Goal: Task Accomplishment & Management: Manage account settings

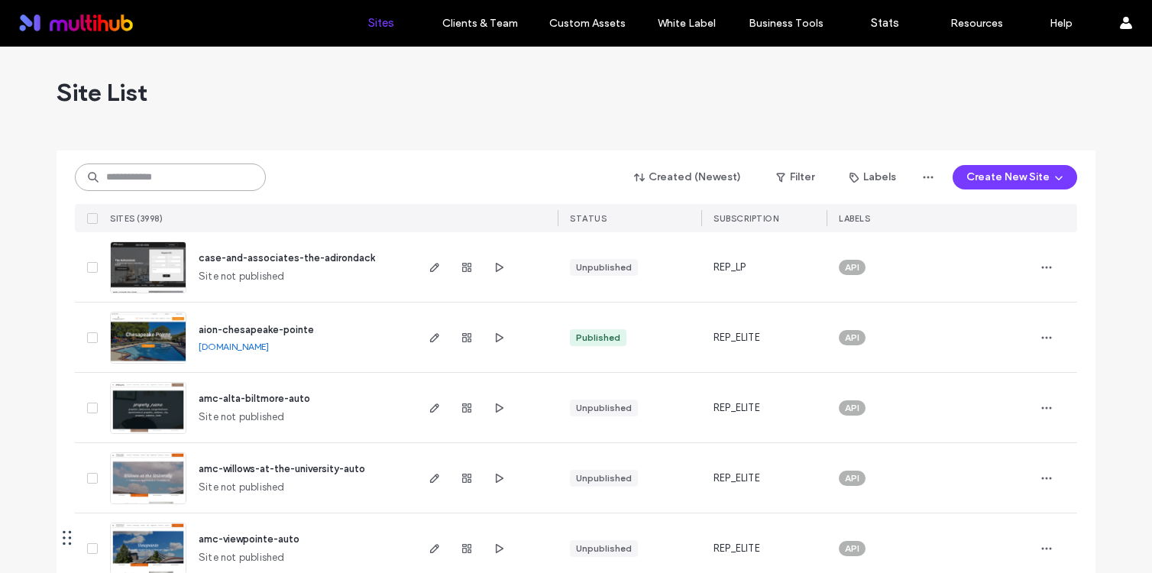
click at [212, 188] on input at bounding box center [170, 176] width 191 height 27
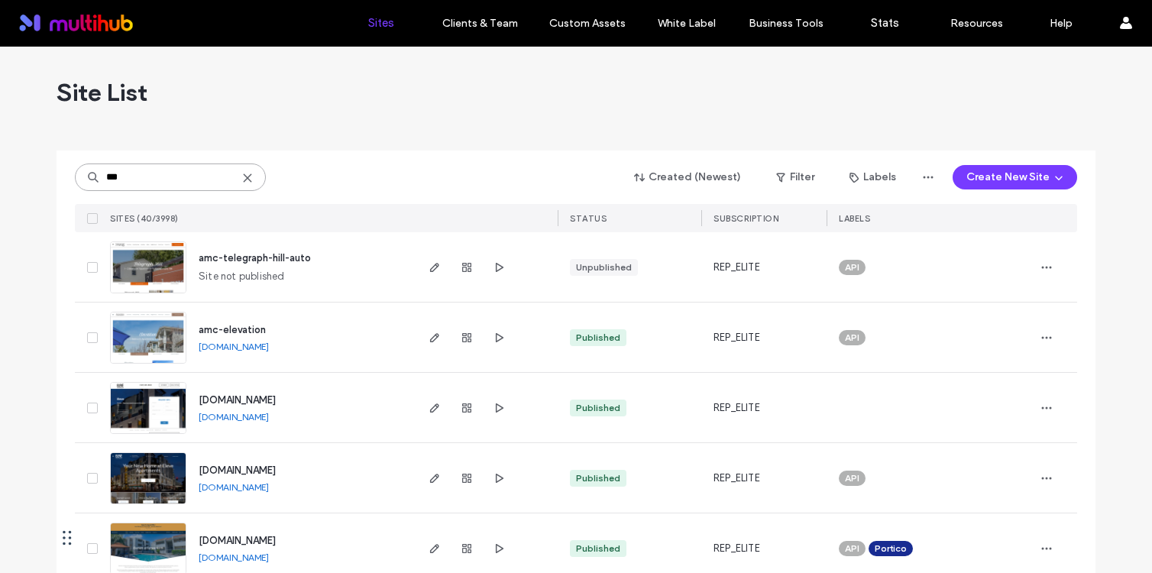
type input "***"
click at [276, 467] on span "[DOMAIN_NAME]" at bounding box center [237, 469] width 77 height 11
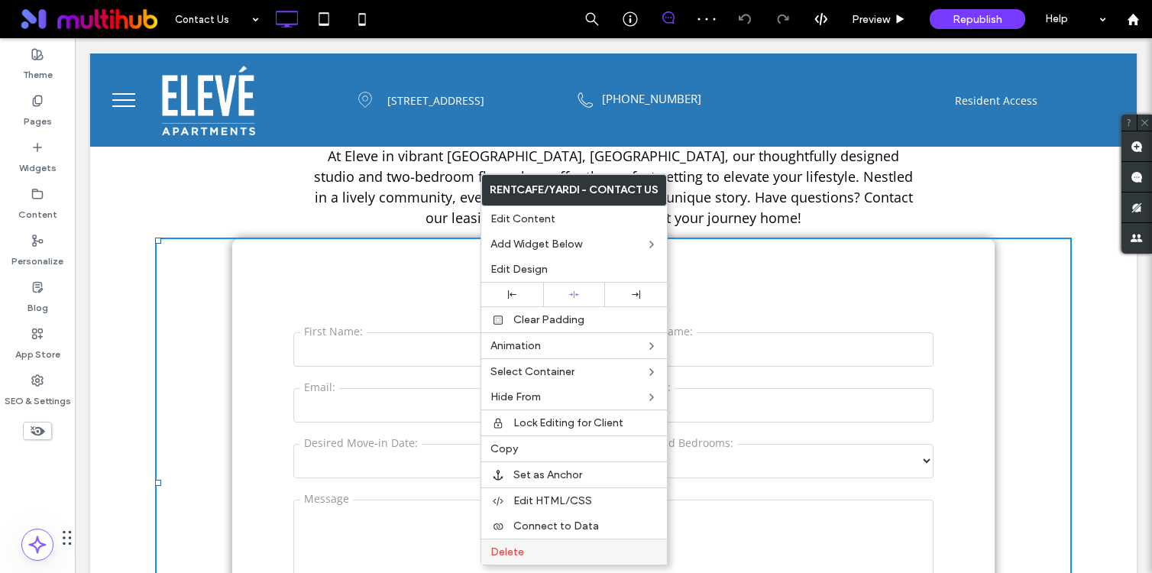
click at [533, 548] on label "Delete" at bounding box center [573, 551] width 167 height 13
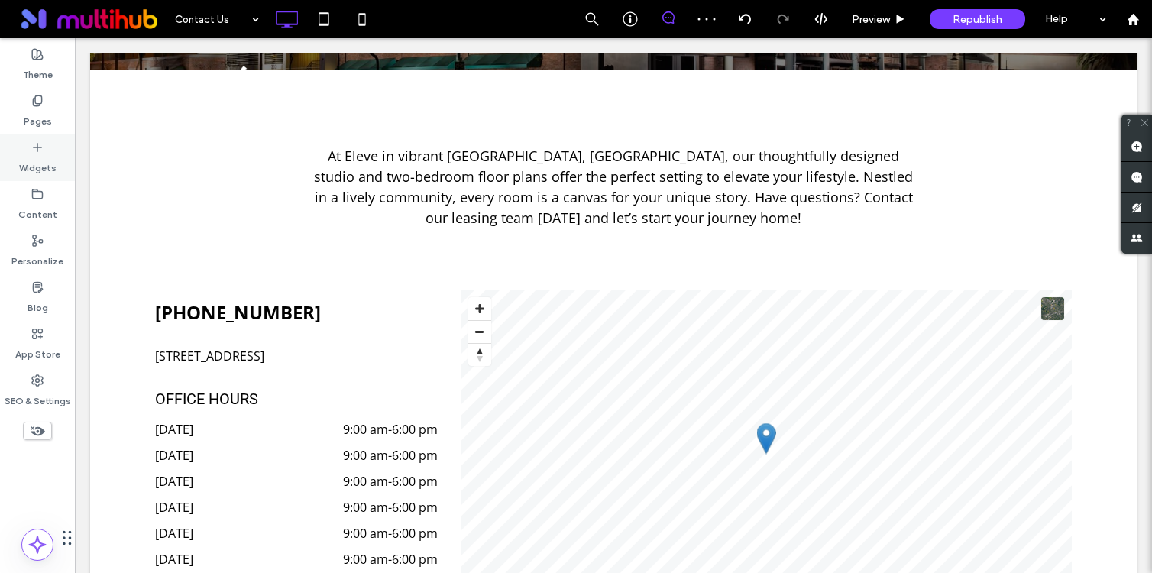
click at [43, 152] on icon at bounding box center [37, 147] width 12 height 12
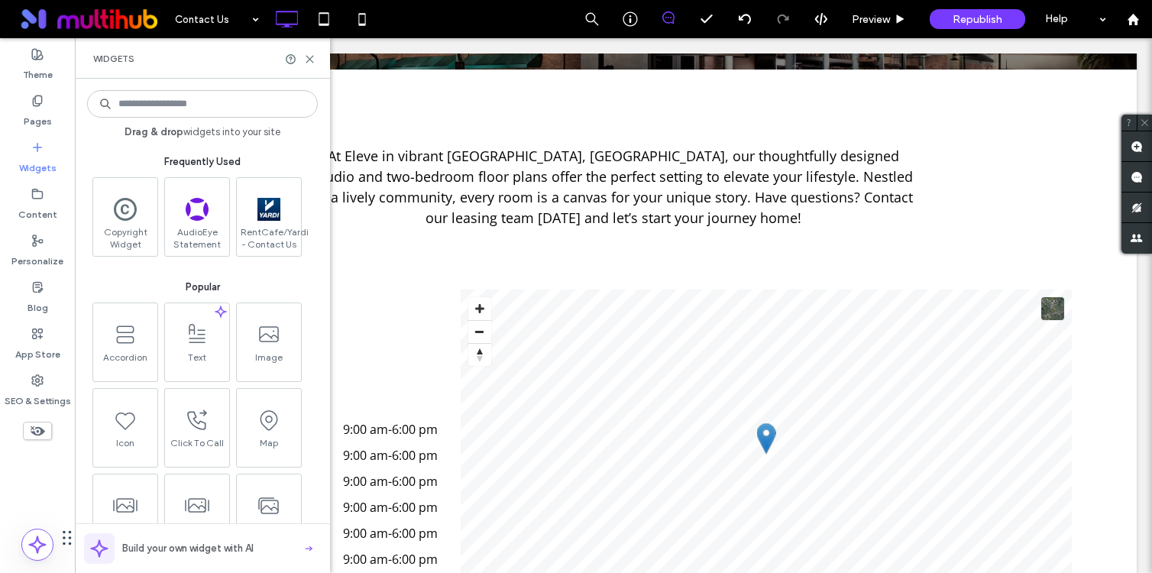
click at [315, 58] on div "Widgets" at bounding box center [202, 58] width 255 height 40
click at [313, 58] on icon at bounding box center [309, 58] width 11 height 11
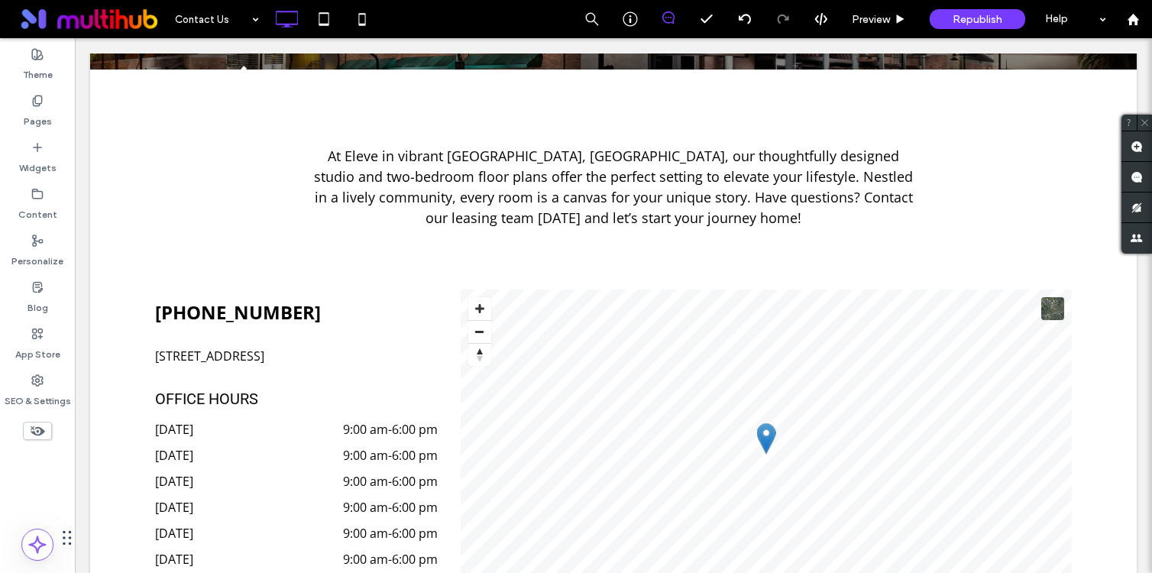
click at [44, 431] on use at bounding box center [38, 431] width 15 height 10
click at [44, 431] on use at bounding box center [37, 430] width 15 height 9
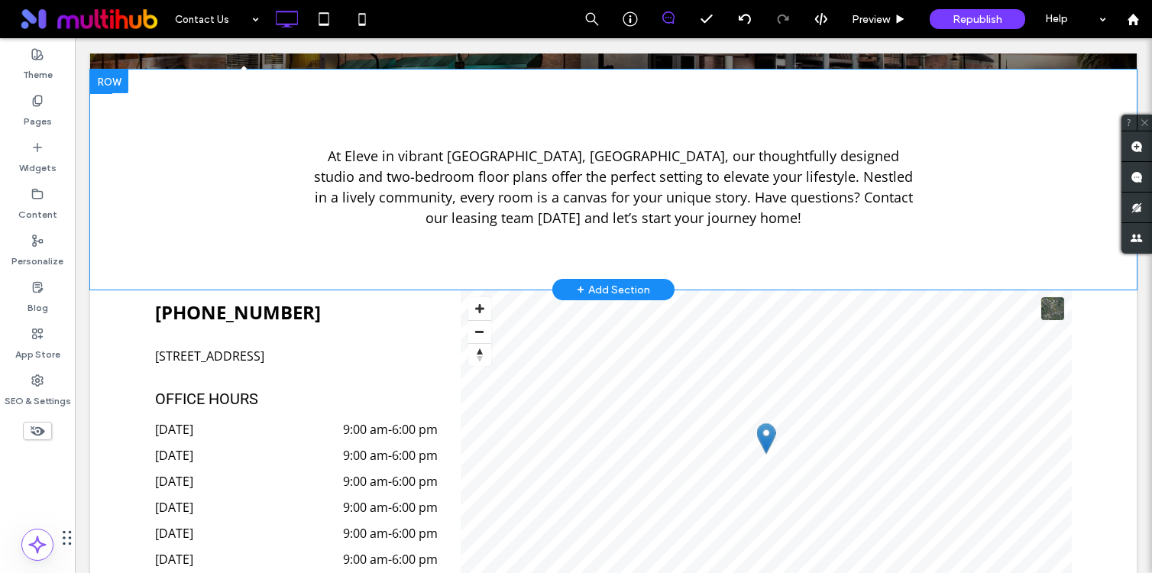
click at [609, 279] on div "+ Add Section" at bounding box center [613, 289] width 122 height 21
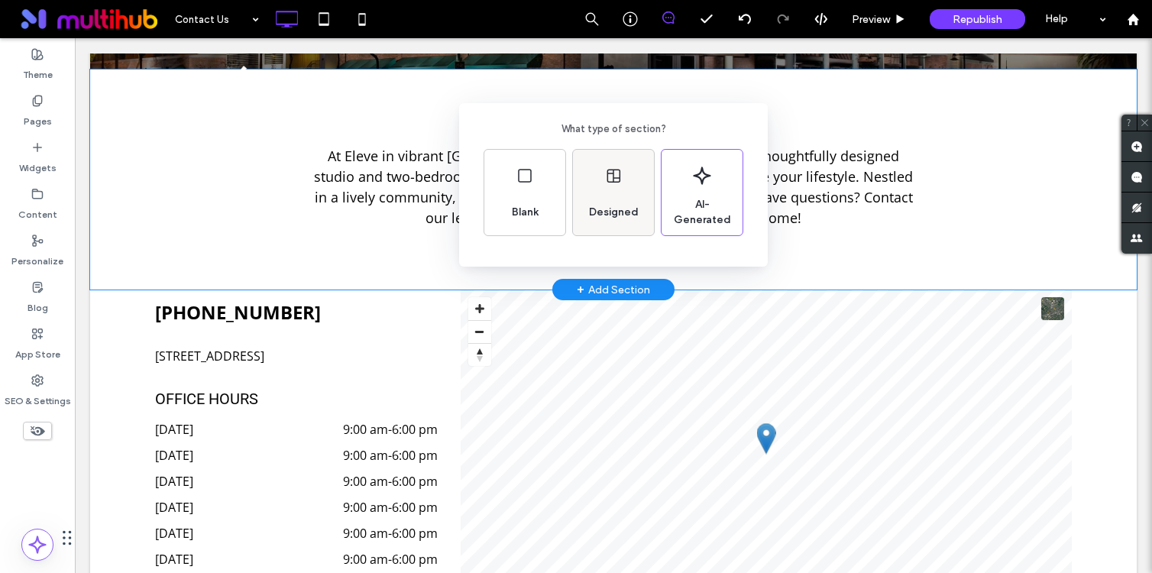
click at [612, 199] on div "Designed" at bounding box center [614, 212] width 62 height 34
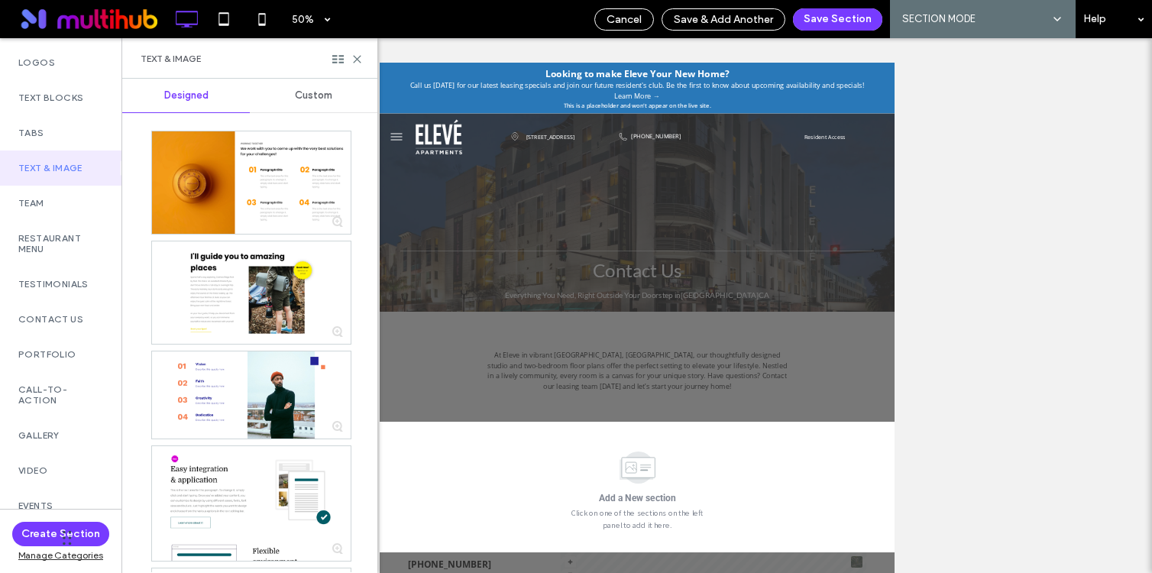
scroll to position [337, 0]
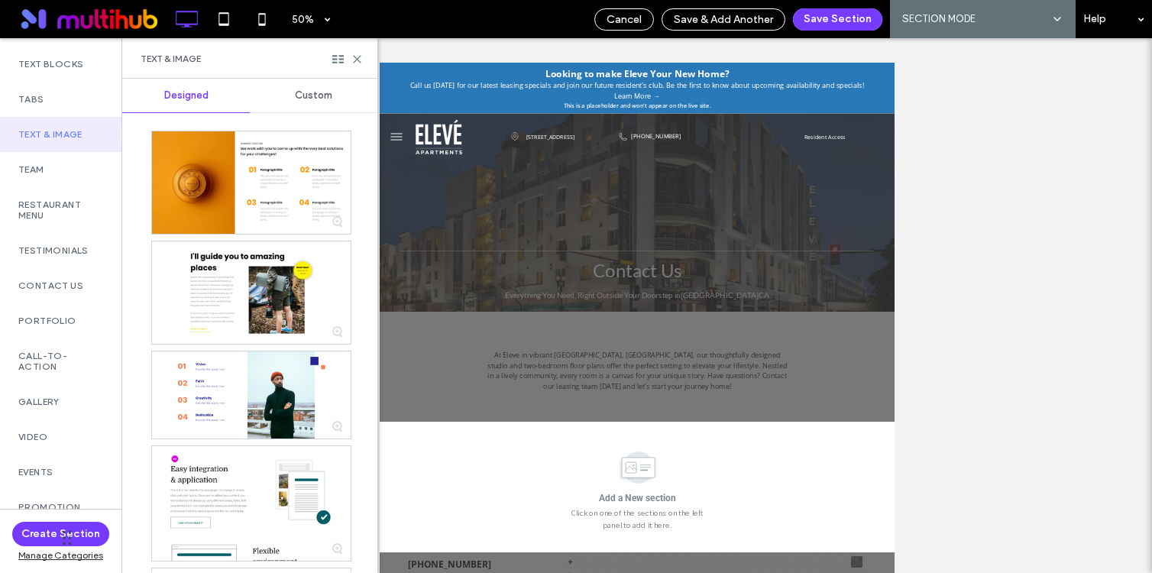
click at [73, 293] on div "Contact Us" at bounding box center [60, 285] width 121 height 35
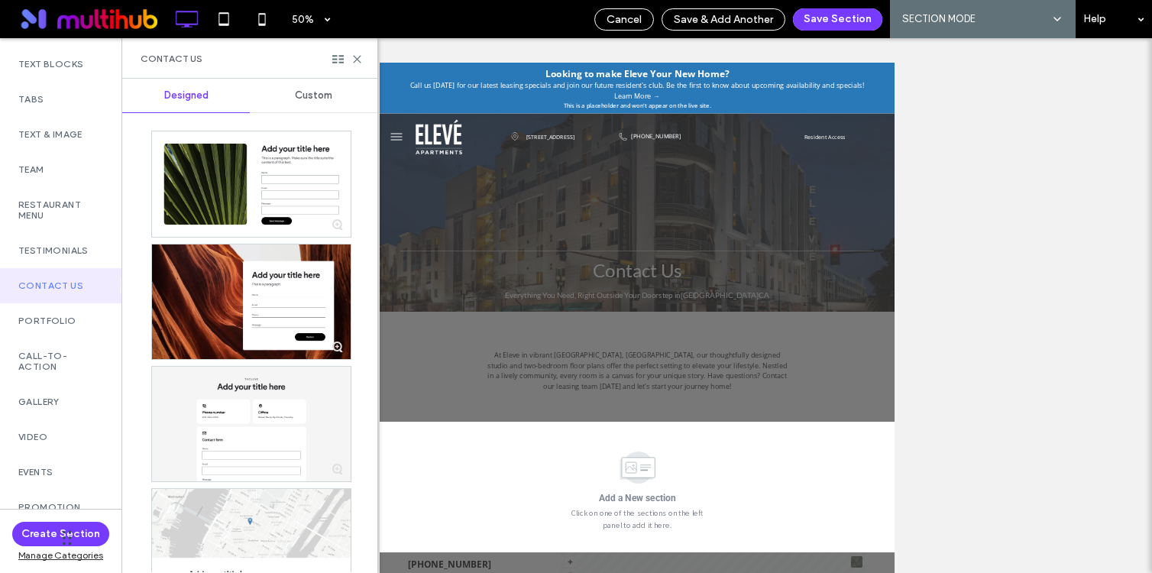
click at [324, 81] on div "Custom" at bounding box center [314, 96] width 128 height 34
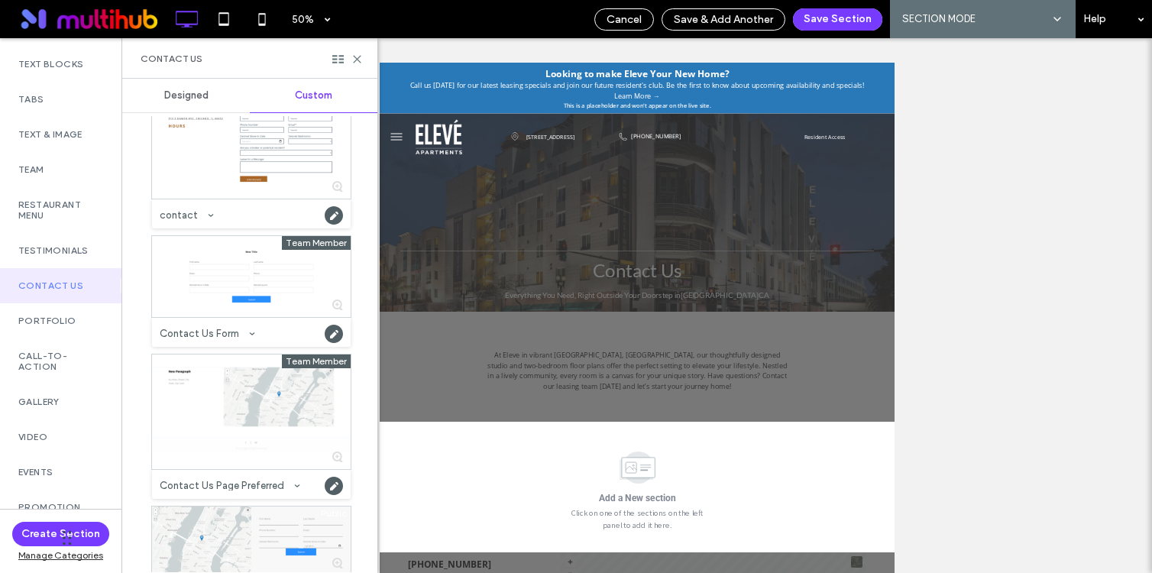
scroll to position [599, 0]
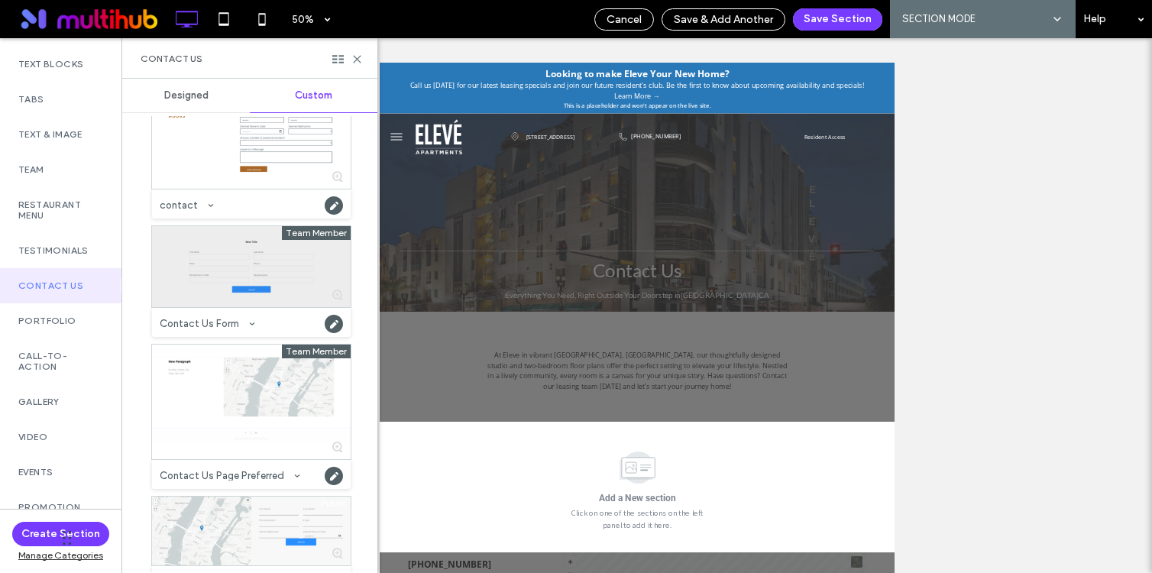
click at [259, 275] on div at bounding box center [251, 266] width 199 height 81
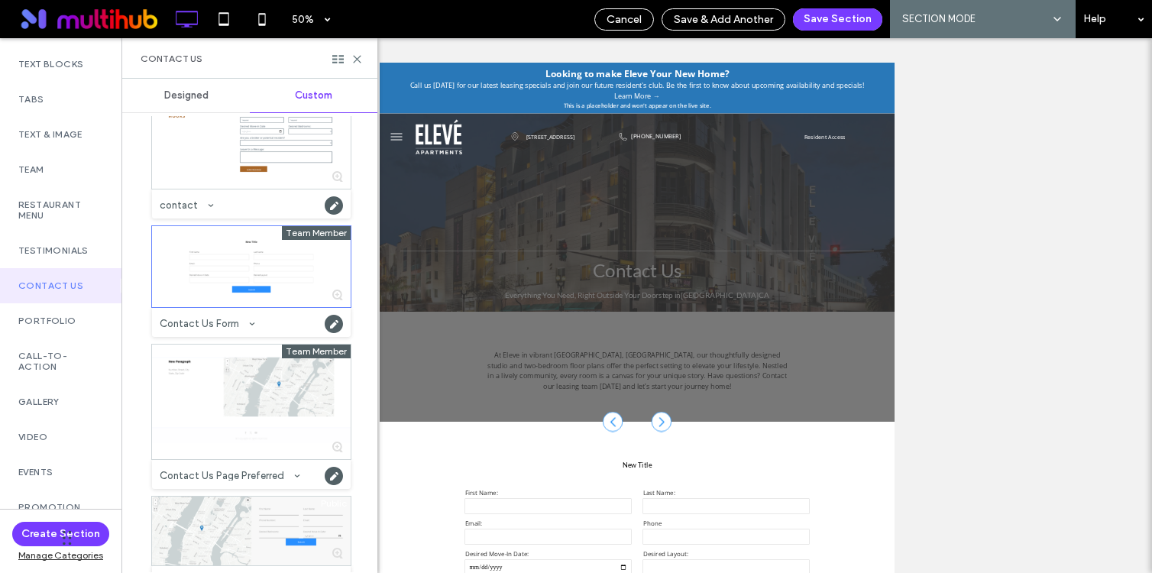
click at [841, 7] on div "Cancel Save & Add Another Save Section AI SECTION MODE SECTION MODE Help" at bounding box center [868, 19] width 565 height 38
click at [835, 15] on button "Save Section" at bounding box center [837, 19] width 89 height 22
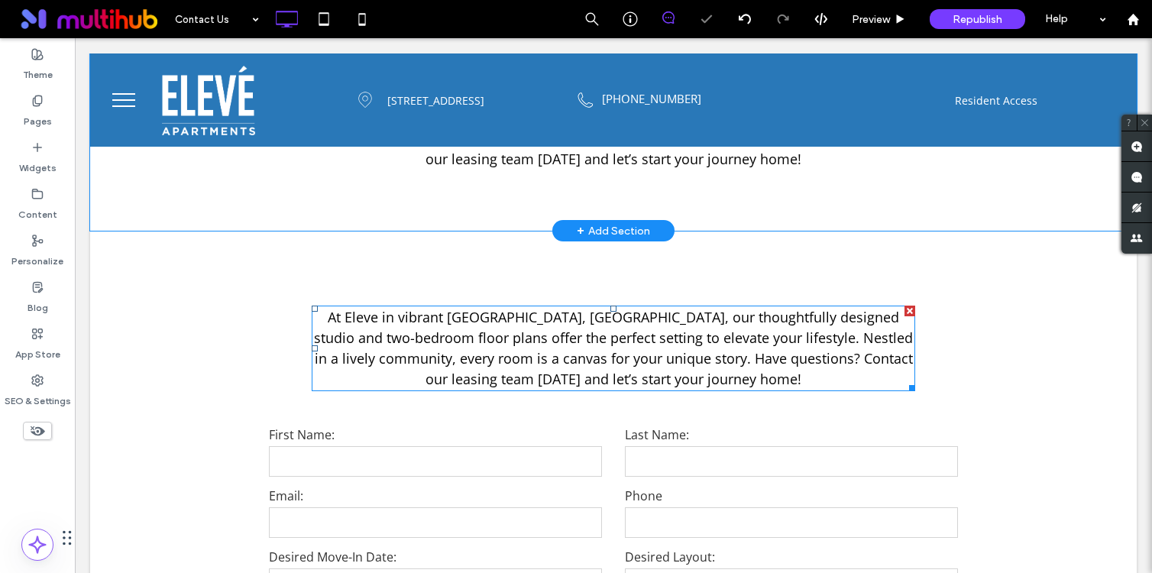
scroll to position [436, 0]
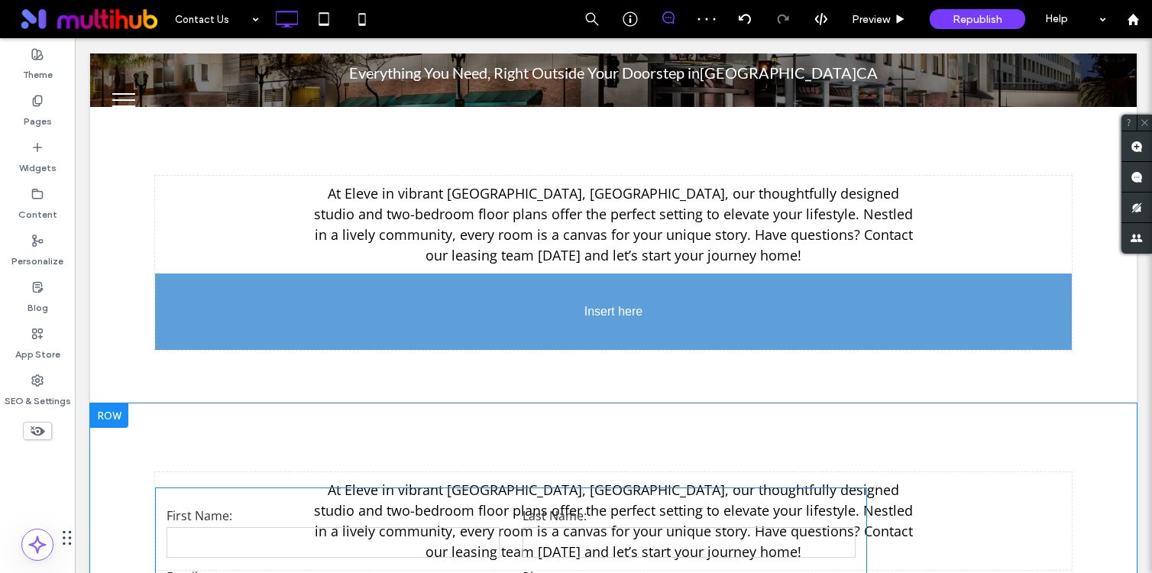
drag, startPoint x: 465, startPoint y: 458, endPoint x: 448, endPoint y: 319, distance: 140.0
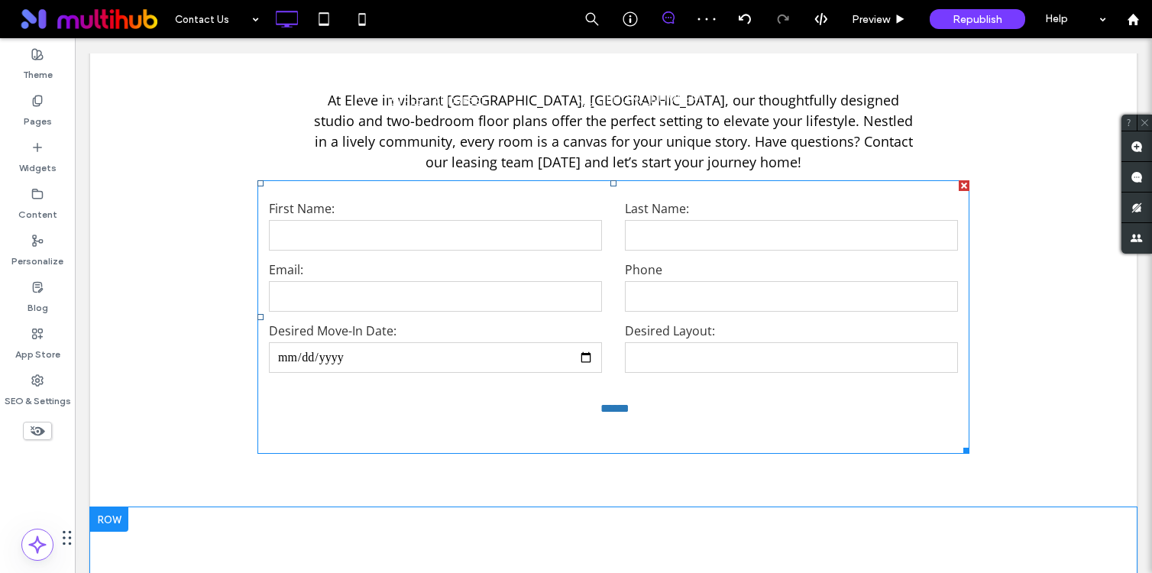
click at [448, 318] on form "First Name: Last Name: Email: Phone Desired Move-In Date: Desired Layout: ******" at bounding box center [613, 316] width 712 height 273
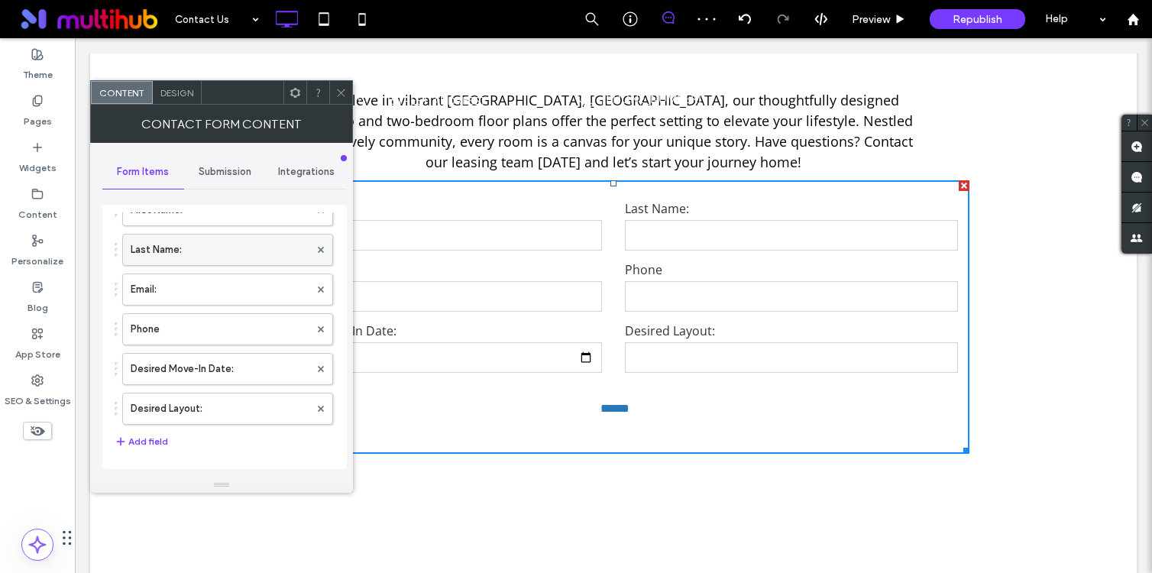
scroll to position [89, 0]
click at [185, 100] on div "Design" at bounding box center [177, 92] width 49 height 23
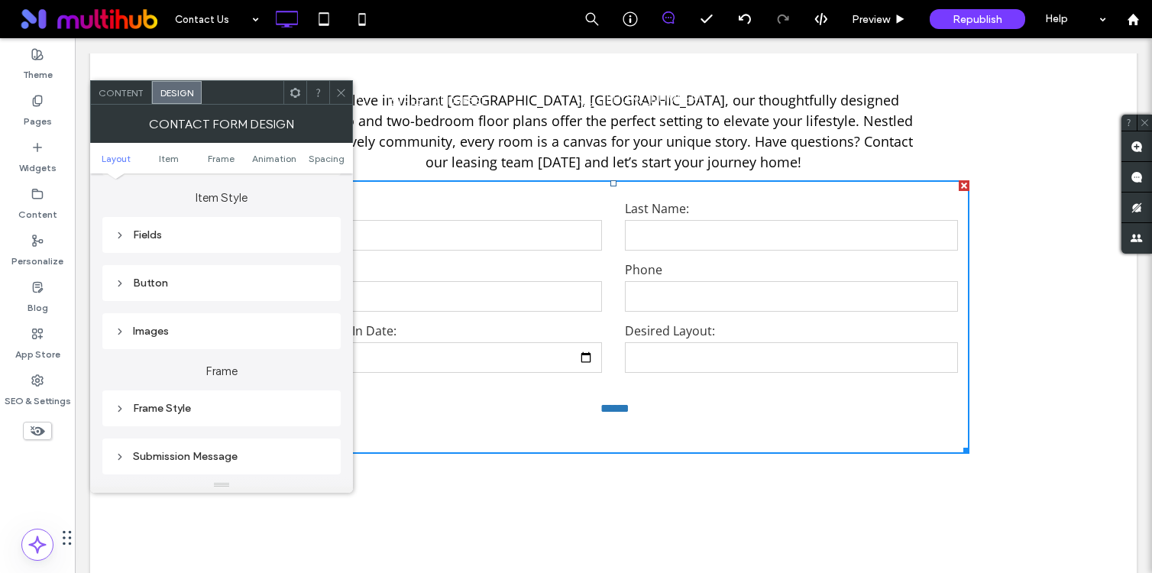
scroll to position [241, 0]
click at [138, 286] on div "Button" at bounding box center [222, 282] width 214 height 13
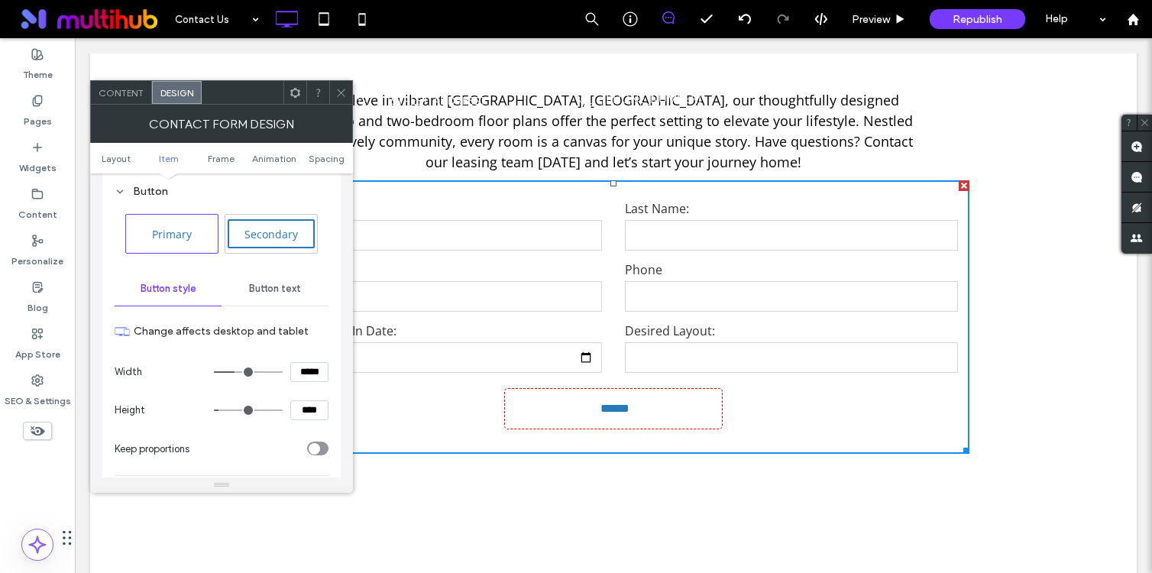
scroll to position [333, 0]
click at [271, 239] on span "Secondary" at bounding box center [271, 233] width 64 height 15
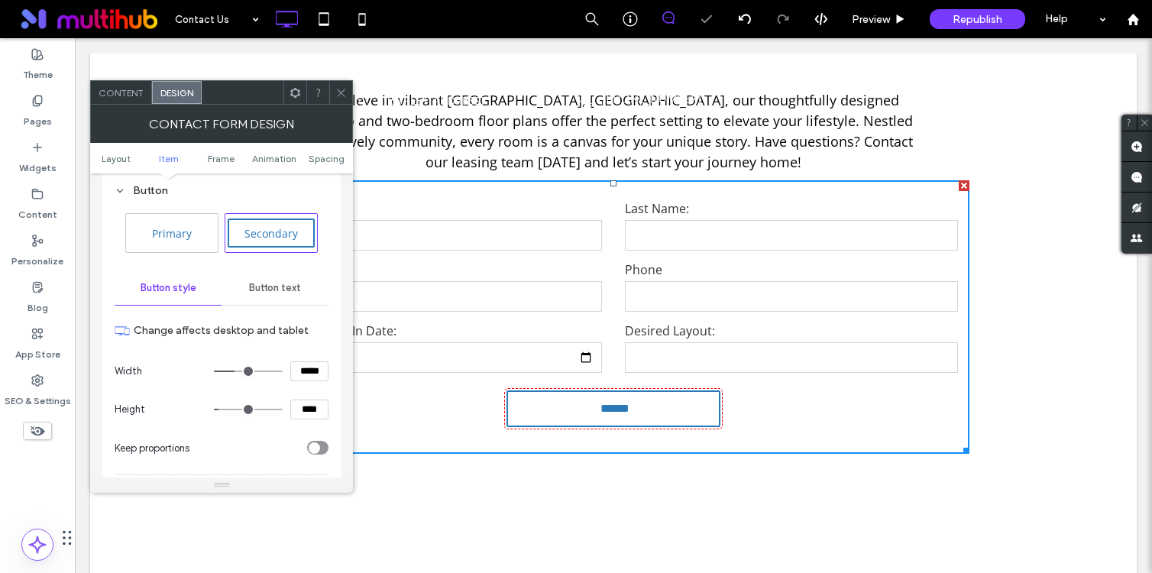
type input "*"
type input "***"
click at [132, 99] on div "Content" at bounding box center [121, 92] width 61 height 23
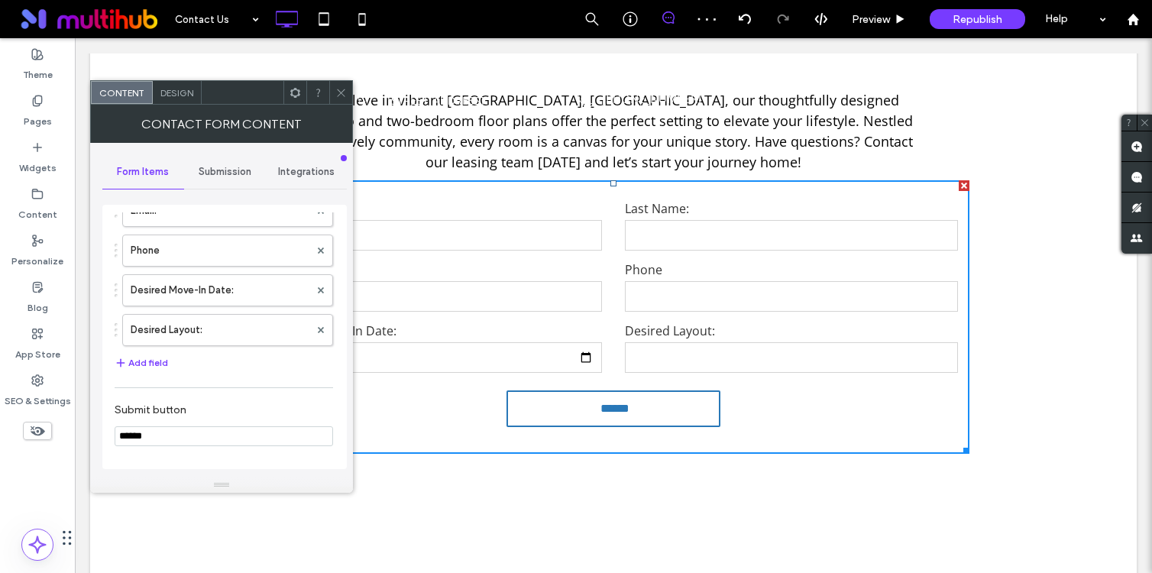
scroll to position [166, 0]
click at [228, 294] on label "Desired Move-In Date:" at bounding box center [220, 285] width 179 height 31
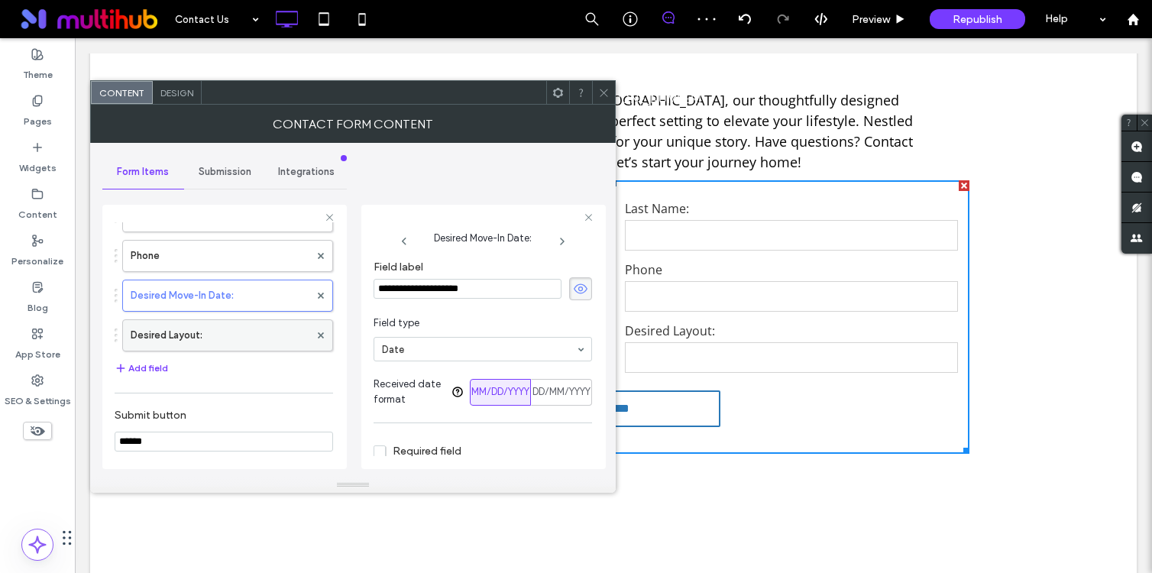
click at [215, 338] on label "Desired Layout:" at bounding box center [220, 335] width 179 height 31
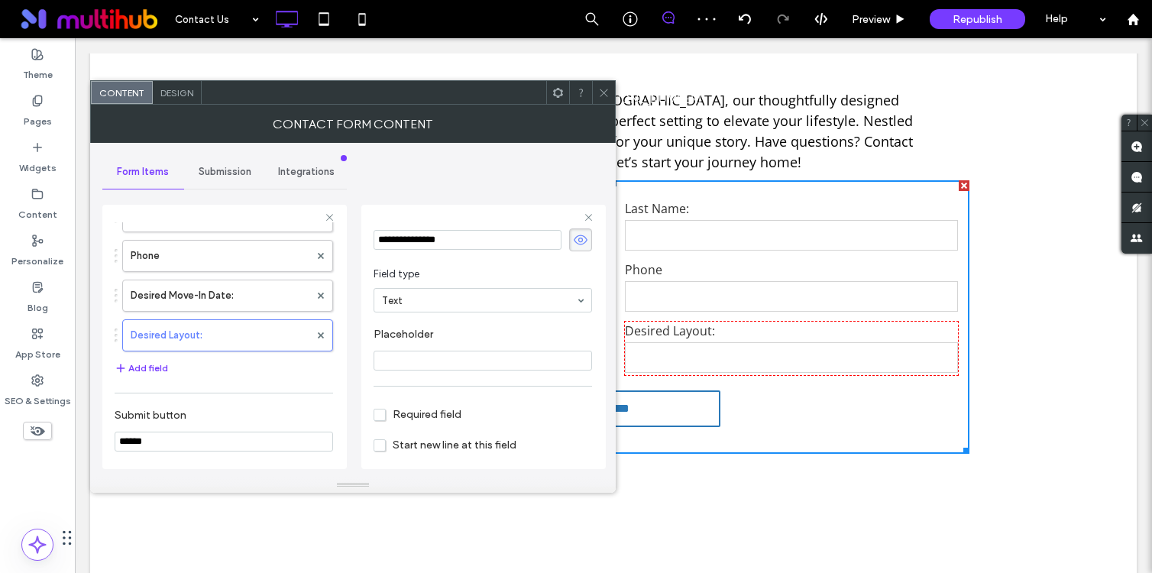
scroll to position [50, 0]
click at [598, 91] on icon at bounding box center [603, 92] width 11 height 11
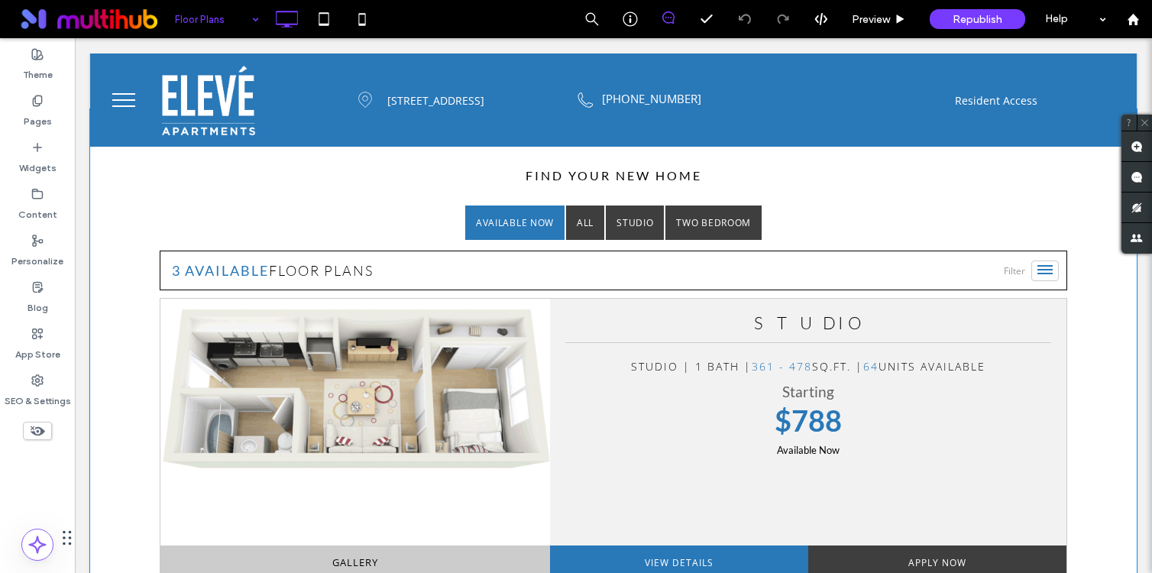
scroll to position [499, 0]
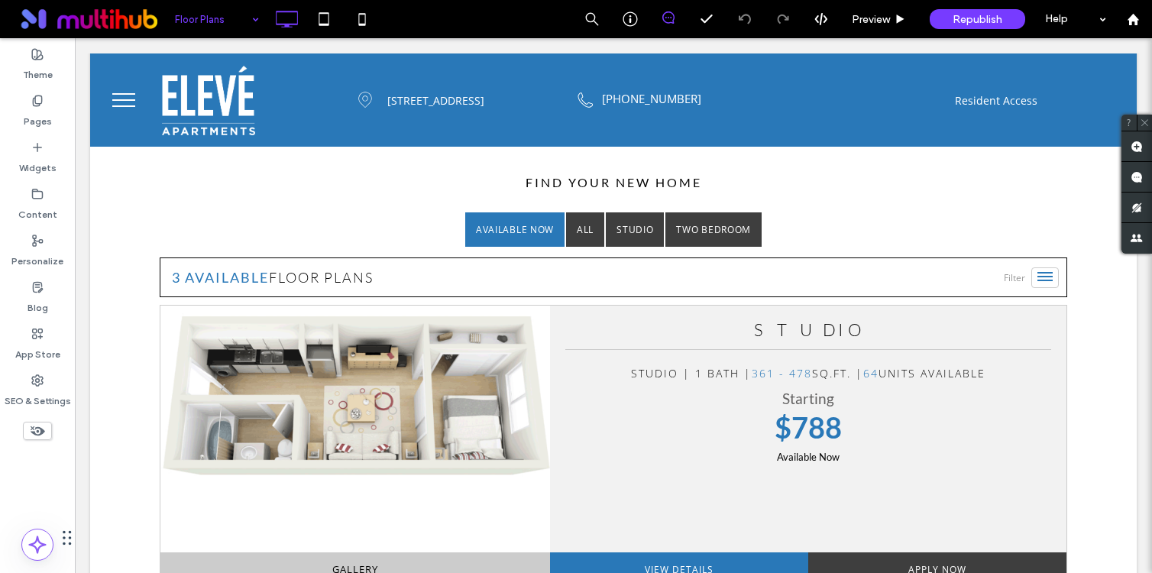
click at [234, 2] on input at bounding box center [213, 19] width 76 height 38
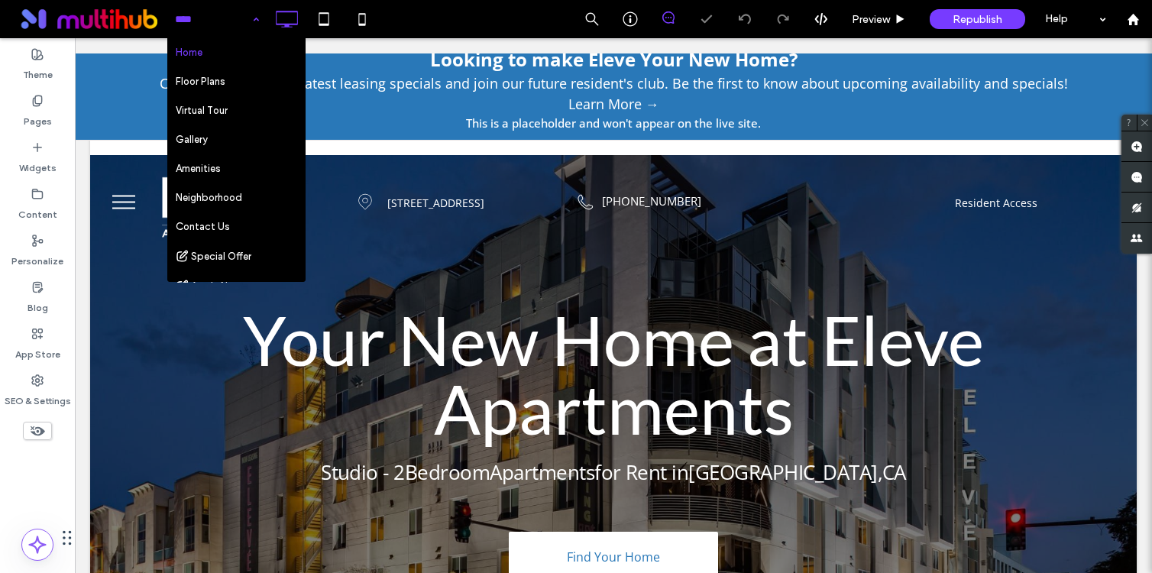
click at [227, 21] on input at bounding box center [213, 19] width 76 height 38
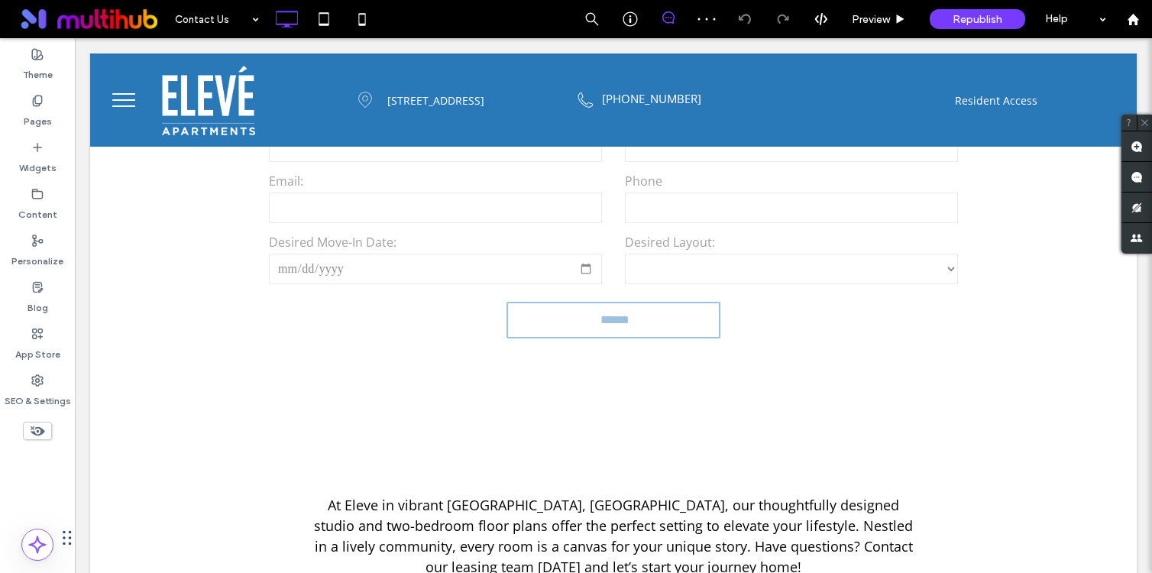
scroll to position [525, 0]
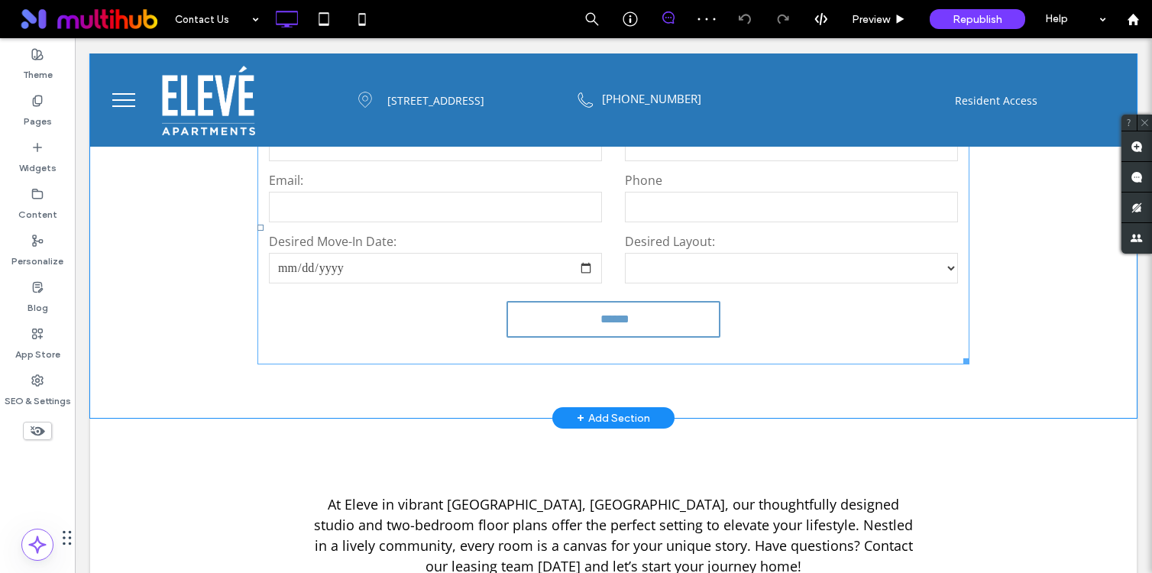
click at [602, 228] on form "First Name: Last Name: Email: Phone Desired Move-In Date: Desired Layout: *****…" at bounding box center [613, 227] width 712 height 273
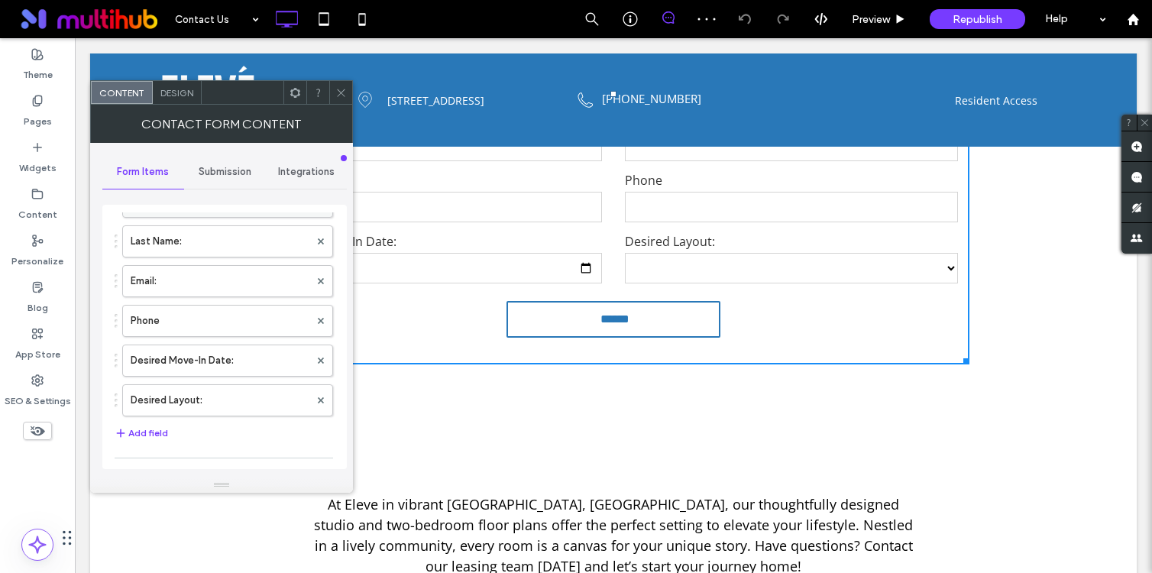
scroll to position [99, 0]
click at [205, 386] on label "Desired Layout:" at bounding box center [220, 392] width 179 height 31
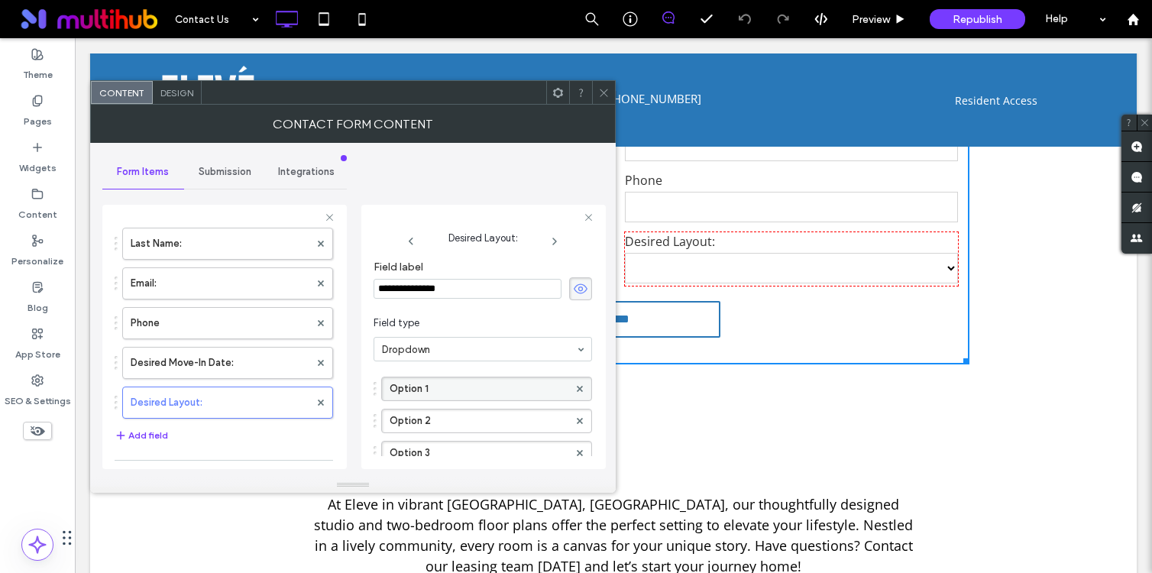
click at [478, 396] on label "Option 1" at bounding box center [478, 388] width 179 height 23
click at [423, 388] on input "********" at bounding box center [478, 388] width 179 height 11
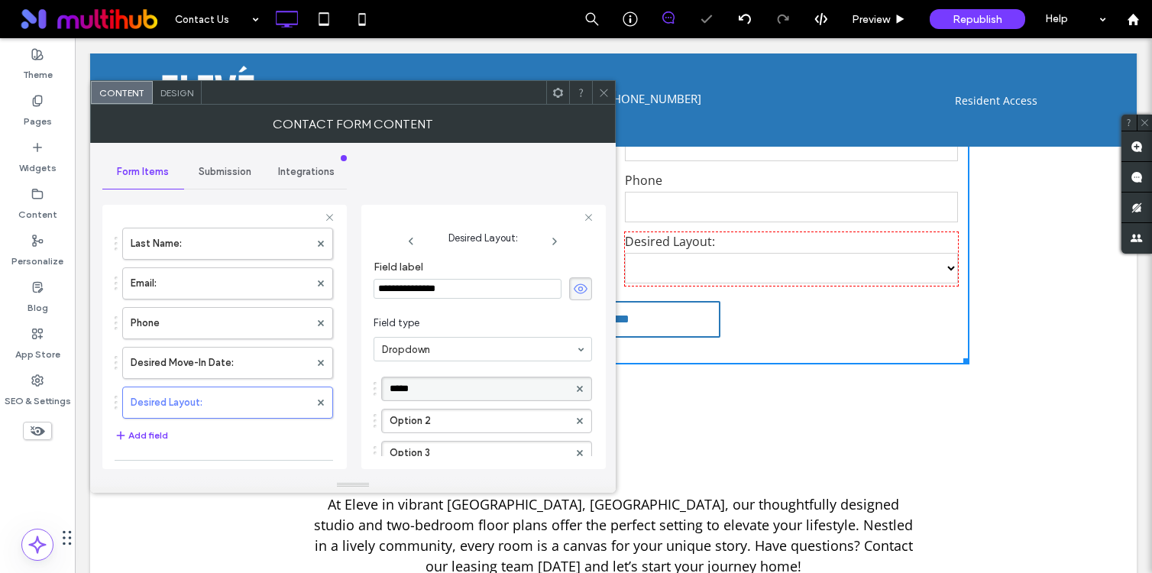
type input "******"
click at [408, 414] on label "Option 2" at bounding box center [478, 420] width 179 height 23
click at [408, 415] on input "********" at bounding box center [478, 420] width 179 height 11
type input "**********"
click at [577, 451] on use at bounding box center [580, 453] width 6 height 6
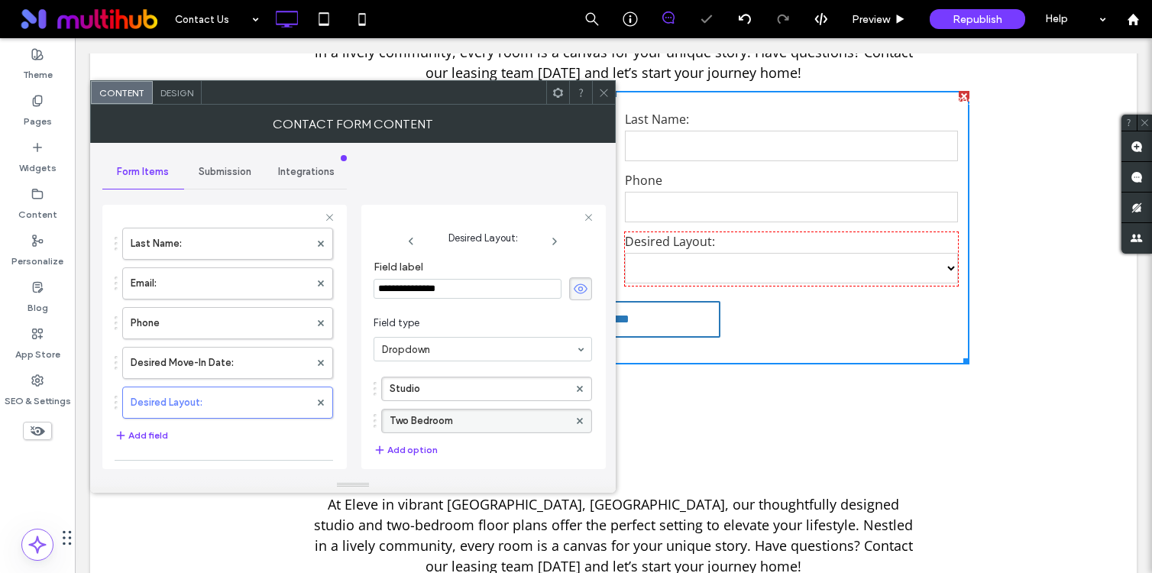
click at [602, 89] on icon at bounding box center [603, 92] width 11 height 11
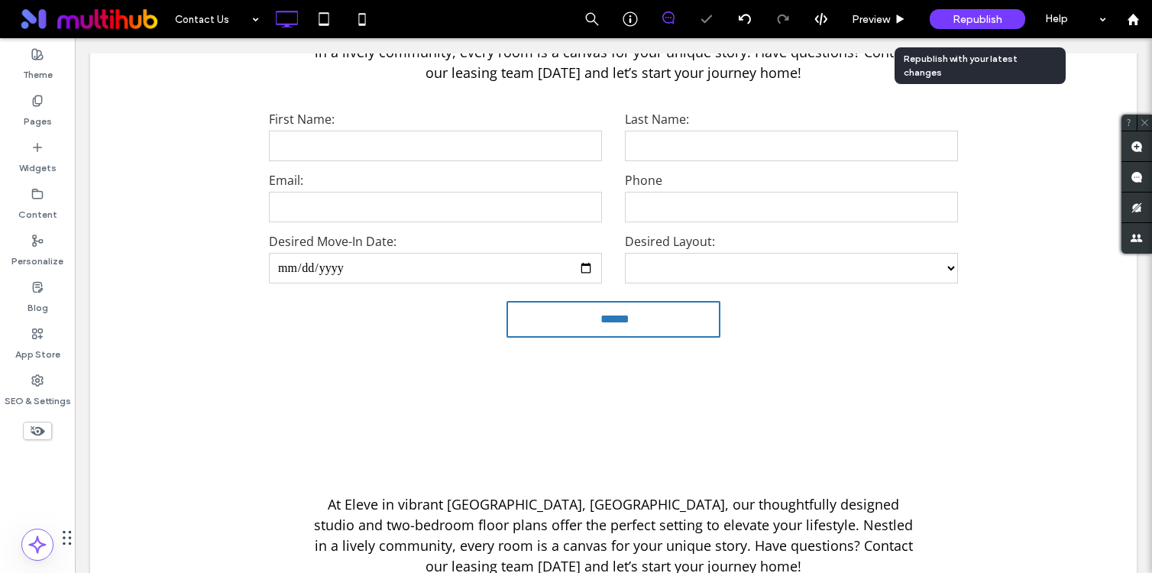
click at [967, 16] on span "Republish" at bounding box center [977, 19] width 50 height 13
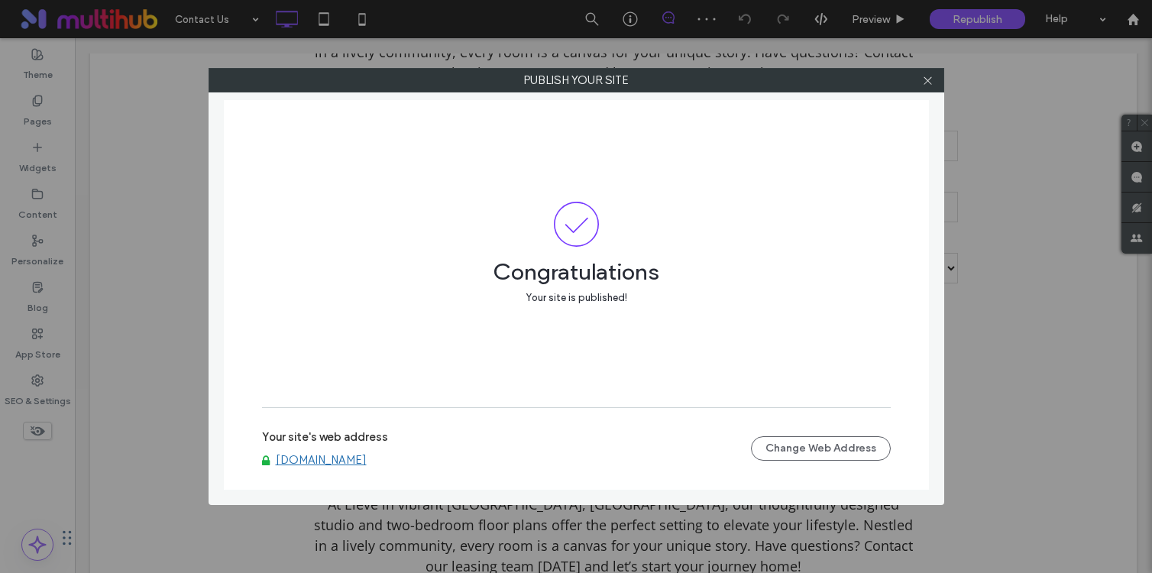
click at [367, 464] on link "www.eleveapartments.com" at bounding box center [321, 460] width 91 height 14
click at [929, 82] on use at bounding box center [927, 80] width 8 height 8
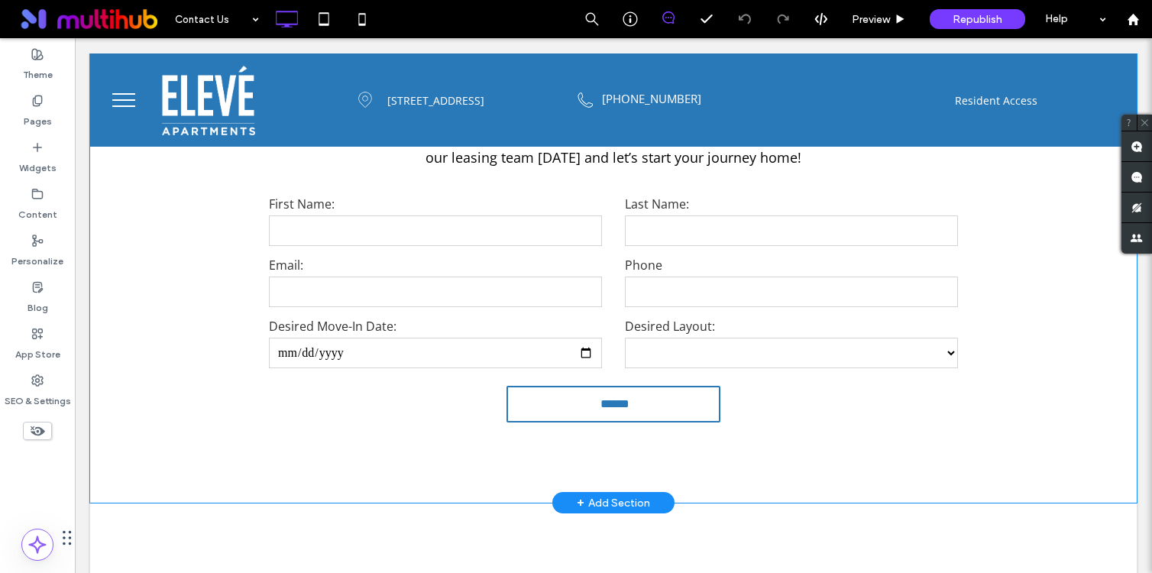
scroll to position [436, 0]
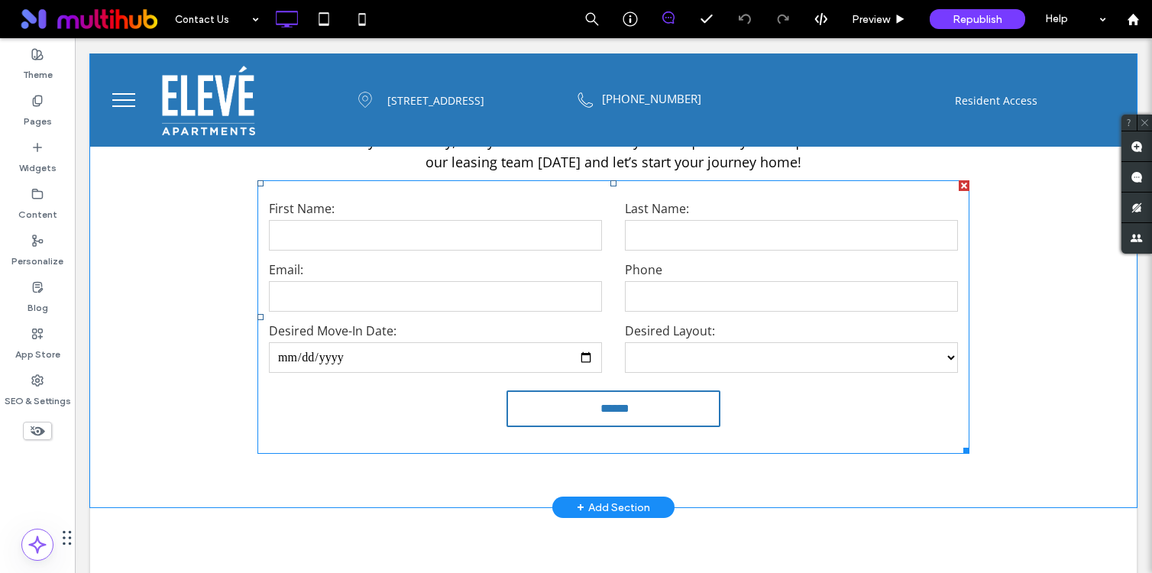
click at [496, 295] on input "email" at bounding box center [435, 296] width 333 height 31
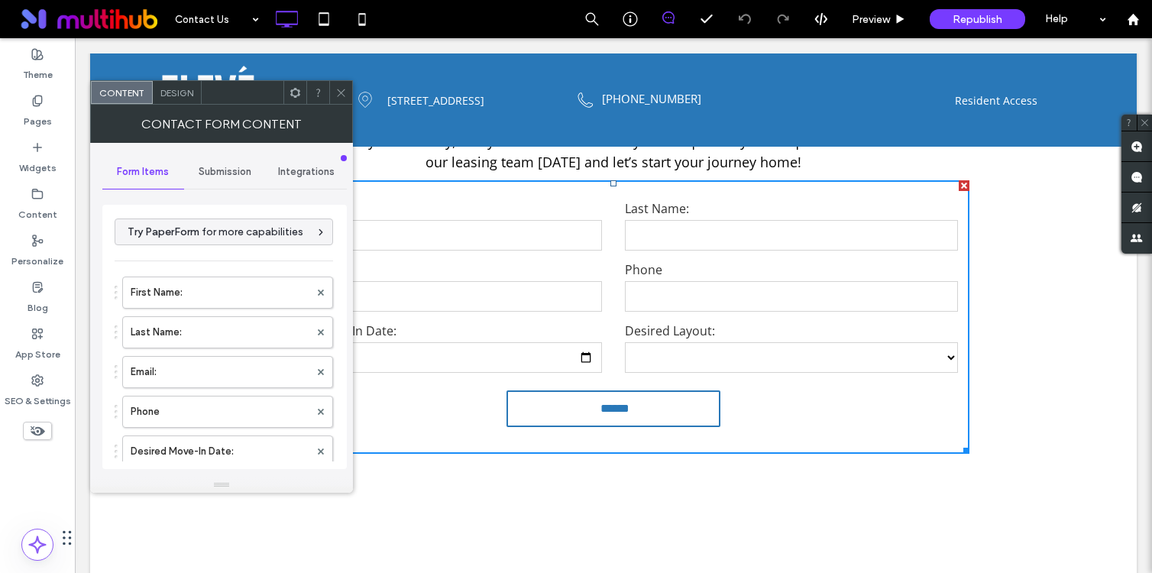
click at [243, 185] on div "Submission" at bounding box center [225, 172] width 82 height 34
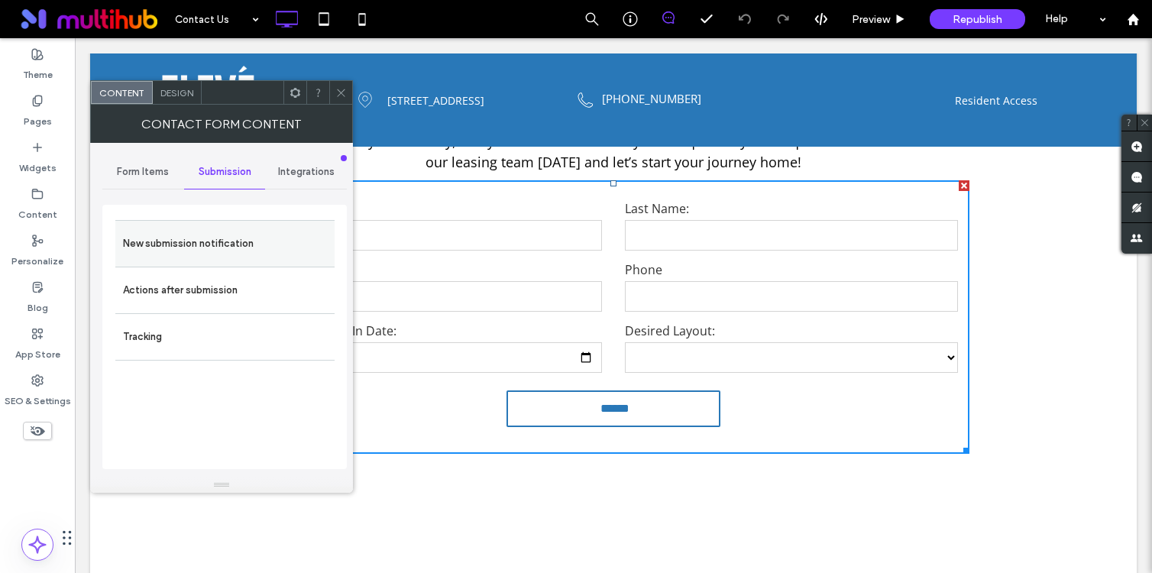
click at [205, 241] on label "New submission notification" at bounding box center [225, 243] width 204 height 31
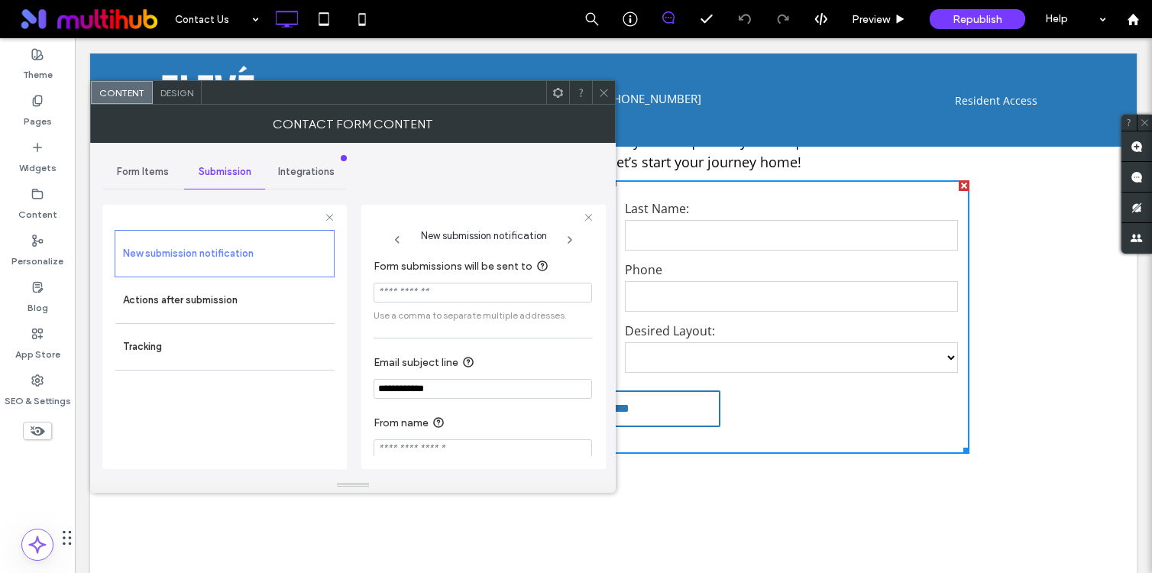
click at [470, 287] on input "Form submissions will be sent to" at bounding box center [482, 293] width 218 height 20
paste input "**********"
type input "**********"
click at [471, 315] on span "Use a comma to separate multiple addresses." at bounding box center [482, 316] width 218 height 14
click at [604, 85] on span at bounding box center [603, 92] width 11 height 23
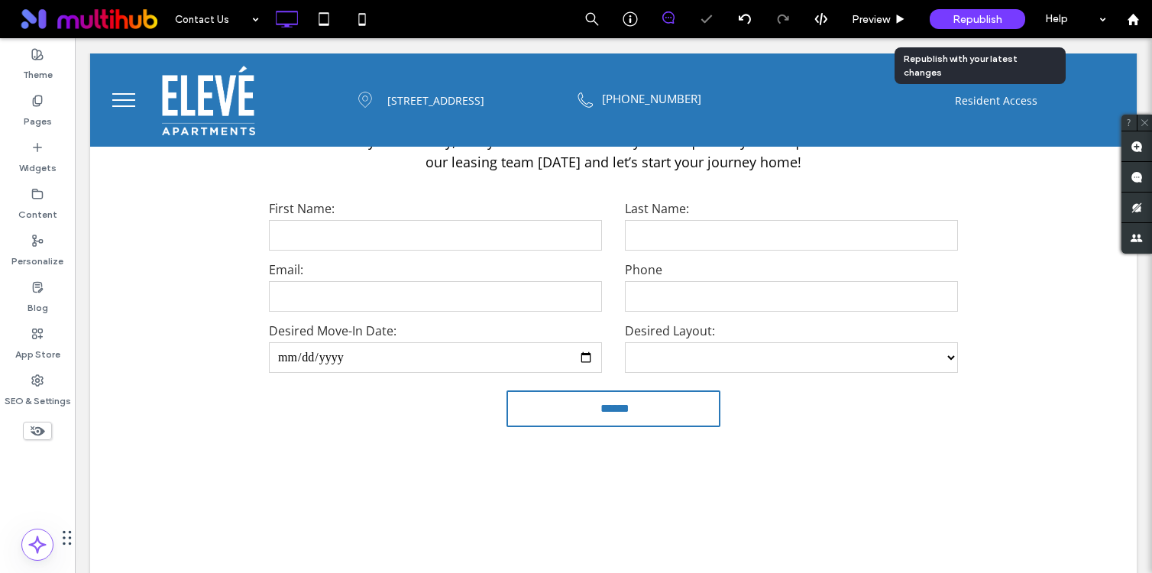
click at [997, 15] on span "Republish" at bounding box center [977, 19] width 50 height 13
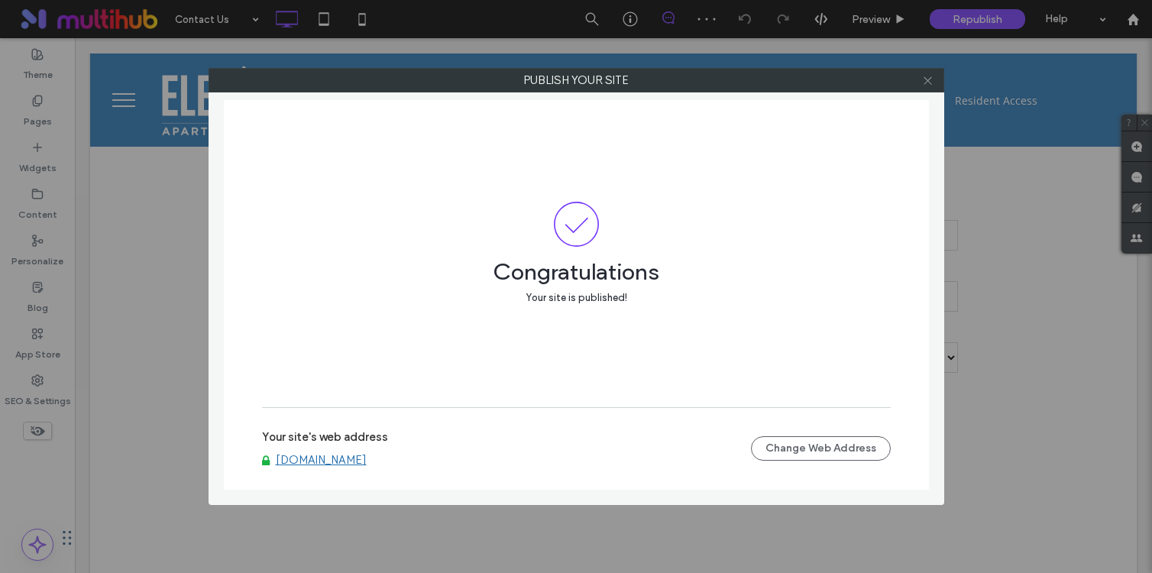
click at [928, 80] on use at bounding box center [927, 80] width 8 height 8
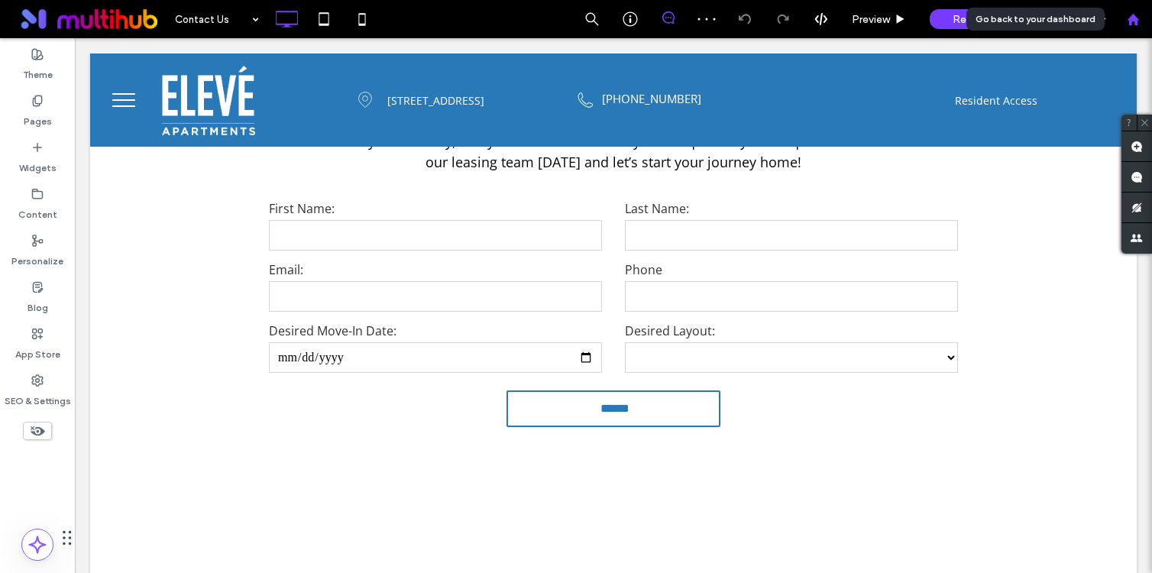
click at [1137, 19] on use at bounding box center [1131, 18] width 11 height 11
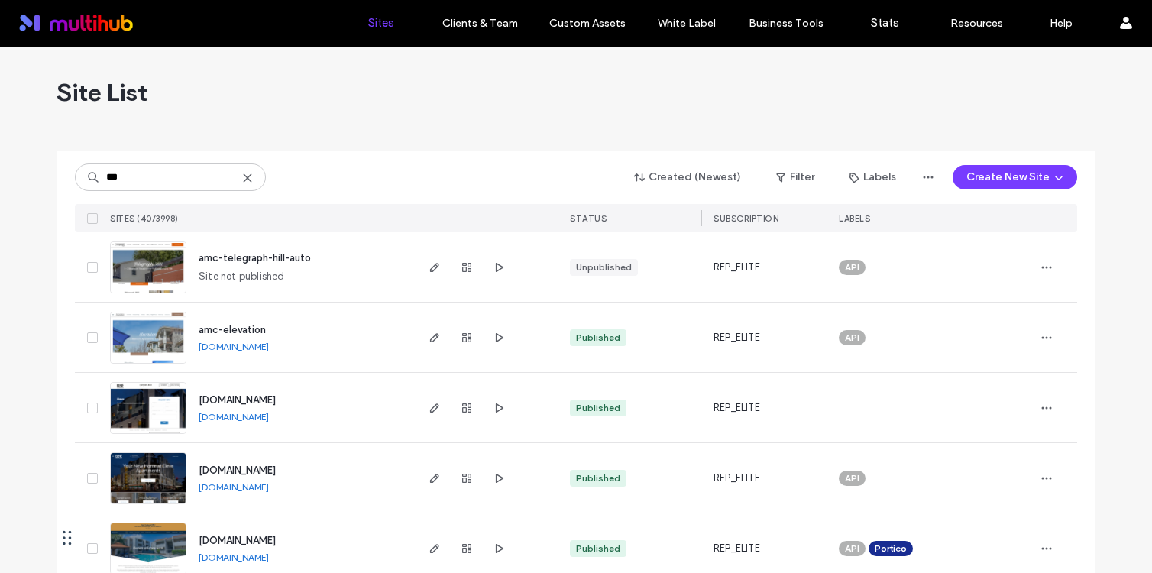
type input "***"
click at [276, 399] on span "[DOMAIN_NAME]" at bounding box center [237, 399] width 77 height 11
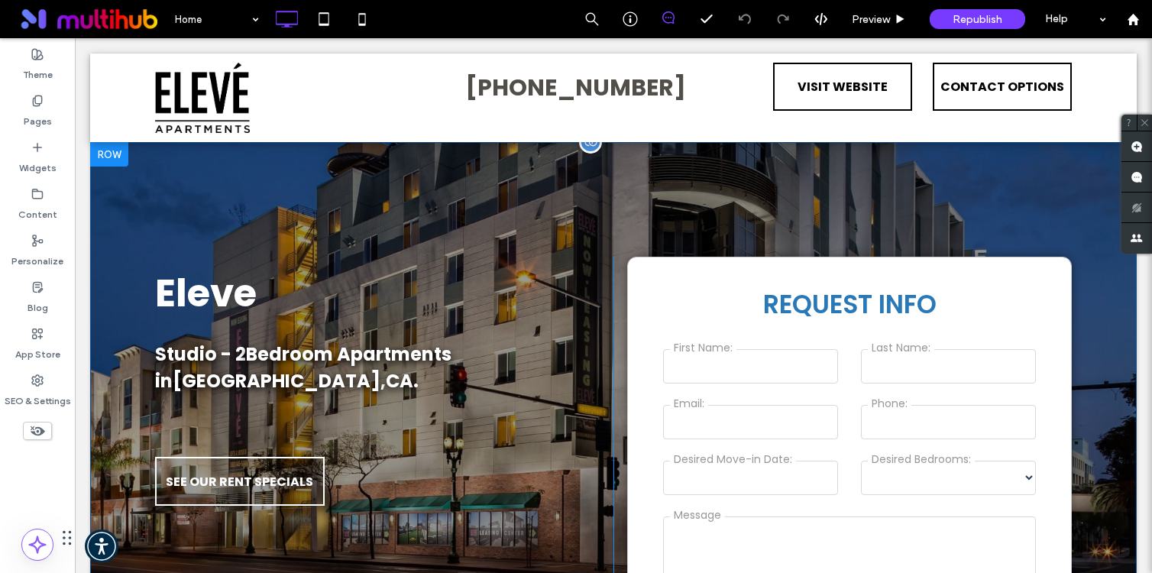
click at [285, 237] on div "Eleve Studio - 2 Bedroom Apartments in Glendale , CA . SEE OUR RENT SPECIALS Cl…" at bounding box center [613, 430] width 1046 height 576
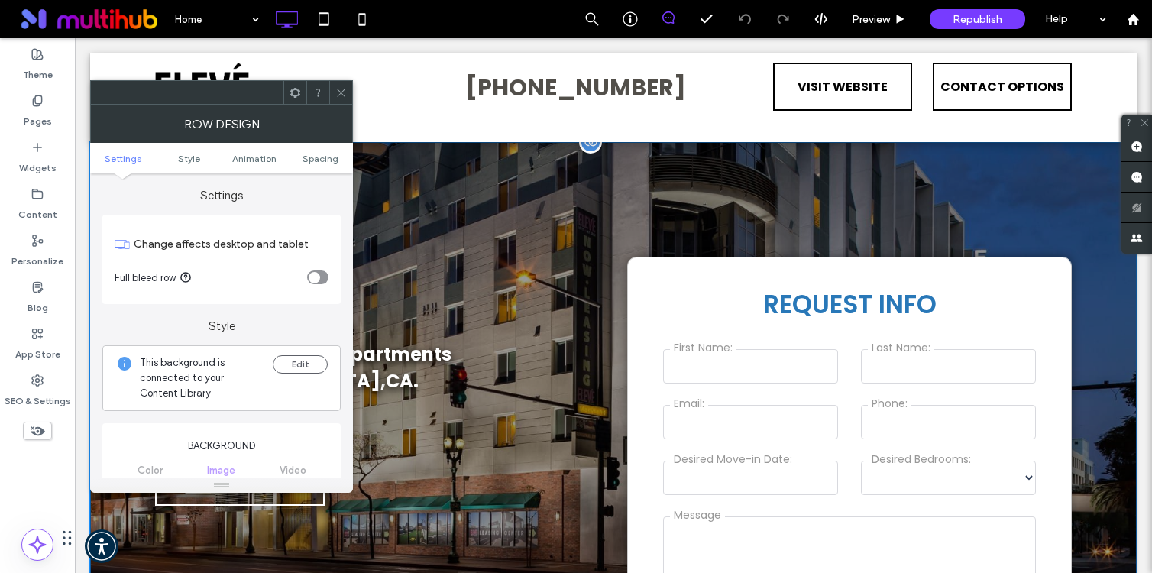
scroll to position [110, 0]
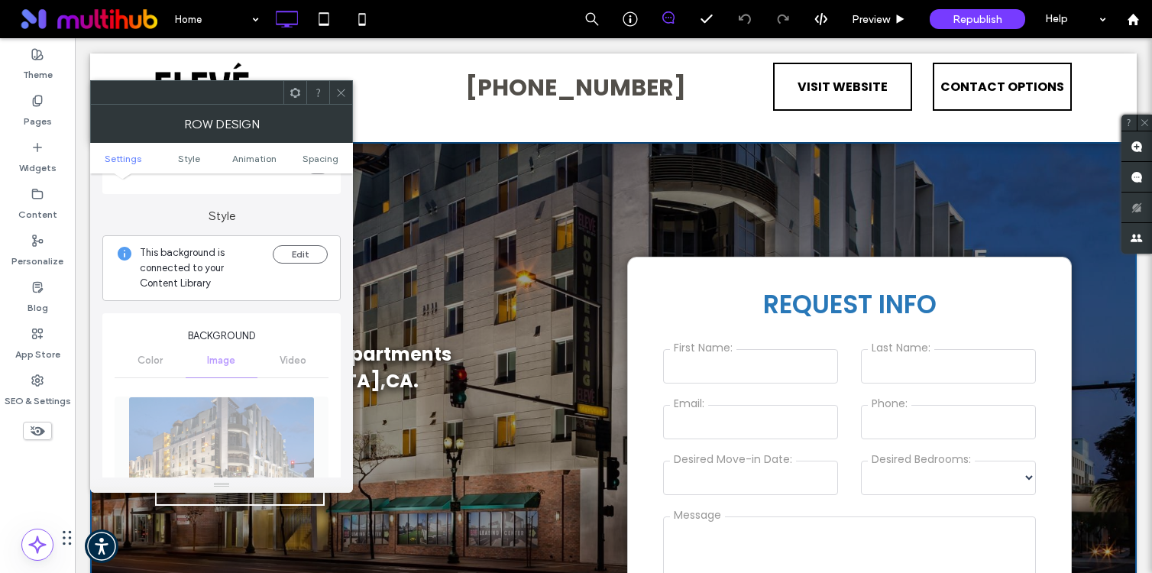
click at [342, 86] on span at bounding box center [340, 92] width 11 height 23
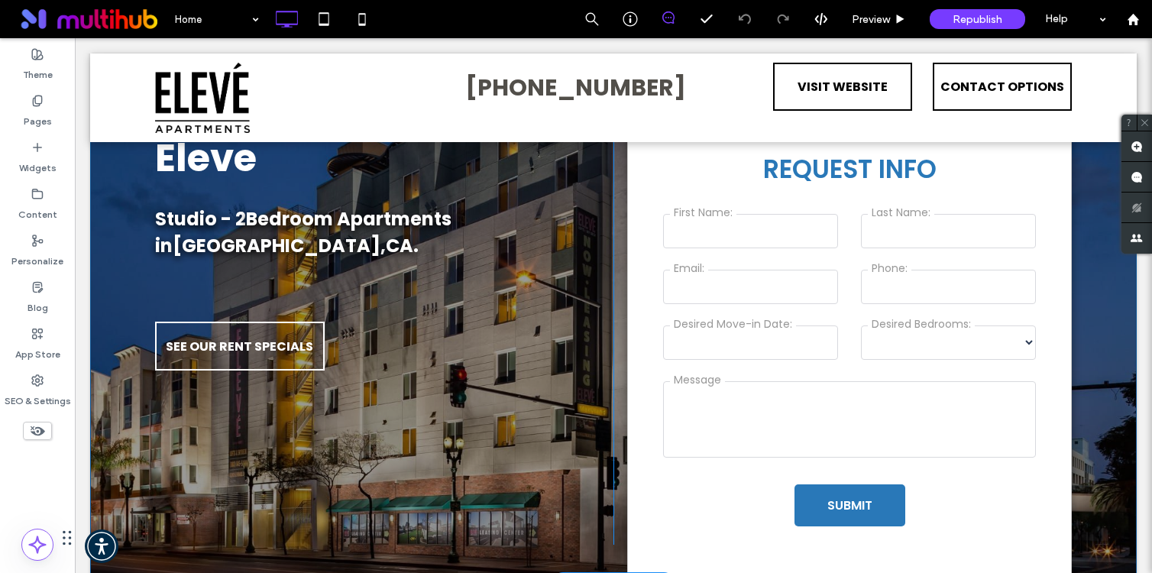
scroll to position [209, 0]
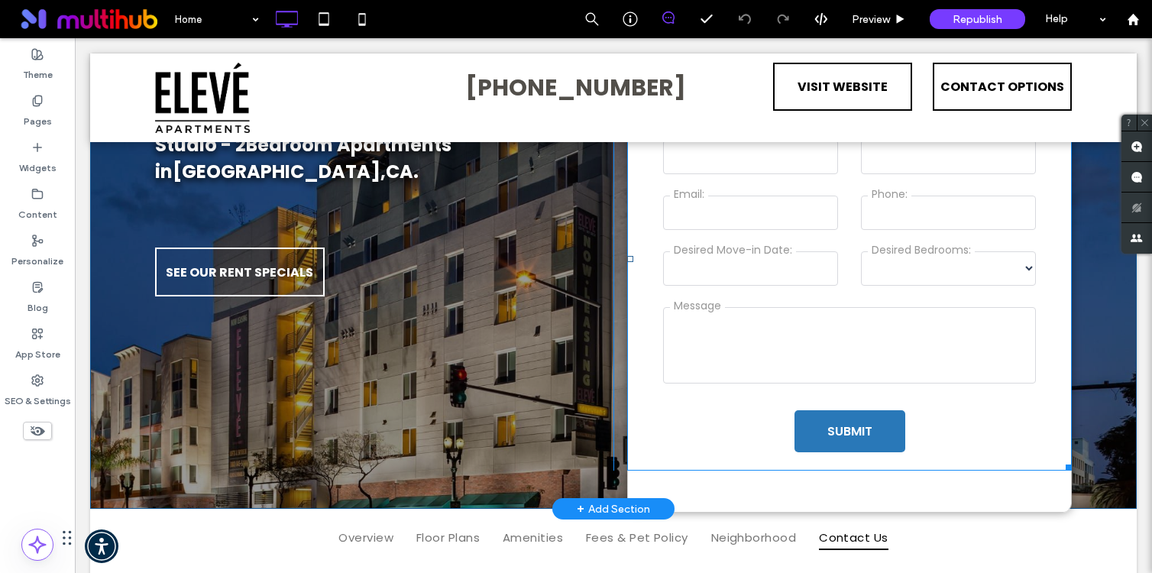
click at [861, 243] on span at bounding box center [849, 258] width 444 height 423
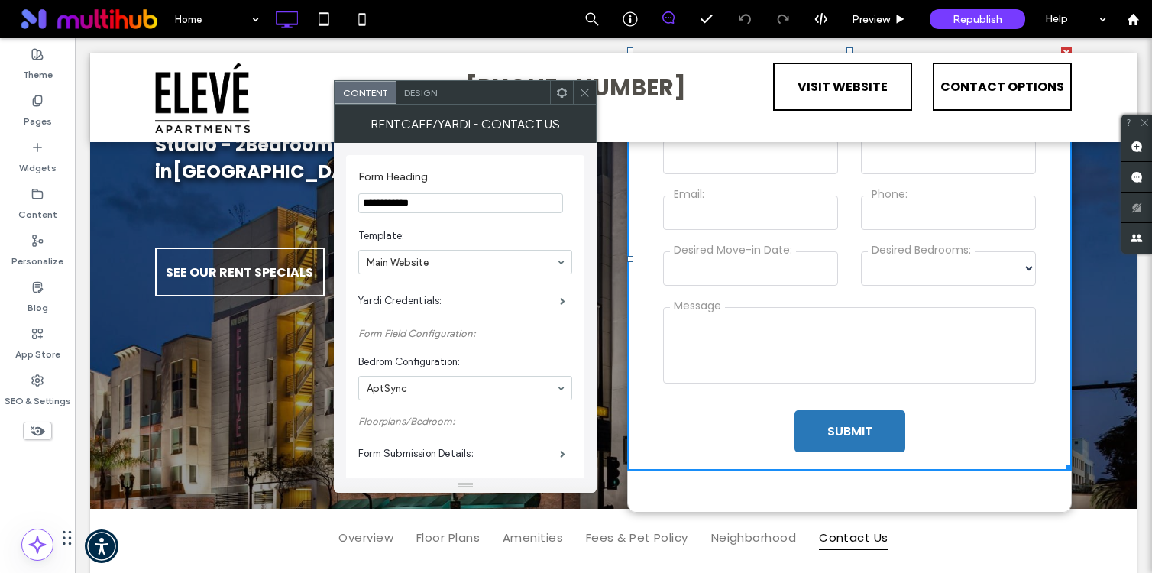
click at [591, 89] on div at bounding box center [584, 92] width 23 height 23
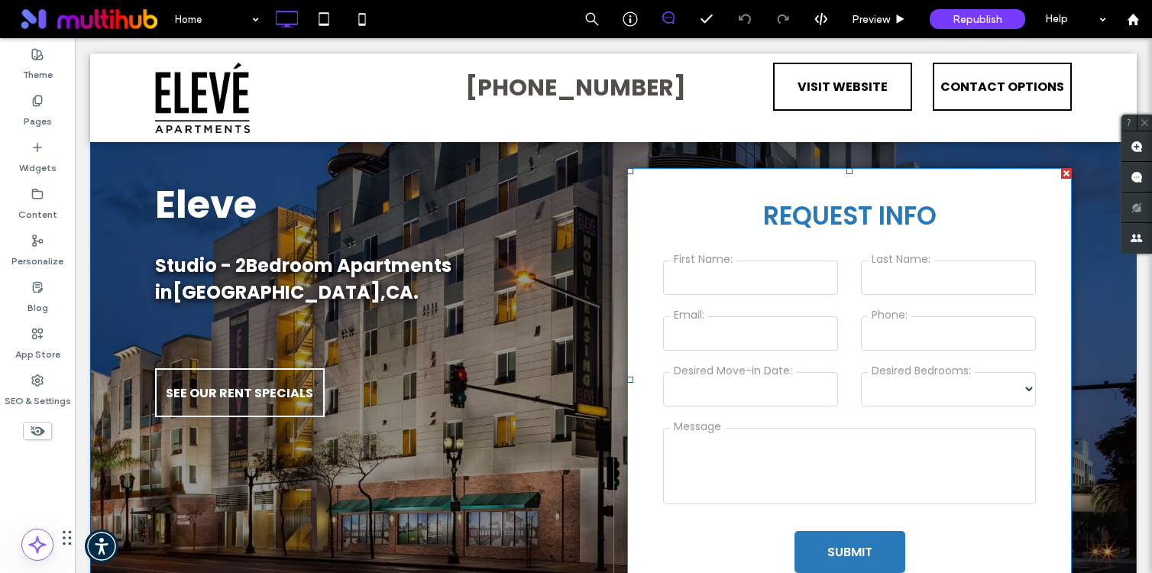
scroll to position [80, 0]
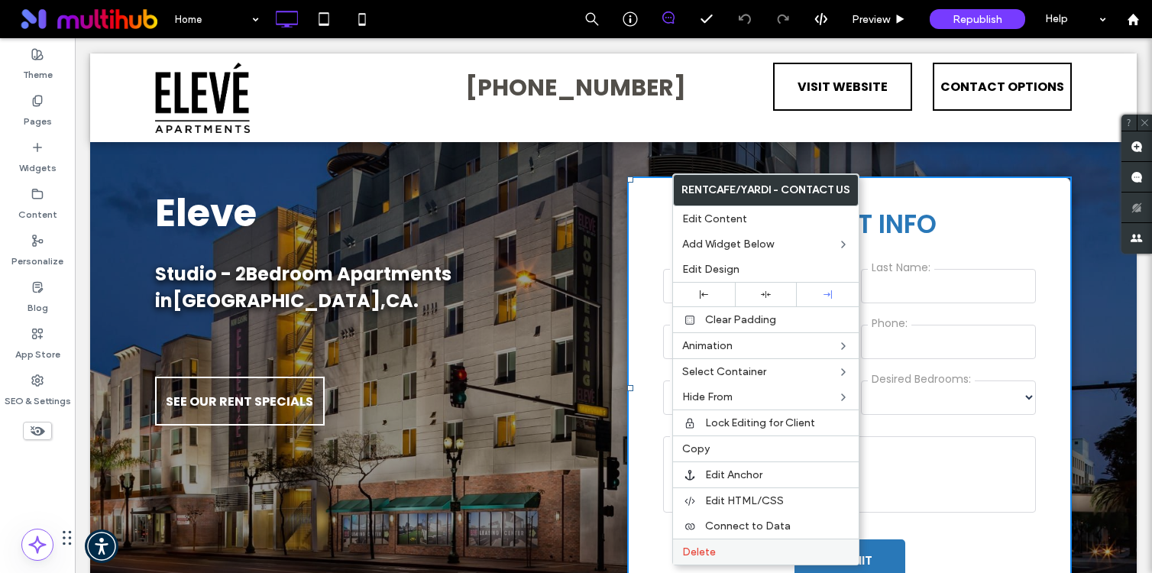
click at [745, 559] on div "Delete" at bounding box center [766, 551] width 186 height 26
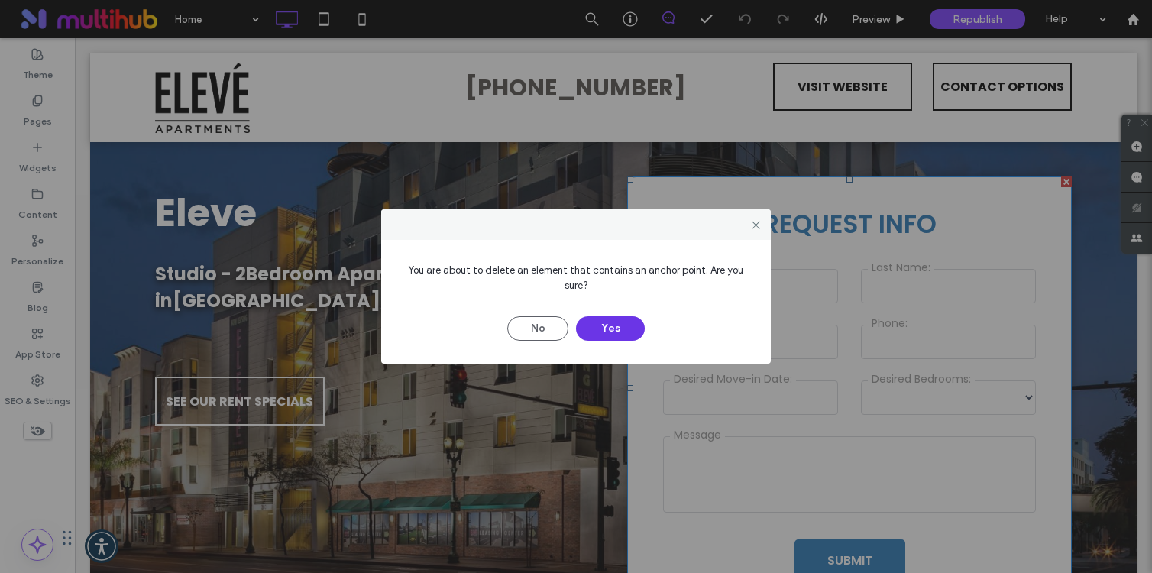
click at [611, 334] on button "Yes" at bounding box center [610, 328] width 69 height 24
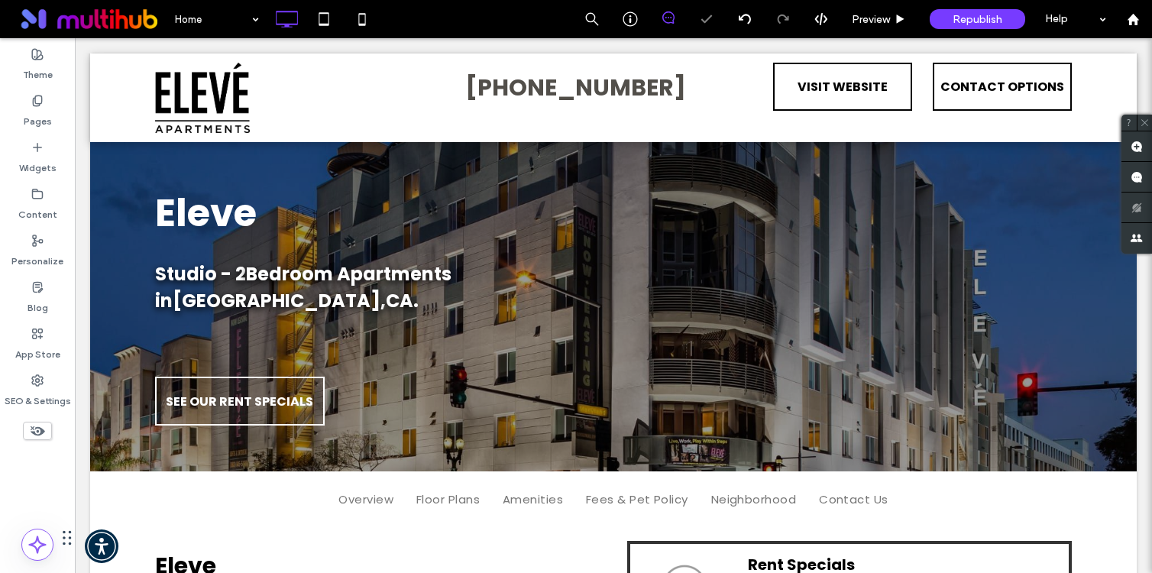
scroll to position [57, 0]
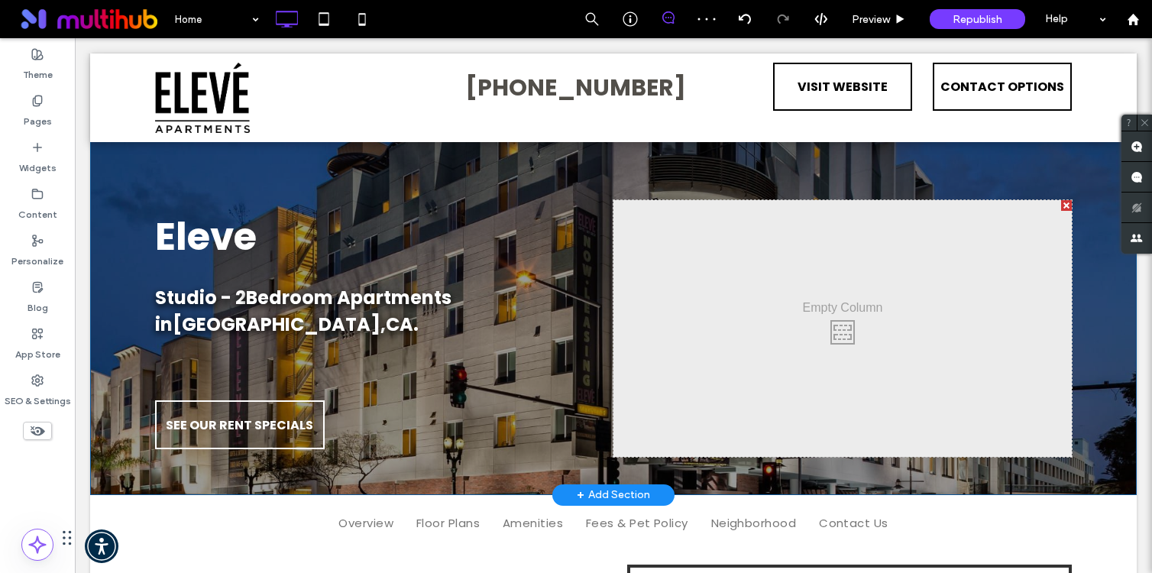
click at [632, 490] on div "+ Add Section" at bounding box center [613, 494] width 73 height 17
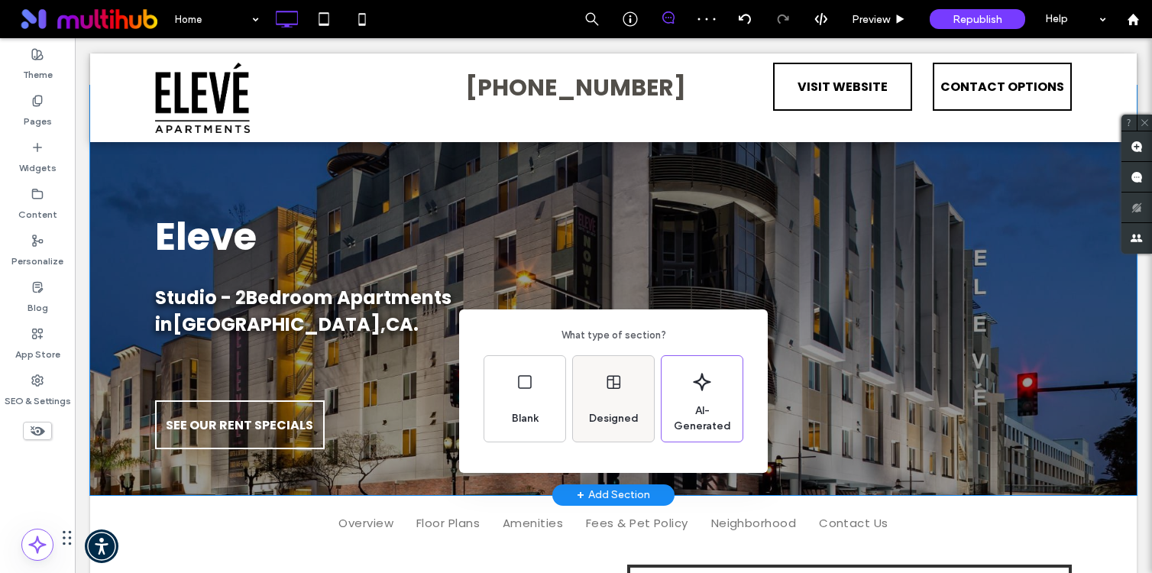
click at [622, 405] on div "Designed" at bounding box center [614, 419] width 62 height 34
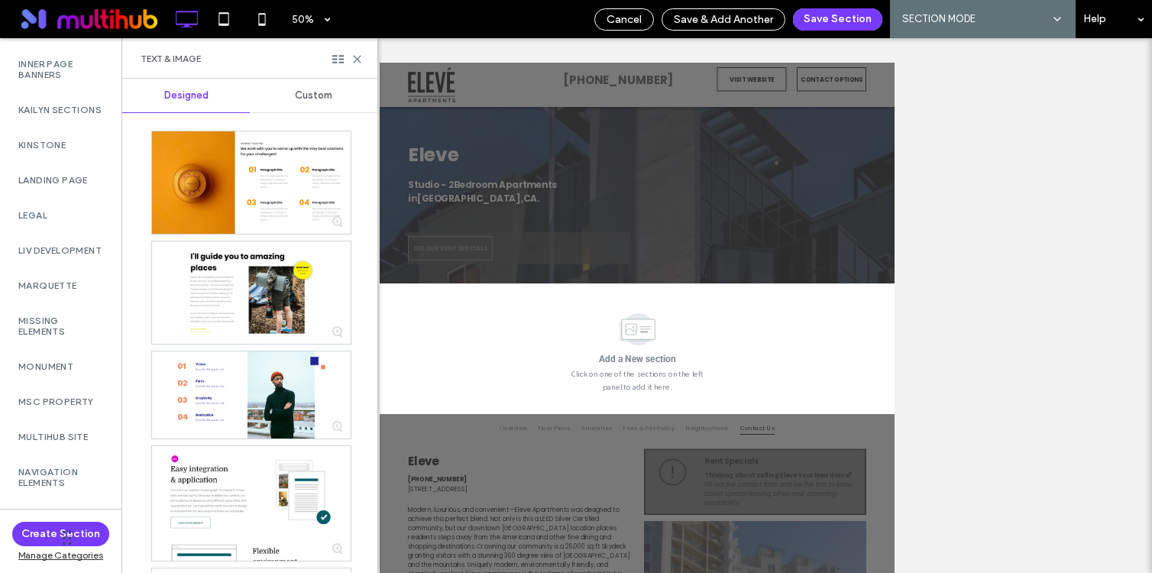
scroll to position [2526, 0]
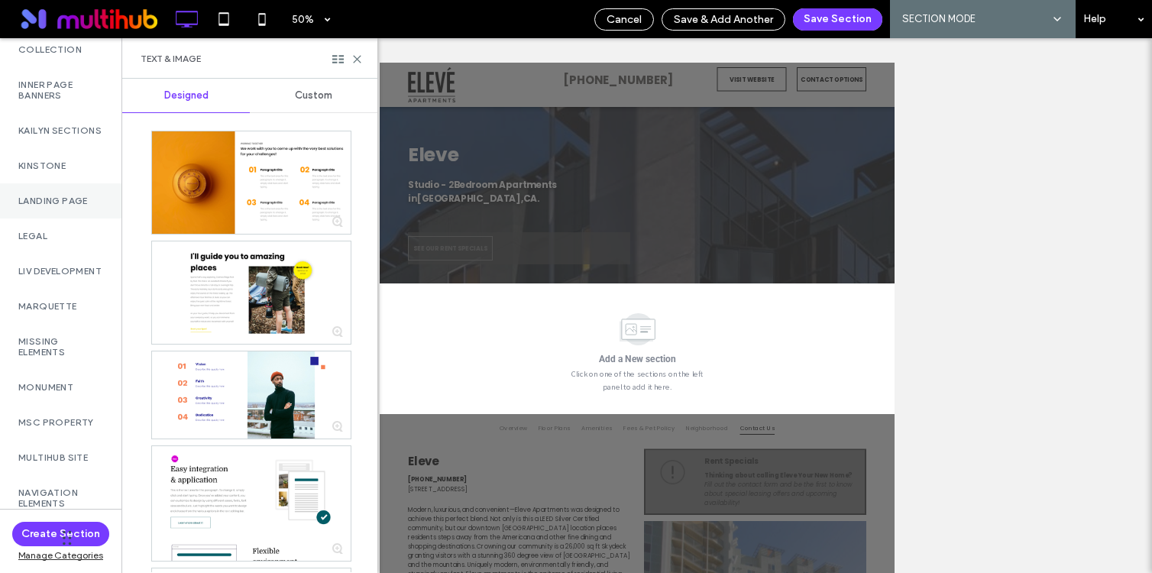
click at [67, 218] on div "Landing Page" at bounding box center [60, 200] width 121 height 35
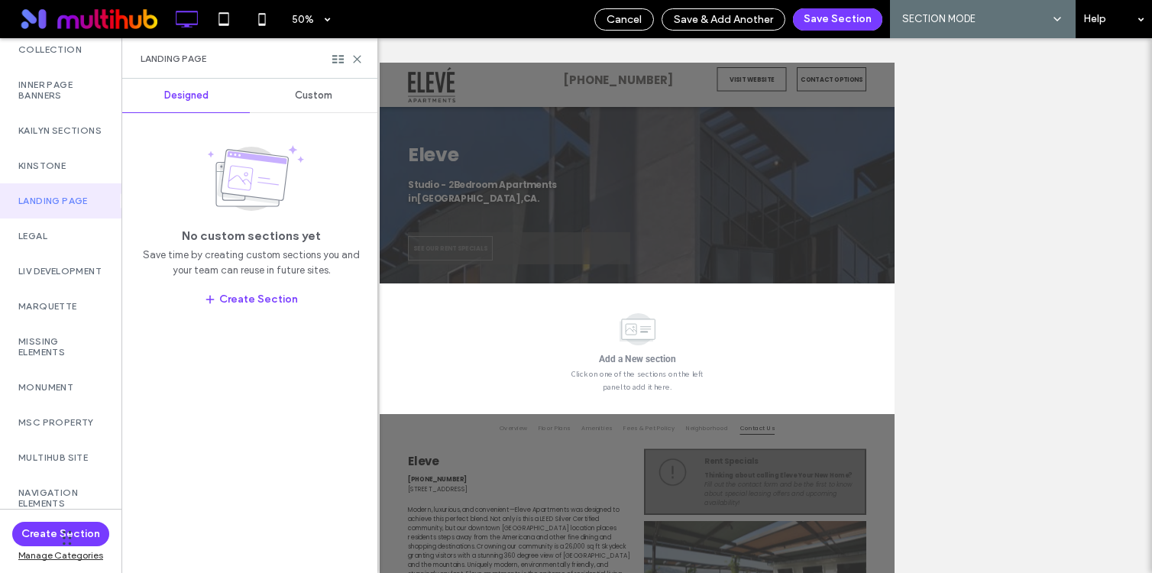
click at [315, 115] on div "Designed Custom No custom sections yet Save time by creating custom sections yo…" at bounding box center [249, 326] width 255 height 494
click at [318, 104] on div "Custom" at bounding box center [314, 96] width 128 height 34
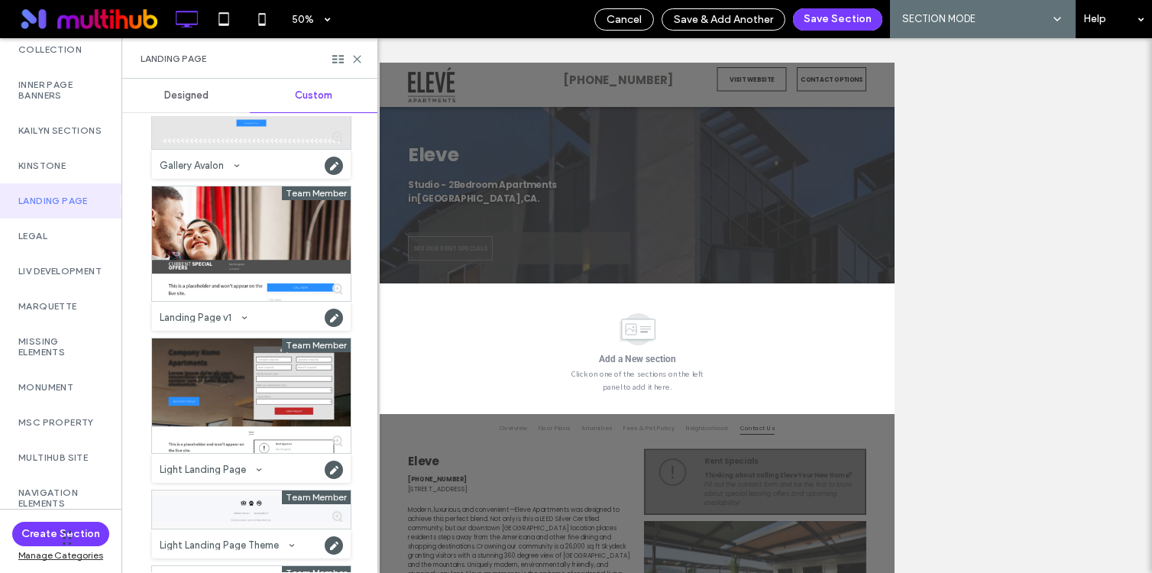
scroll to position [964, 0]
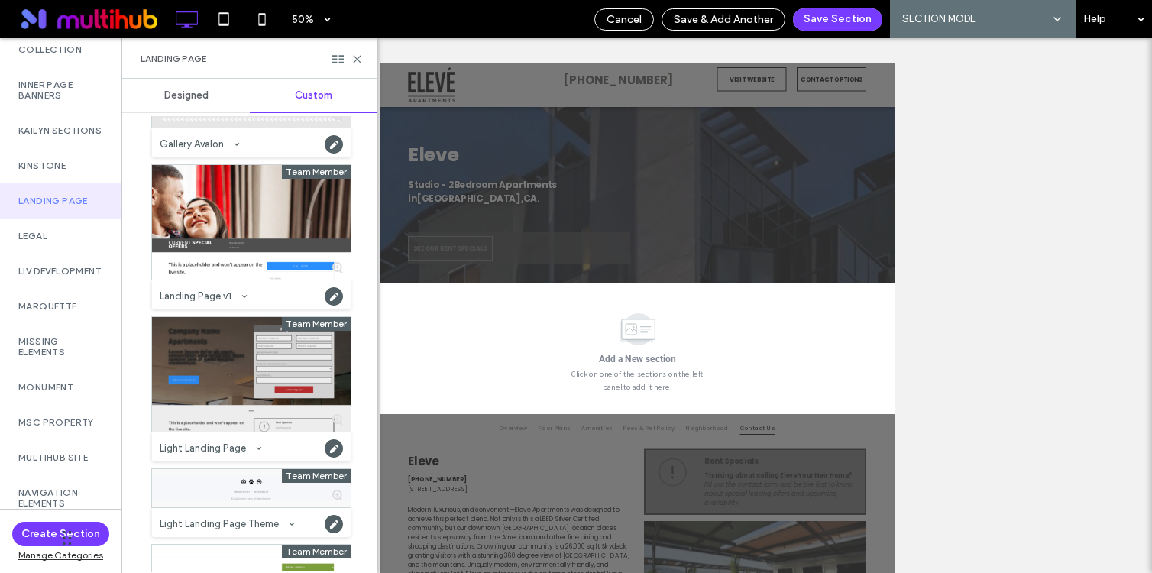
click at [244, 351] on div at bounding box center [251, 374] width 199 height 115
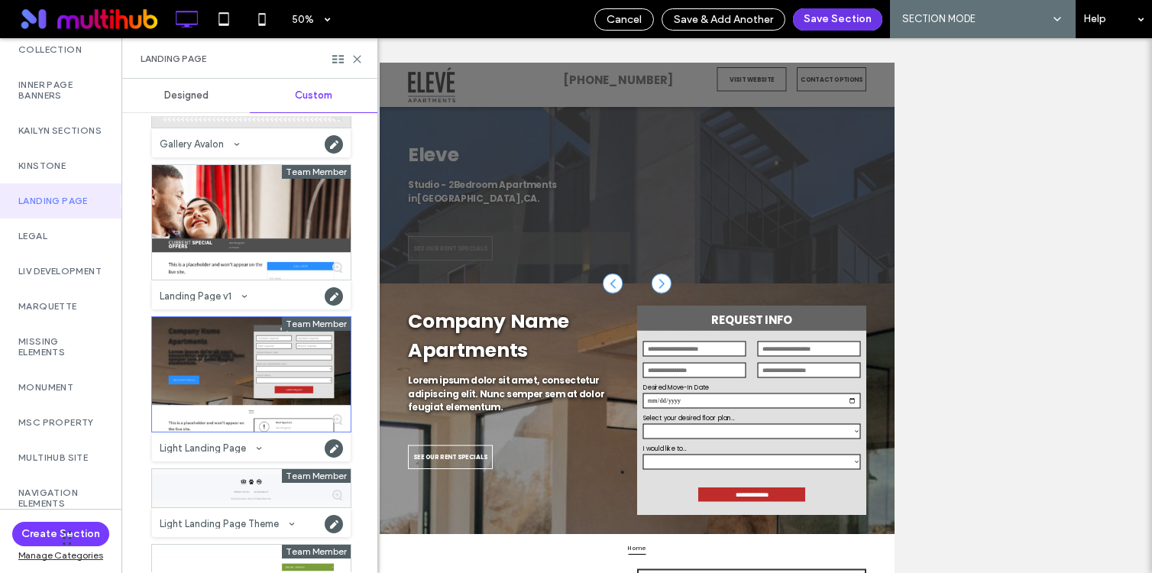
click at [861, 12] on button "Save Section" at bounding box center [837, 19] width 89 height 22
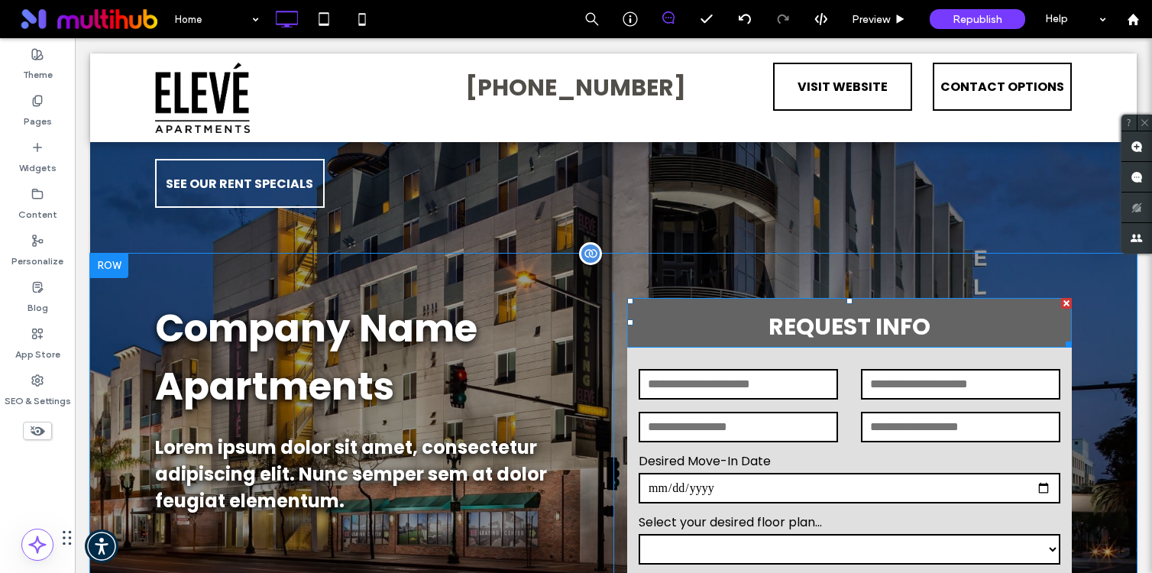
scroll to position [297, 0]
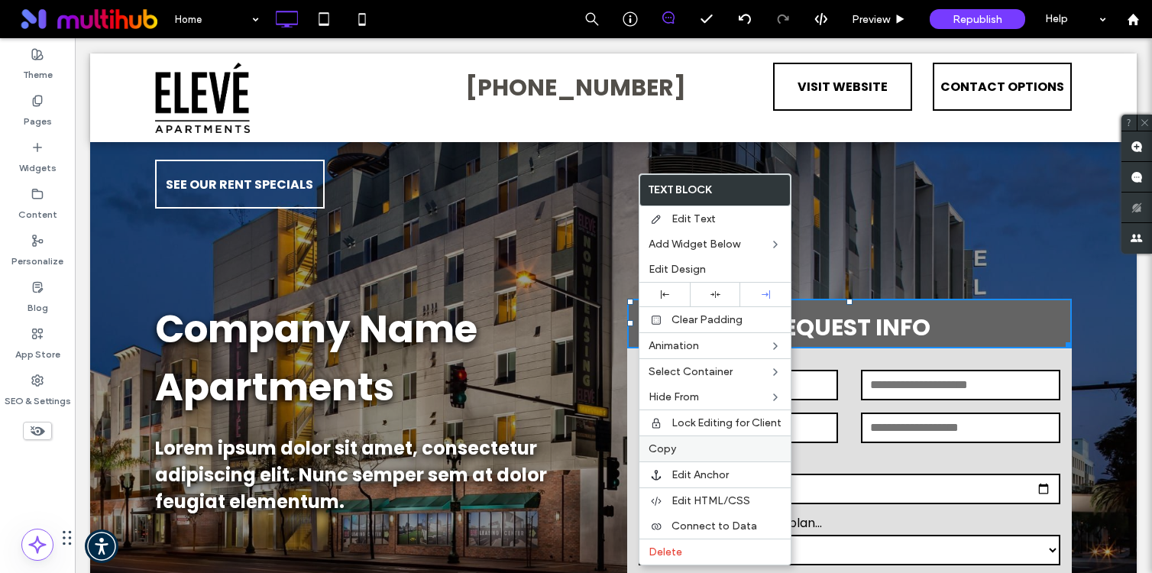
click at [722, 444] on label "Copy" at bounding box center [714, 448] width 133 height 13
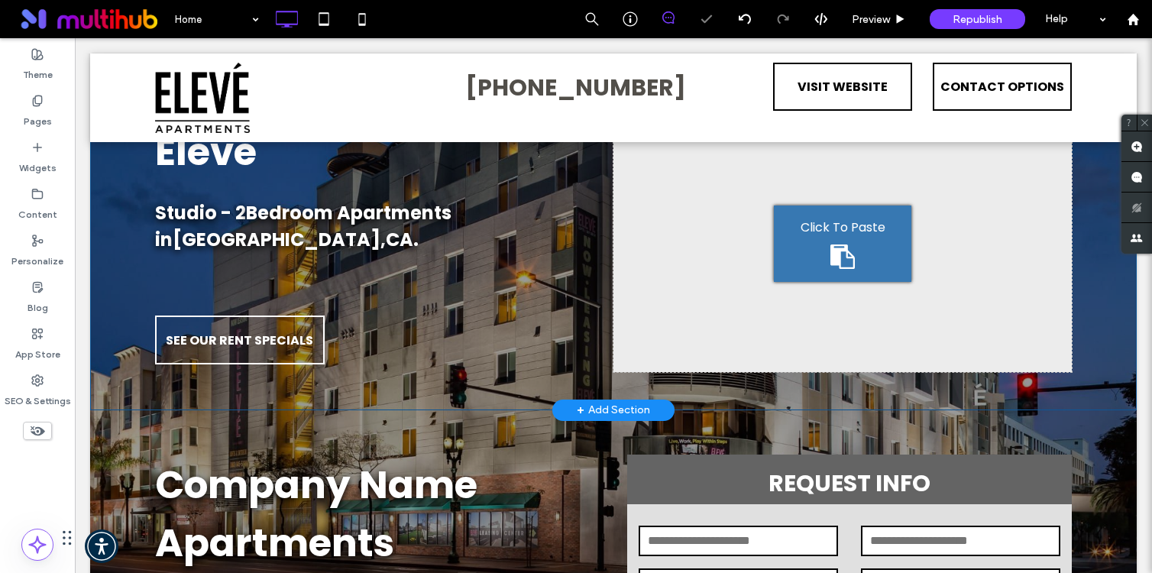
click at [807, 248] on div "Click To Paste" at bounding box center [842, 243] width 137 height 76
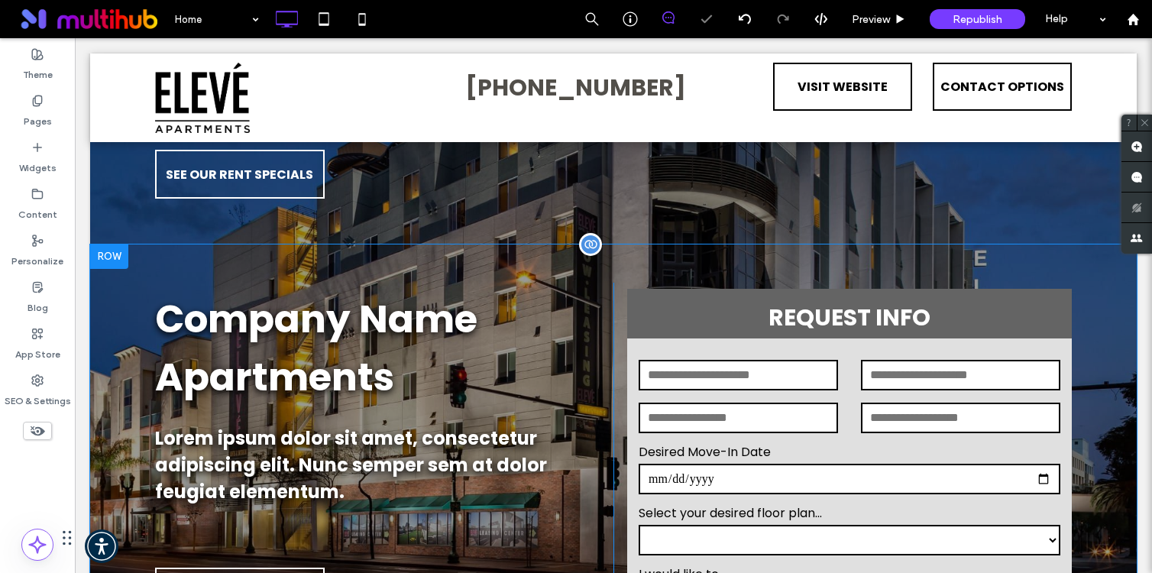
scroll to position [323, 0]
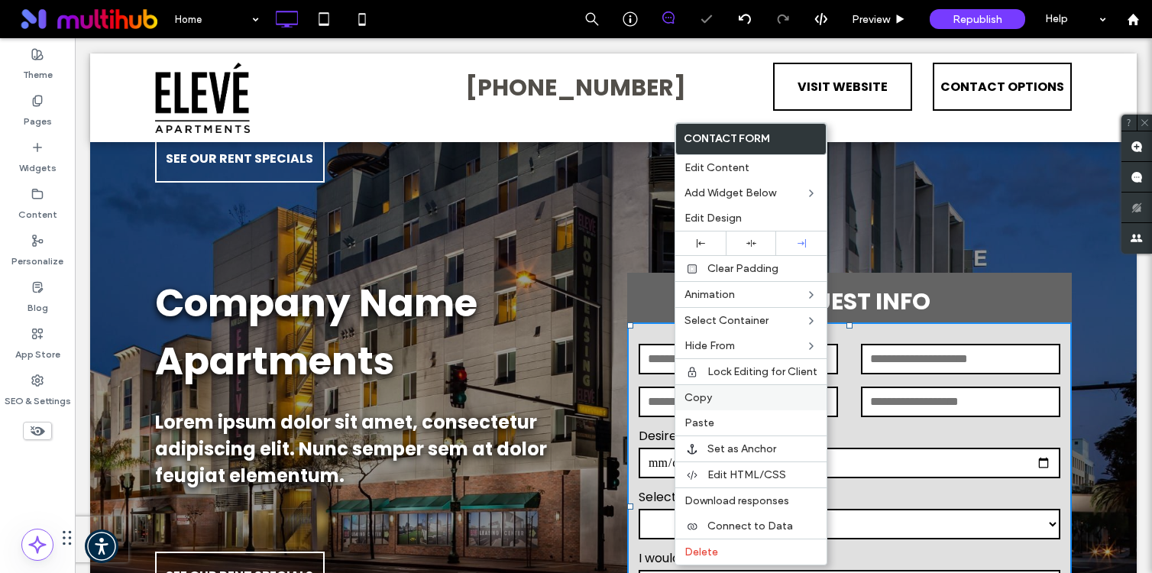
click at [718, 400] on label "Copy" at bounding box center [750, 397] width 133 height 13
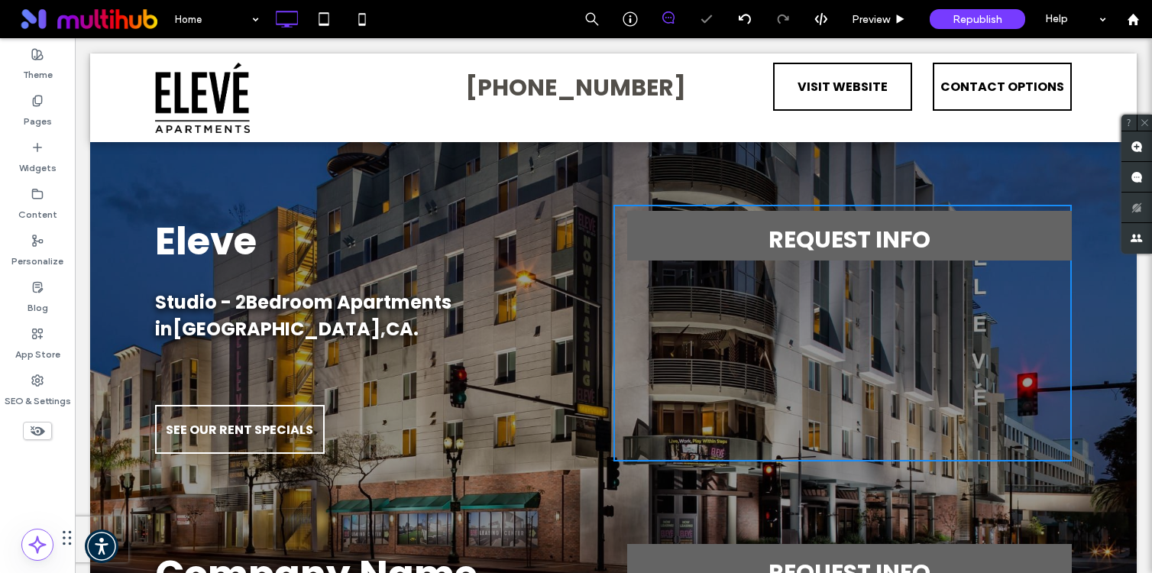
scroll to position [51, 0]
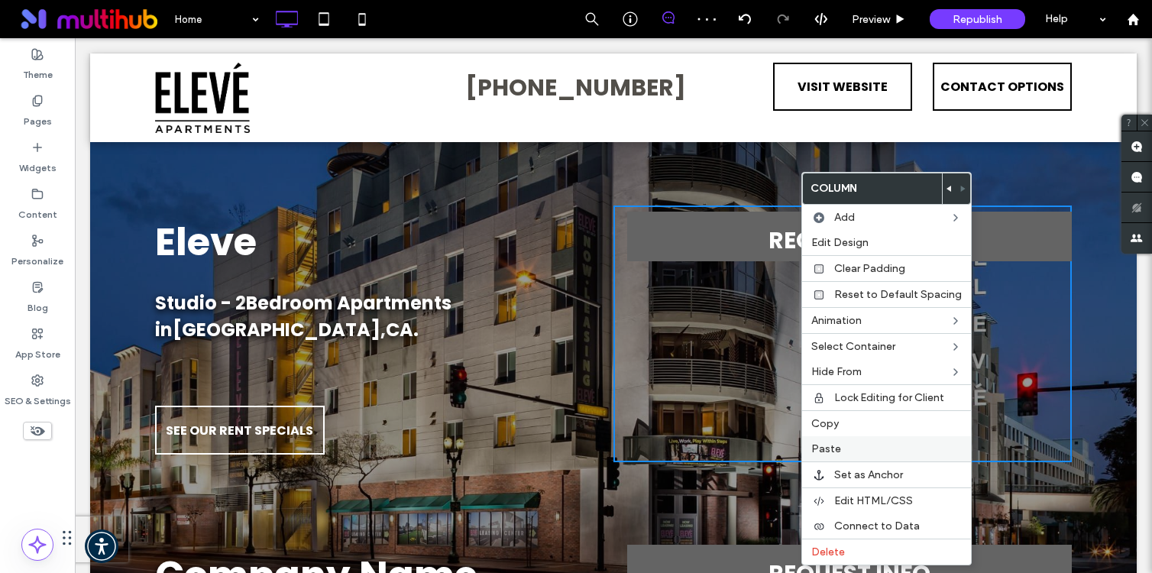
click at [864, 453] on label "Paste" at bounding box center [886, 448] width 150 height 13
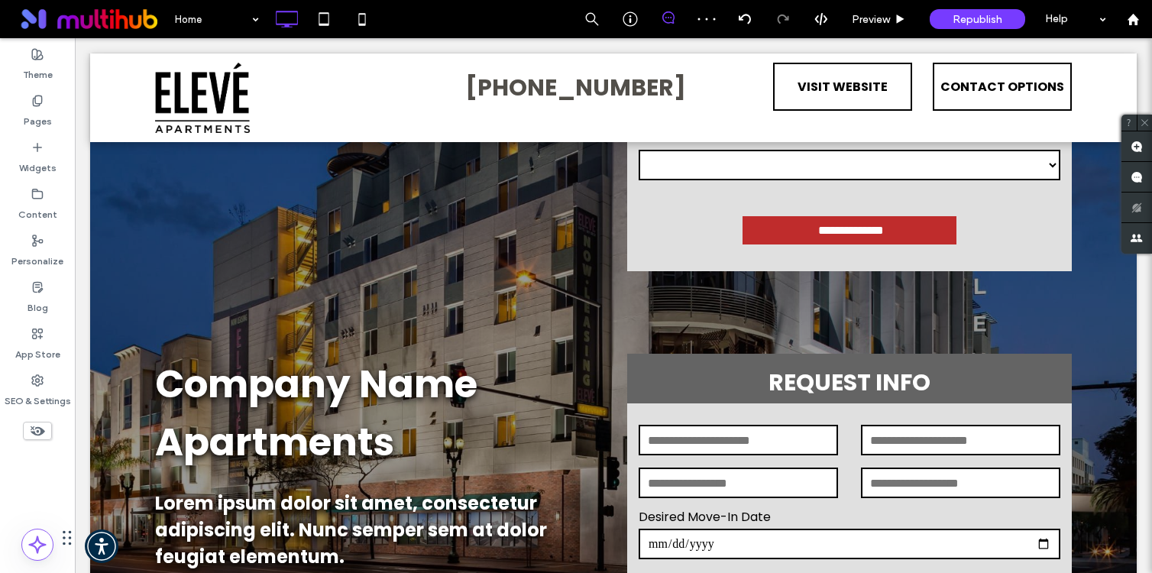
scroll to position [451, 0]
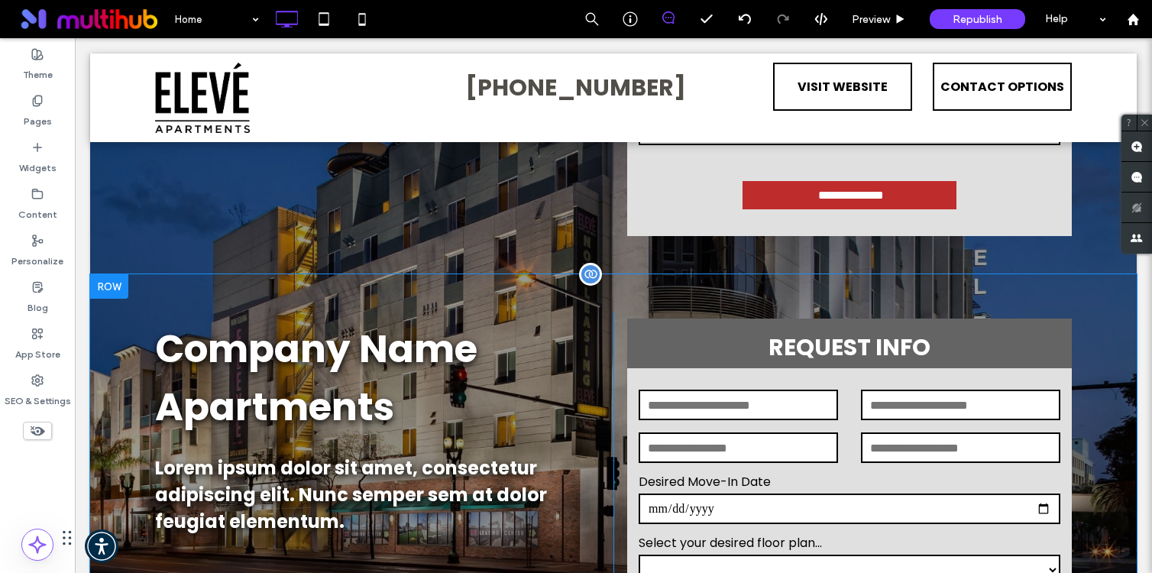
click at [115, 297] on div at bounding box center [109, 286] width 38 height 24
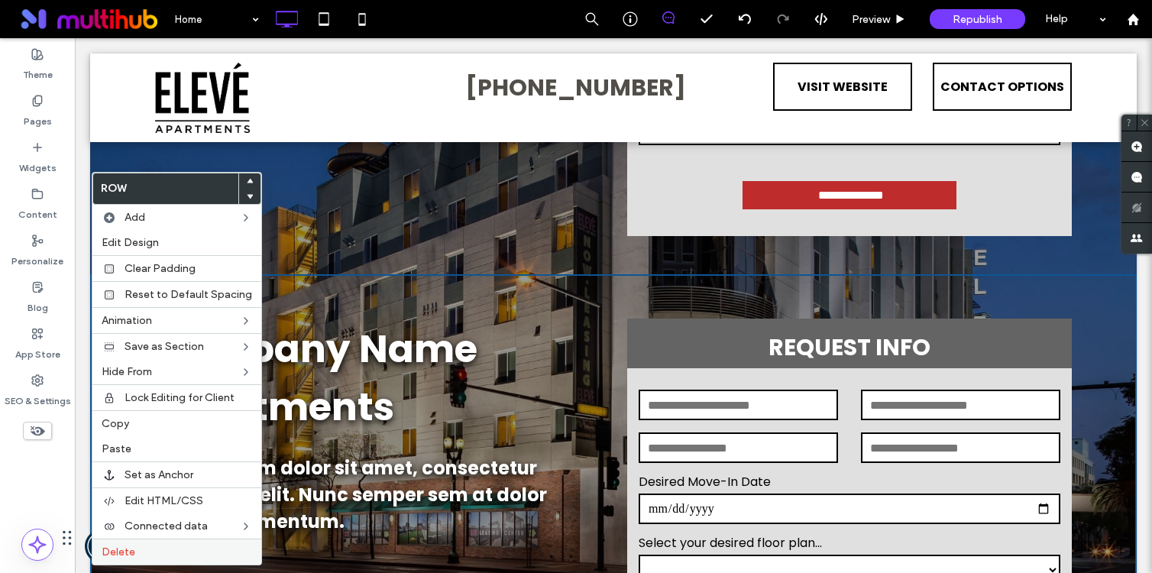
click at [124, 543] on div "Delete" at bounding box center [176, 551] width 169 height 26
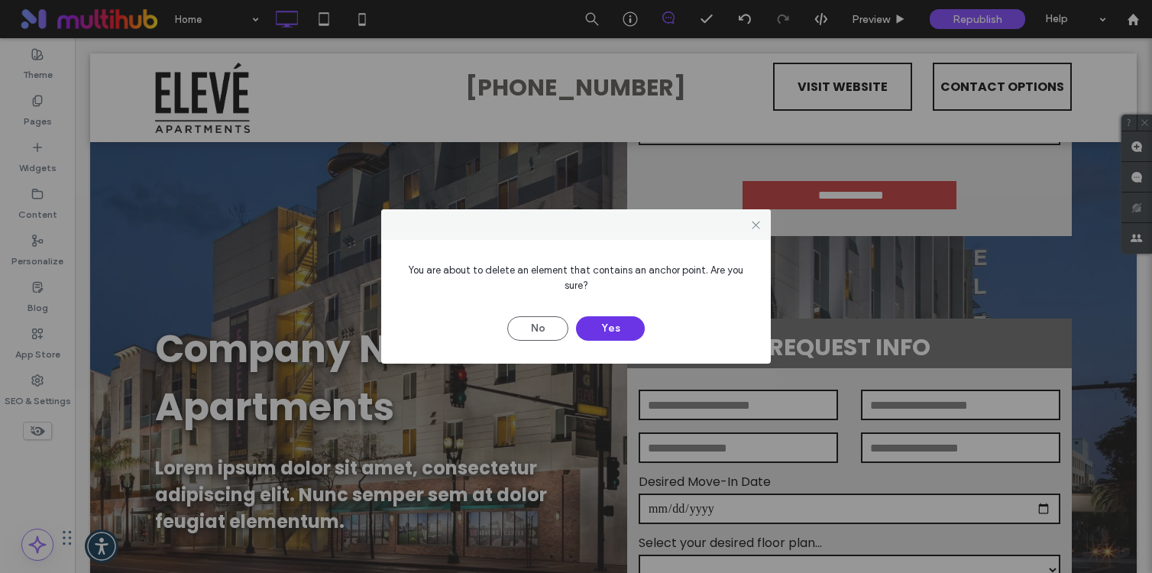
click at [612, 330] on button "Yes" at bounding box center [610, 328] width 69 height 24
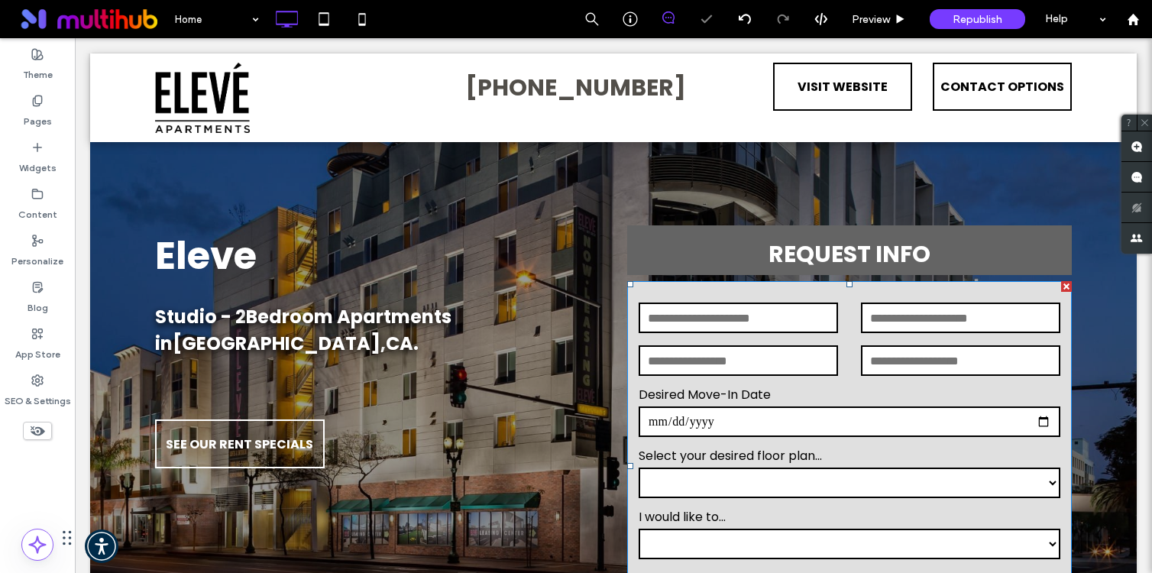
scroll to position [39, 0]
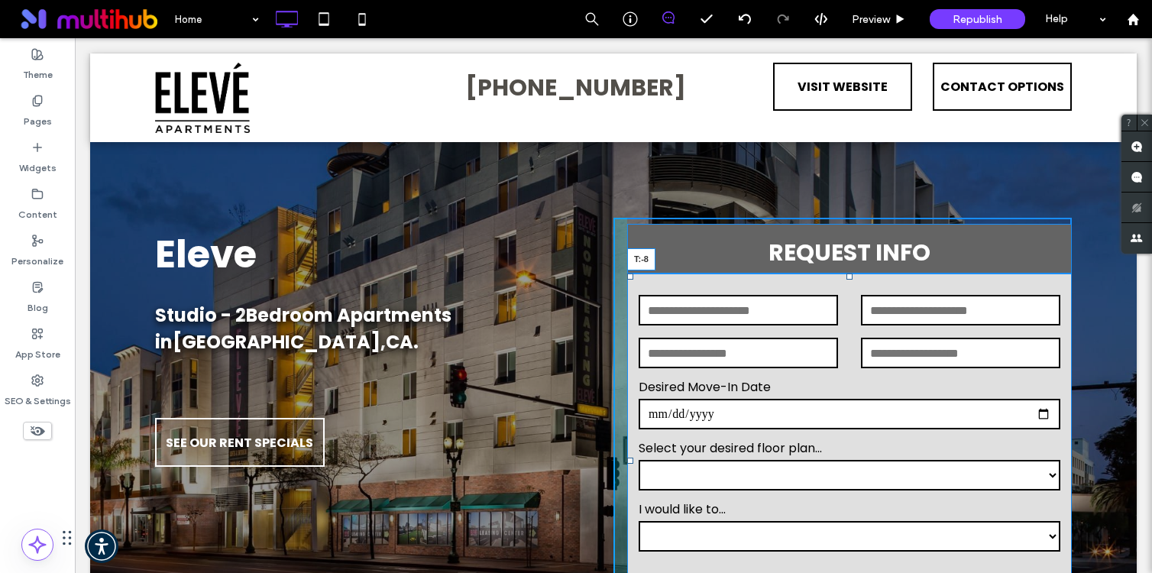
click at [851, 278] on div at bounding box center [849, 276] width 6 height 6
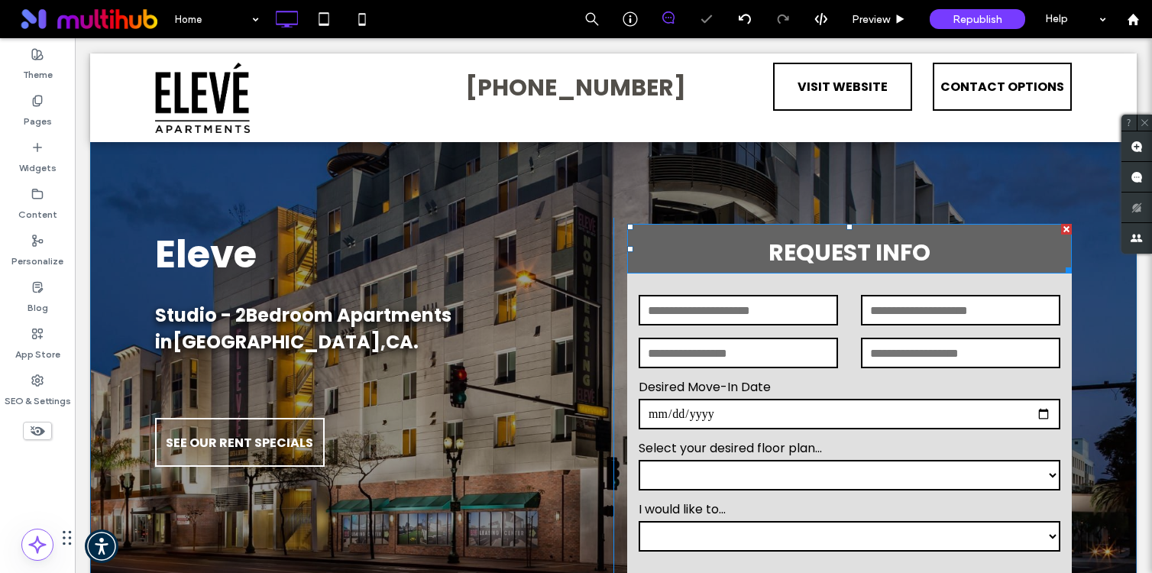
click at [691, 241] on p "REQUEST INFO" at bounding box center [849, 252] width 444 height 34
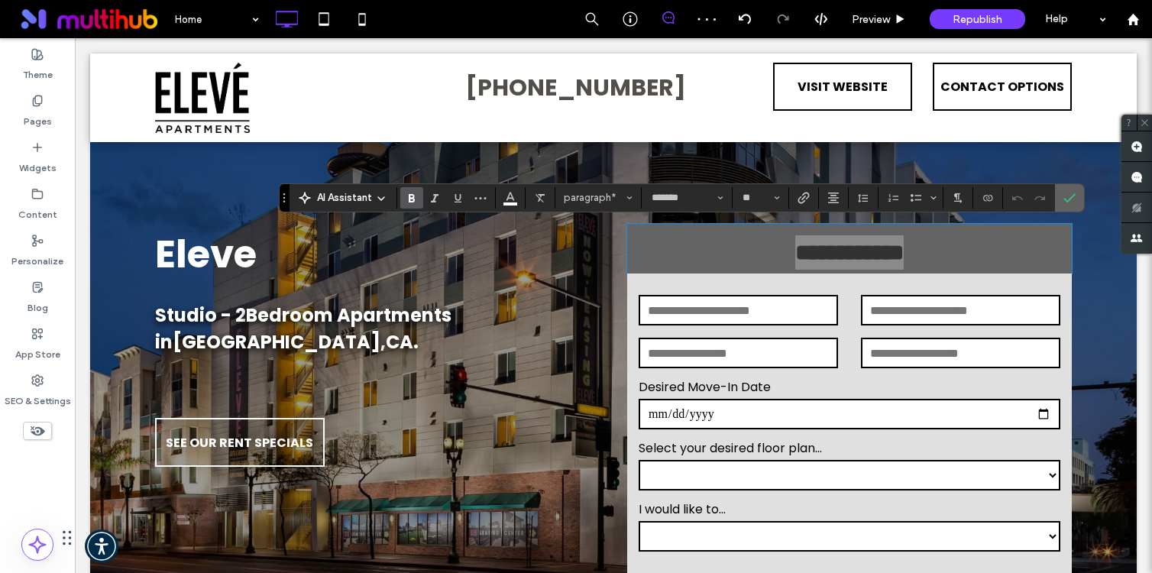
click at [1081, 205] on section at bounding box center [1069, 197] width 29 height 27
click at [1062, 199] on label "Confirm" at bounding box center [1069, 197] width 23 height 27
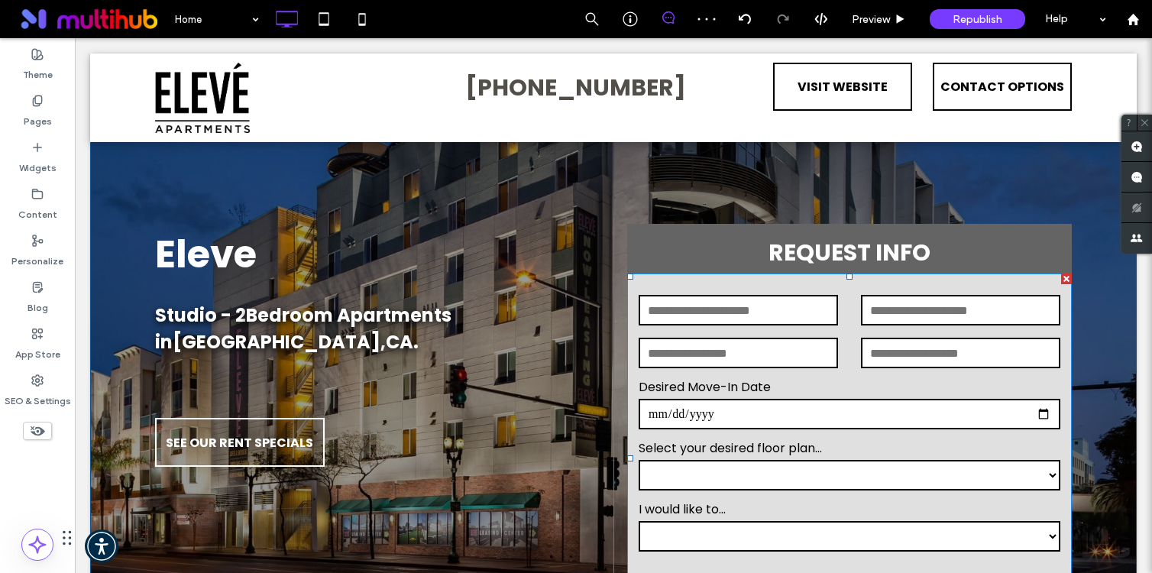
click at [766, 405] on input "date" at bounding box center [849, 414] width 422 height 31
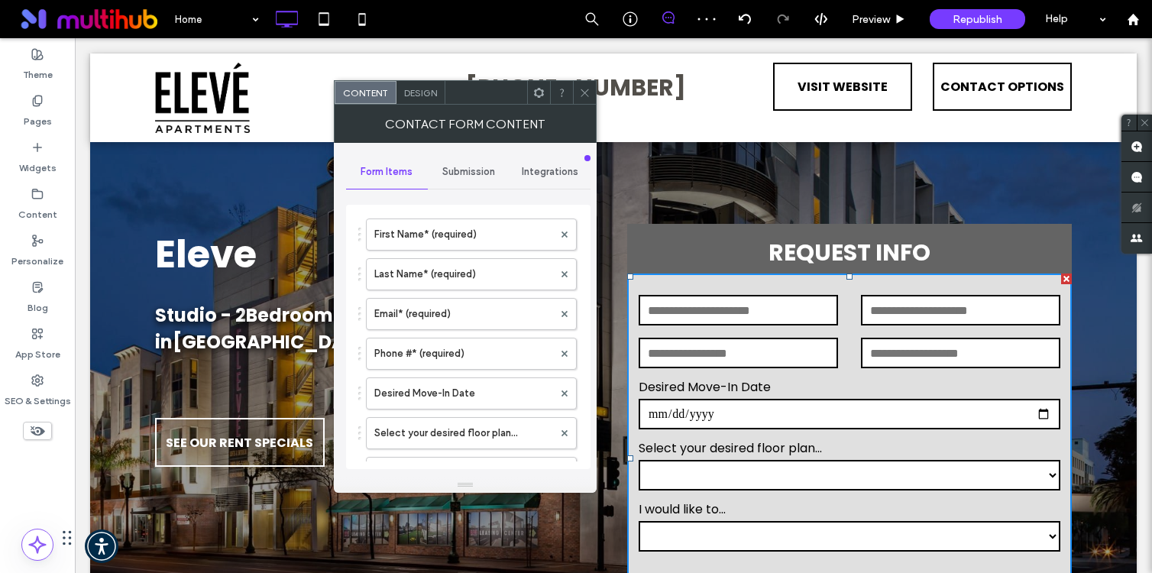
scroll to position [62, 0]
click at [418, 422] on label "Select your desired floor plan..." at bounding box center [463, 429] width 179 height 31
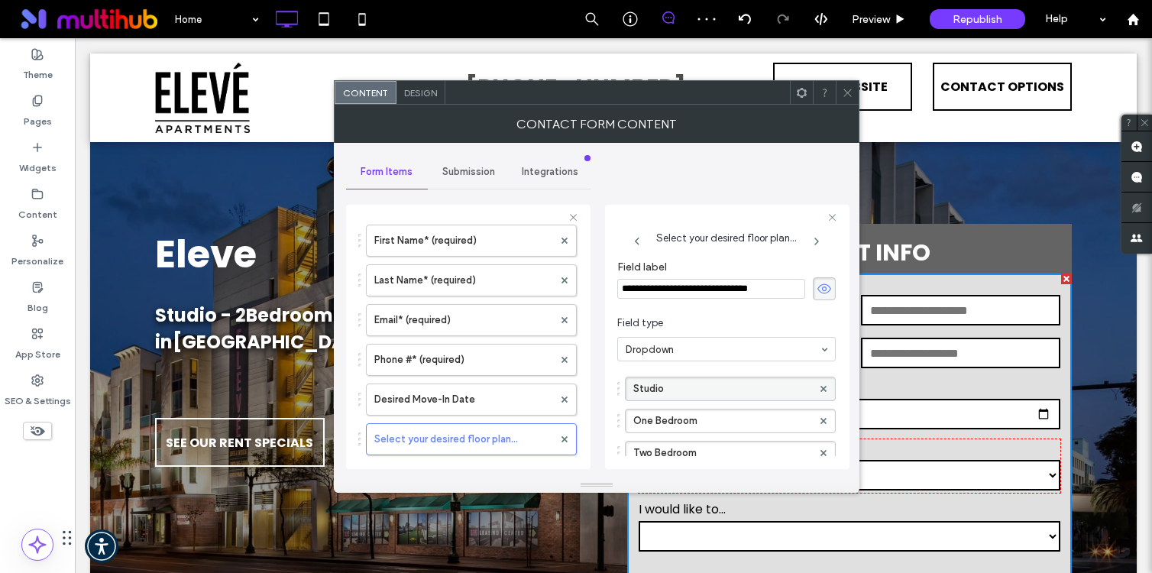
scroll to position [66, 0]
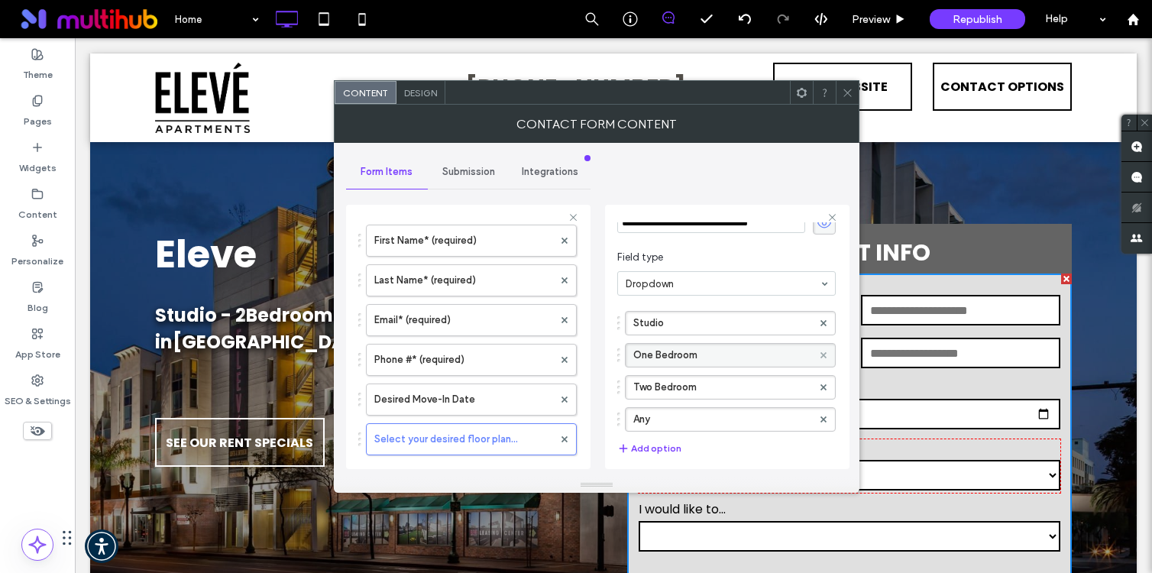
click at [820, 353] on icon at bounding box center [823, 355] width 6 height 6
click at [462, 170] on span "Submission" at bounding box center [468, 172] width 53 height 12
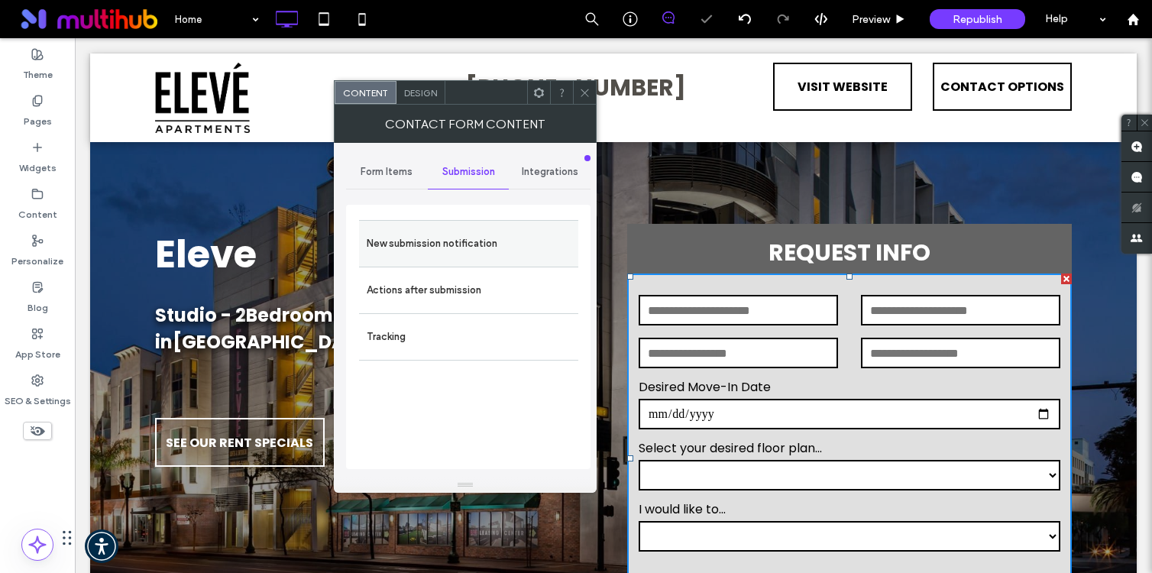
click at [475, 240] on label "New submission notification" at bounding box center [469, 243] width 204 height 31
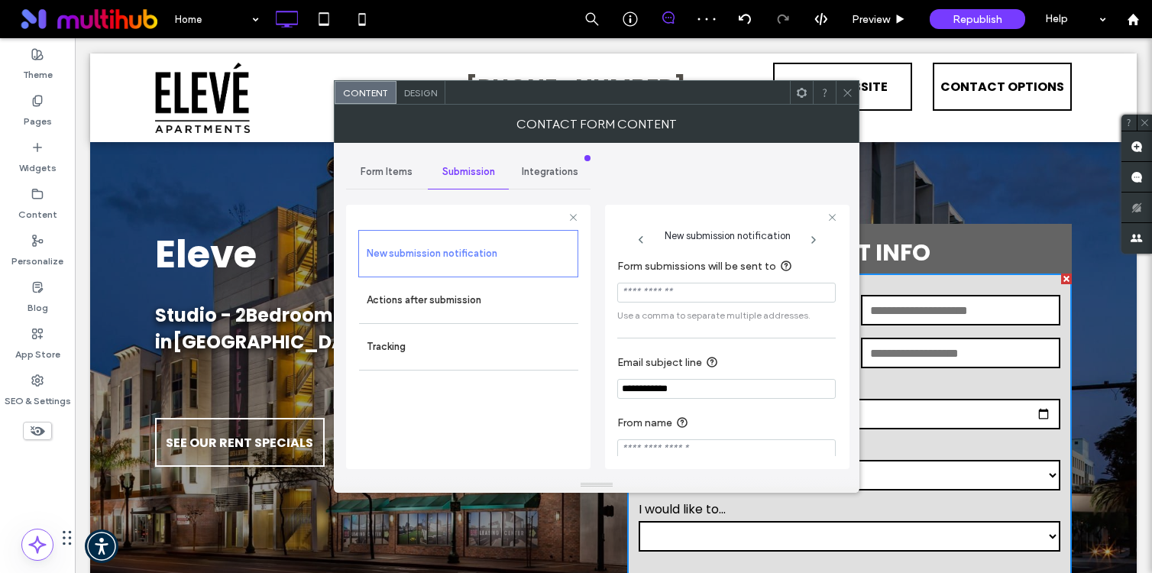
click at [655, 290] on input "Form submissions will be sent to" at bounding box center [726, 293] width 218 height 20
paste input "**********"
type input "**********"
click at [689, 322] on span "Use a comma to separate multiple addresses." at bounding box center [726, 316] width 218 height 14
click at [846, 93] on icon at bounding box center [847, 92] width 11 height 11
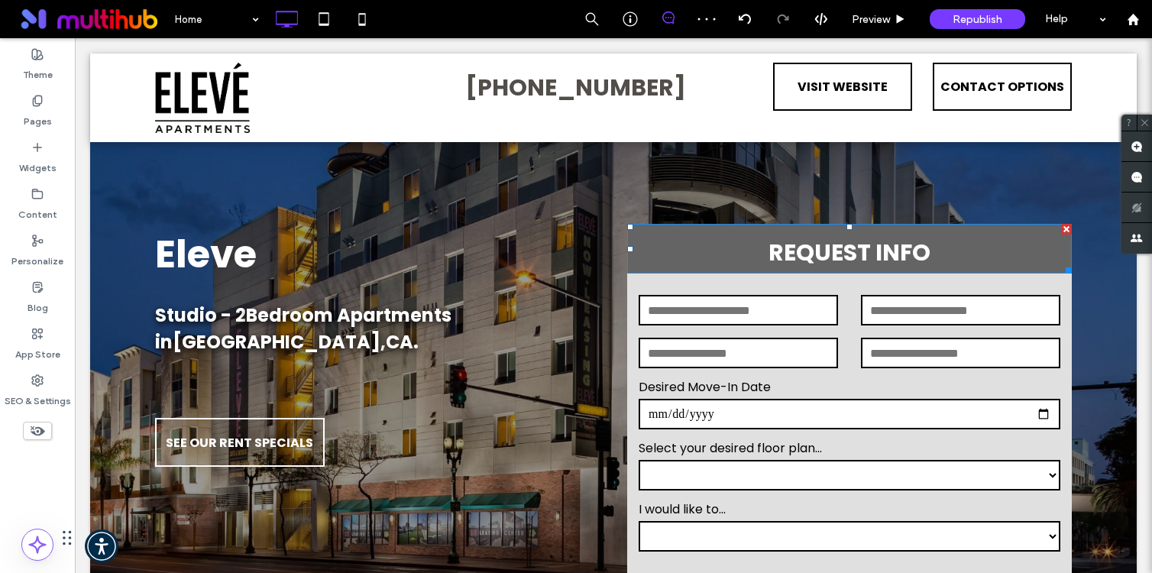
click at [647, 231] on div "REQUEST INFO" at bounding box center [849, 249] width 444 height 50
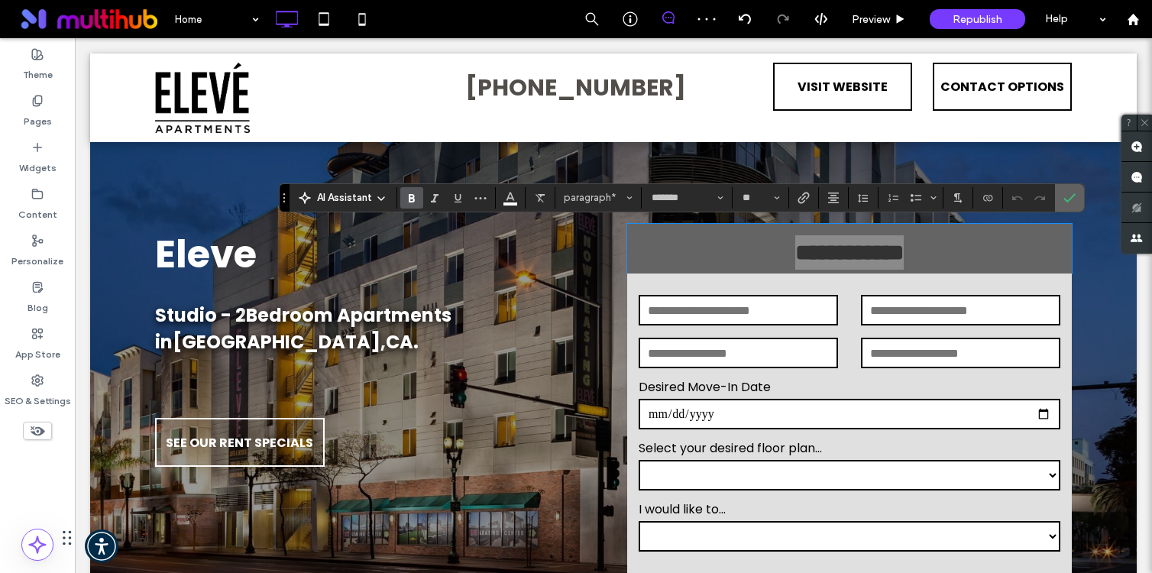
click at [1065, 192] on icon "Confirm" at bounding box center [1069, 198] width 12 height 12
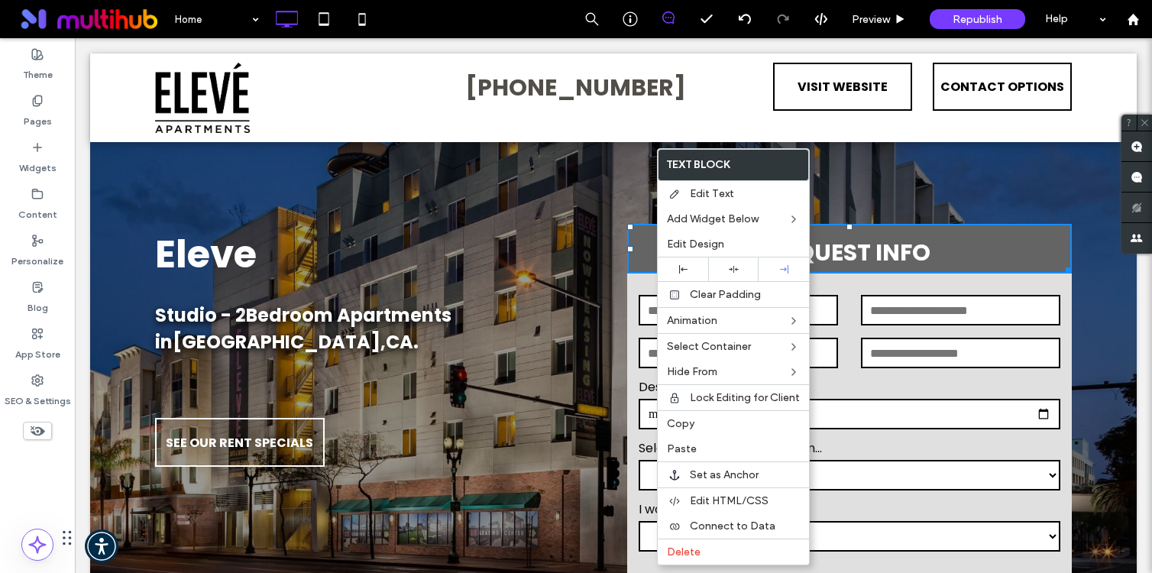
click at [924, 372] on form "**********" at bounding box center [849, 457] width 444 height 369
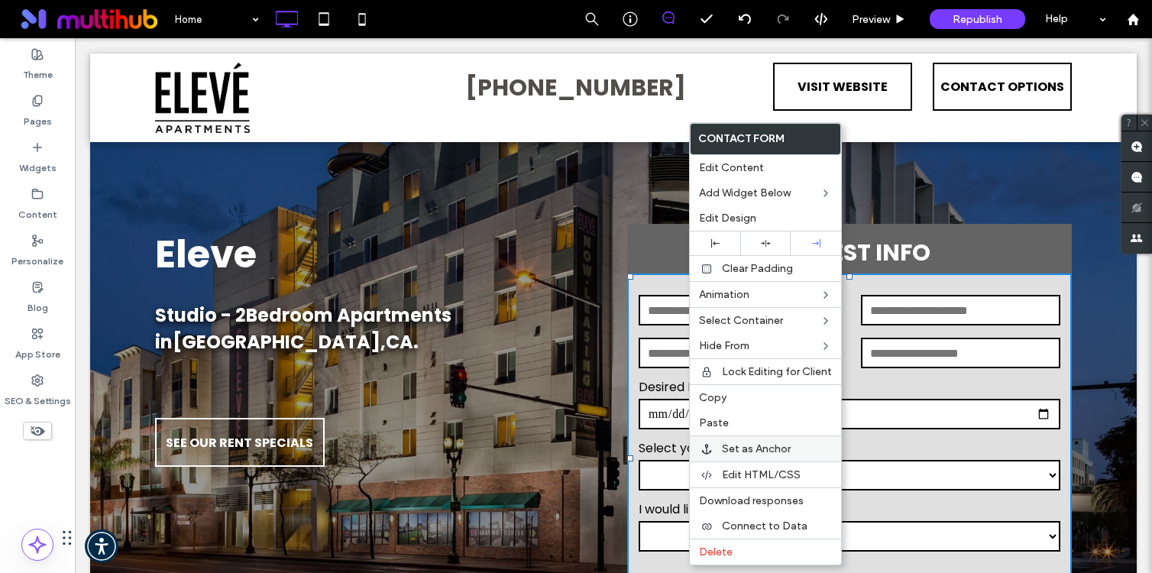
click at [745, 438] on div "Set as Anchor" at bounding box center [765, 448] width 151 height 26
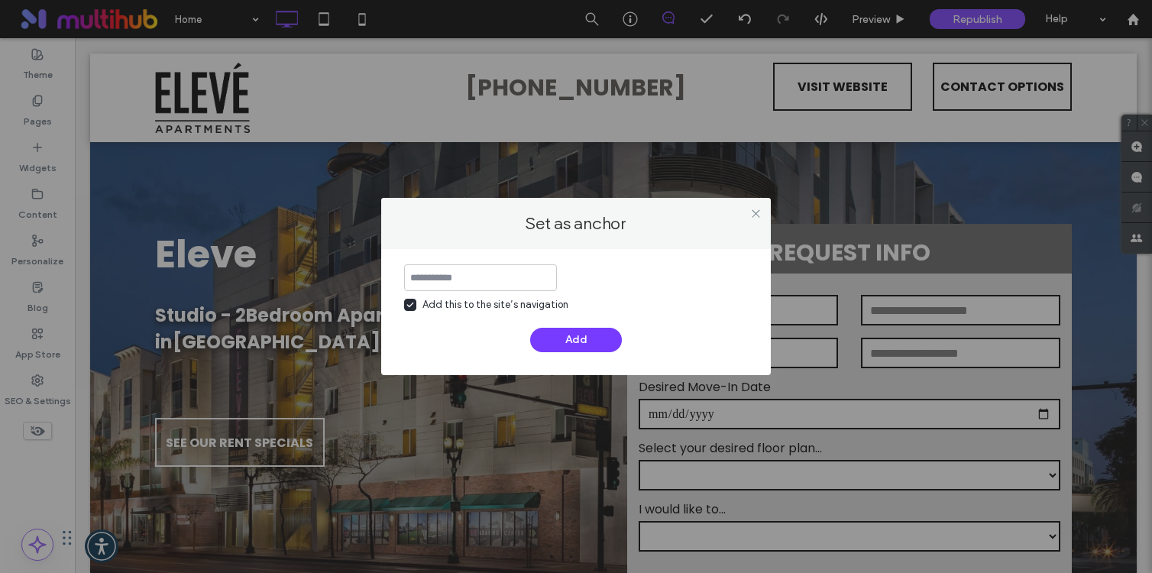
click at [490, 280] on input at bounding box center [480, 277] width 153 height 27
type input "**********"
click at [585, 341] on button "Add" at bounding box center [576, 340] width 92 height 24
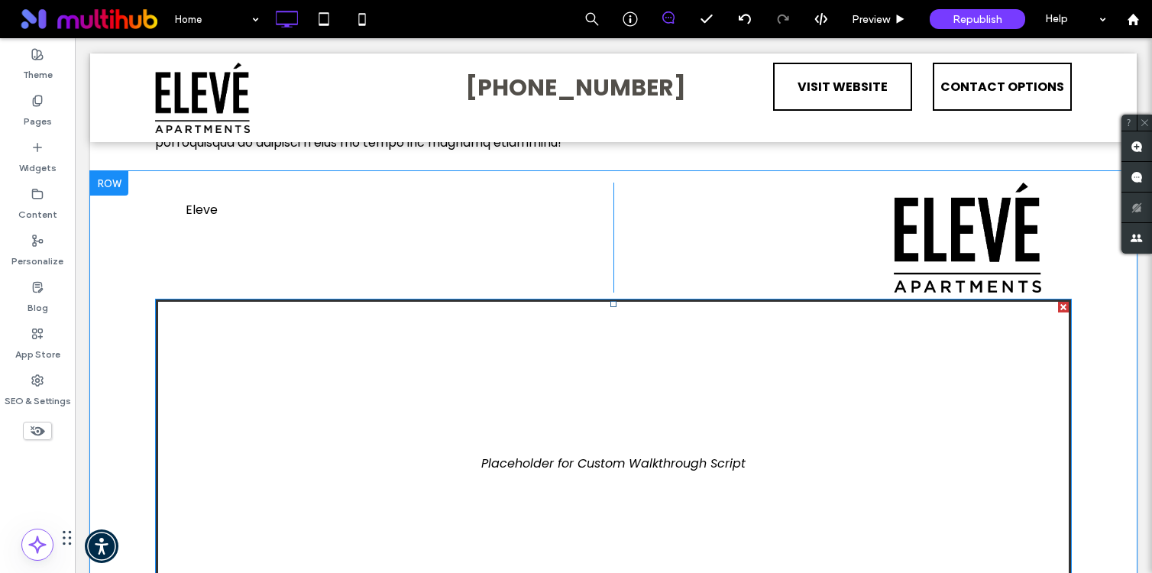
scroll to position [1120, 0]
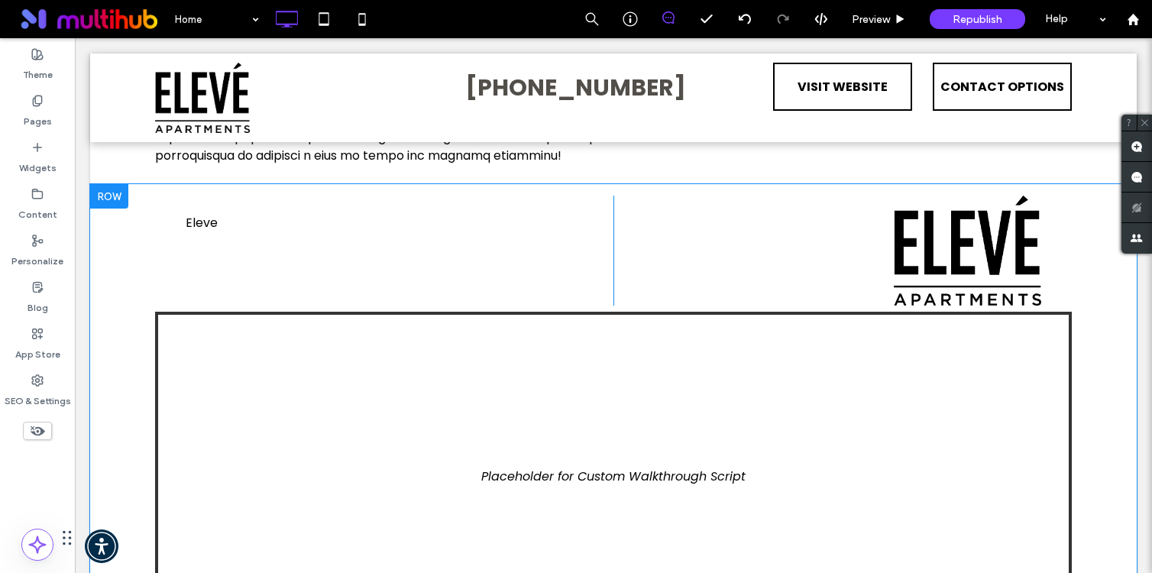
click at [108, 208] on div at bounding box center [109, 196] width 38 height 24
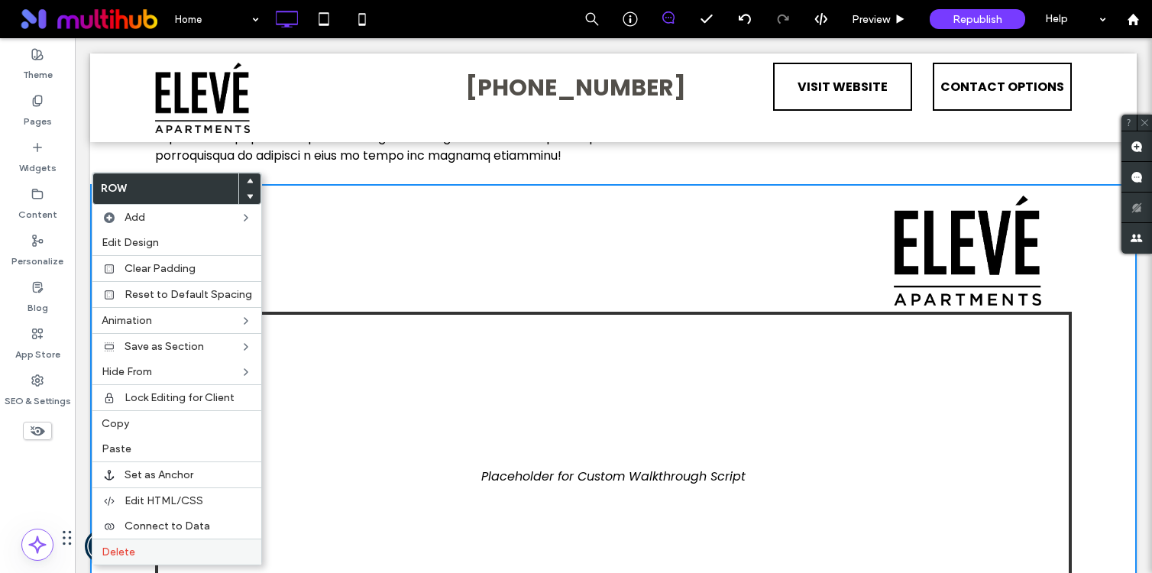
click at [130, 554] on span "Delete" at bounding box center [119, 551] width 34 height 13
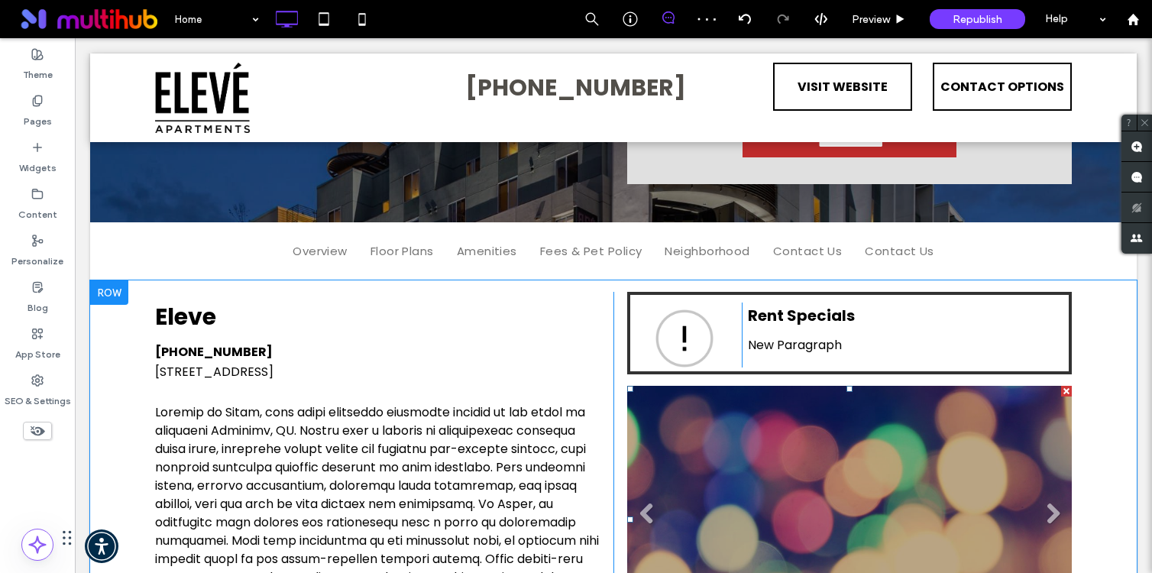
scroll to position [550, 0]
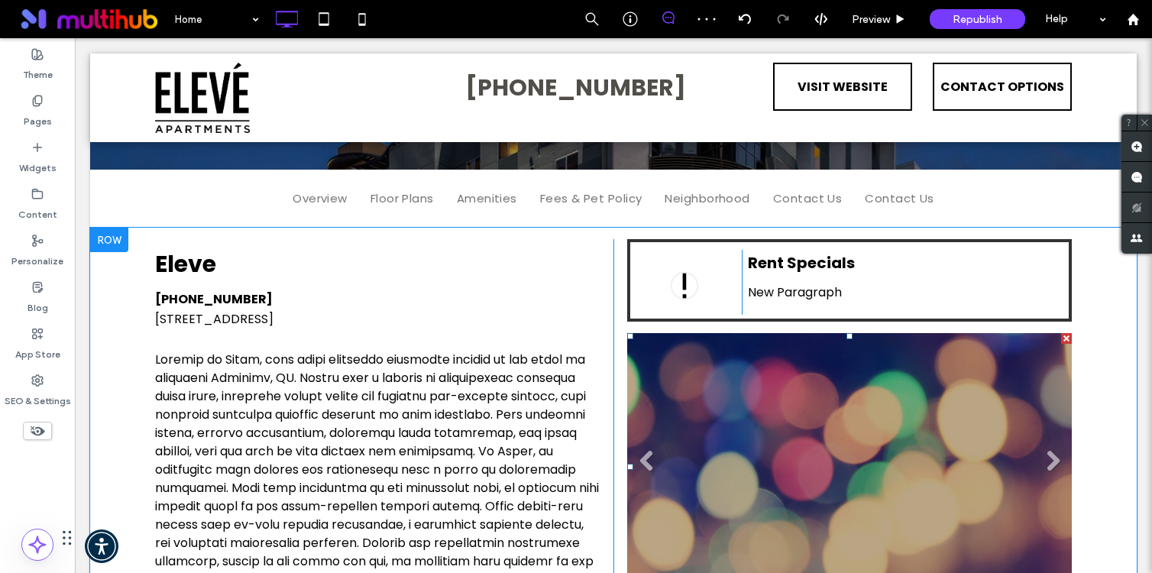
click at [835, 428] on li "Slide title Write your caption here Button" at bounding box center [849, 466] width 444 height 267
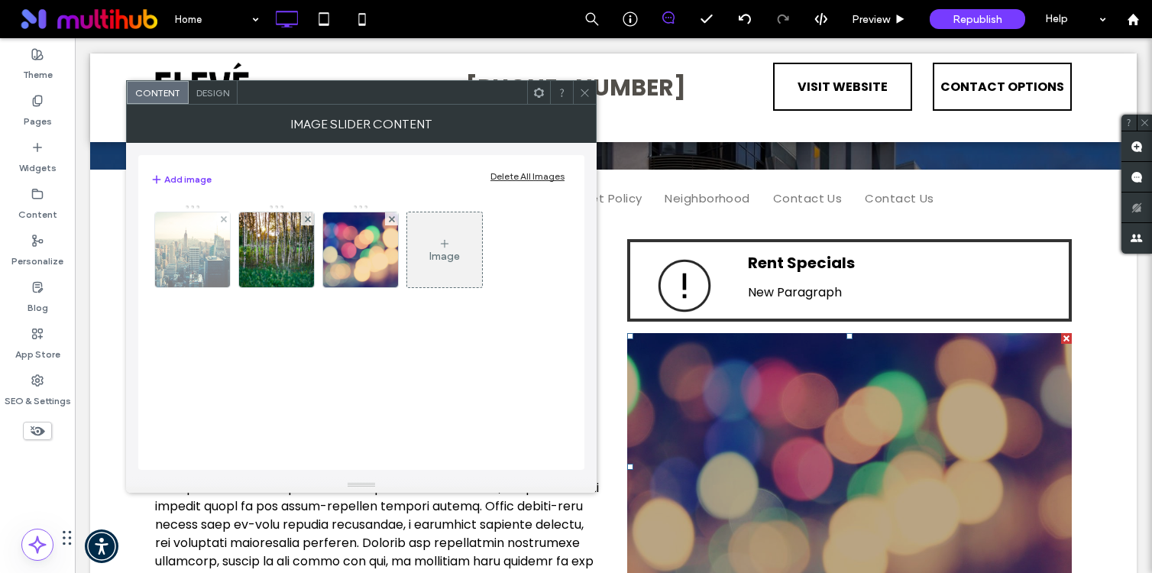
click at [189, 241] on img at bounding box center [192, 249] width 159 height 75
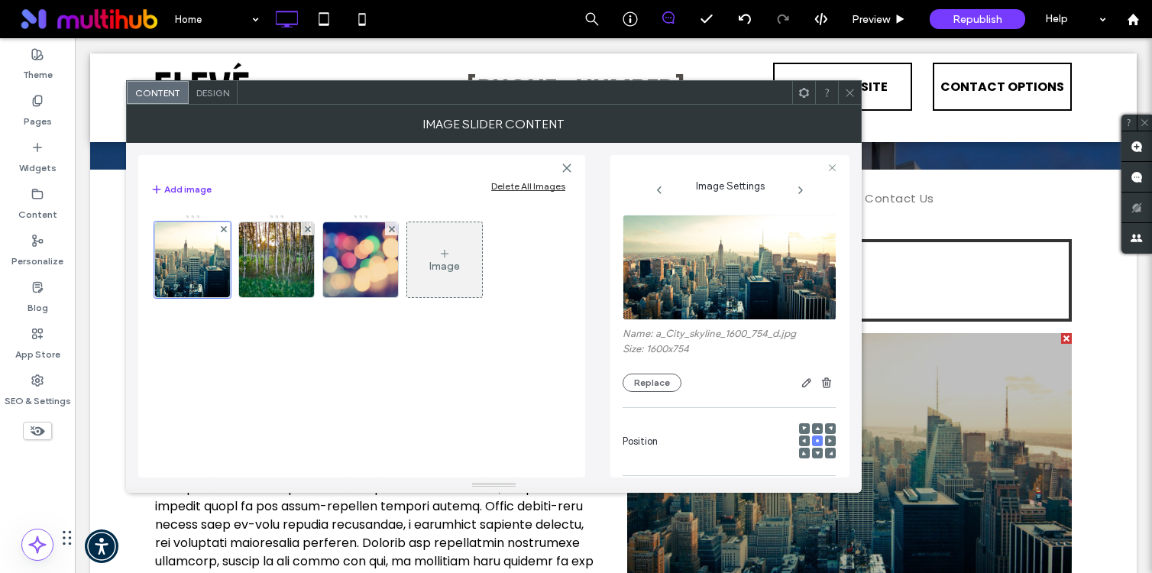
click at [508, 186] on div "Delete All Images" at bounding box center [528, 185] width 74 height 11
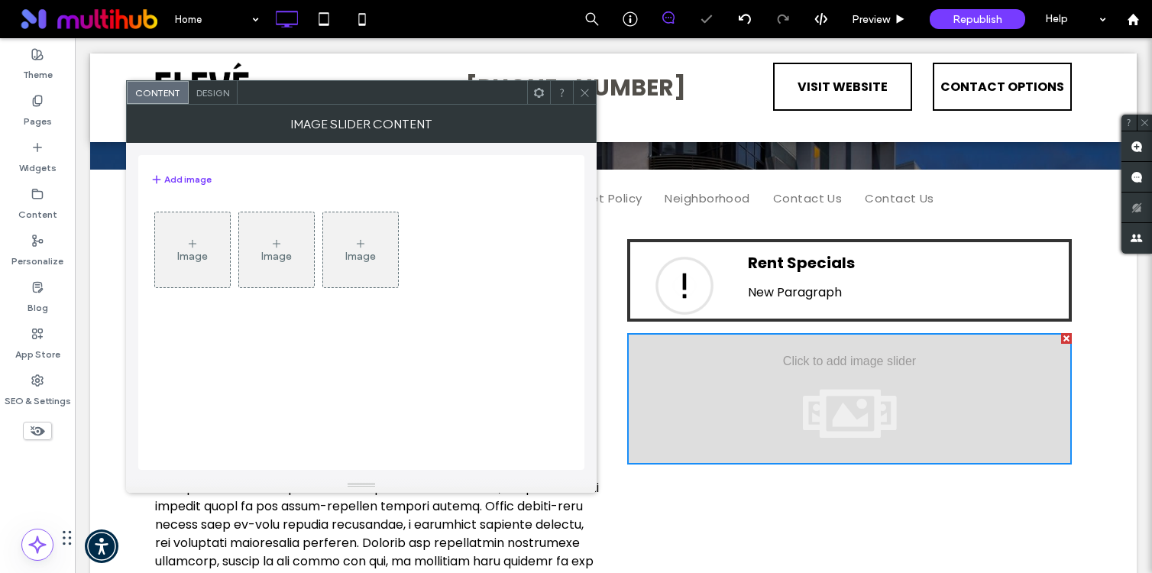
click at [163, 284] on div "Image" at bounding box center [192, 250] width 75 height 72
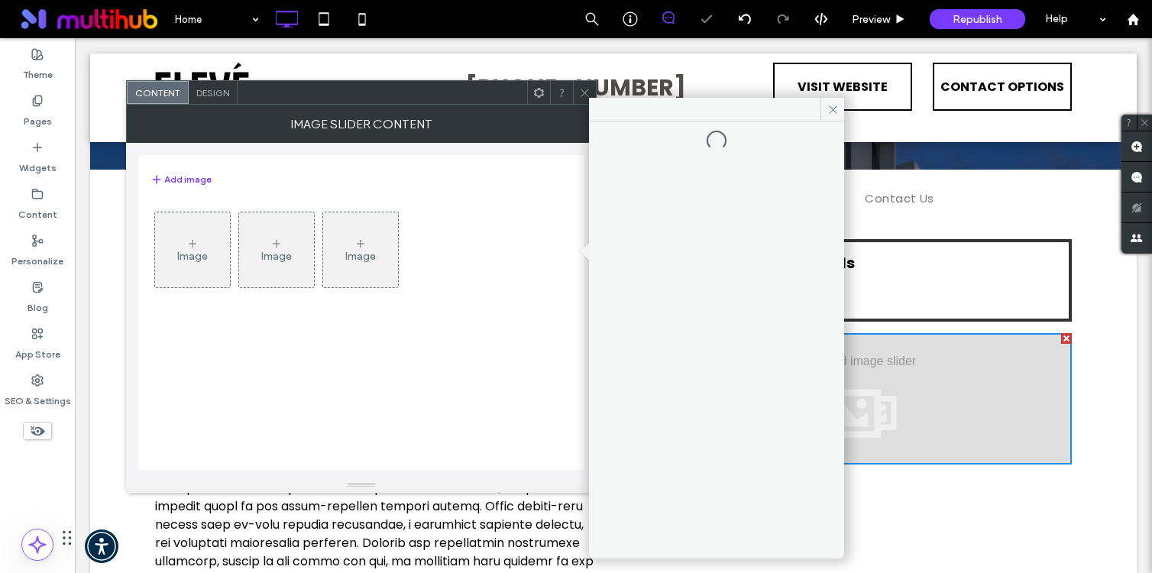
click at [178, 271] on div "Image" at bounding box center [192, 250] width 75 height 72
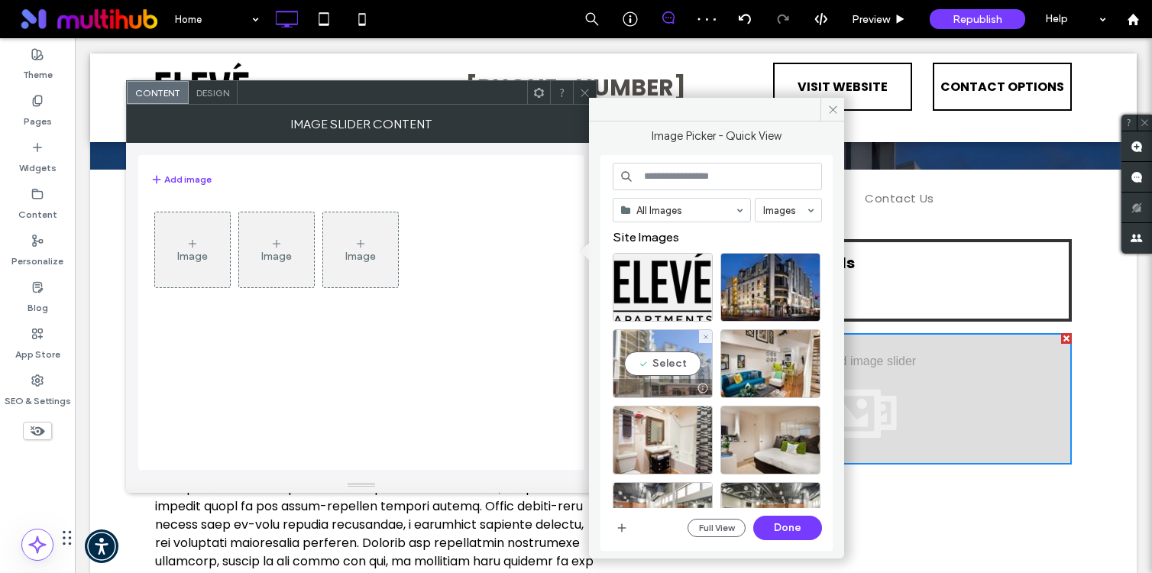
click at [666, 372] on div "Select" at bounding box center [662, 363] width 100 height 69
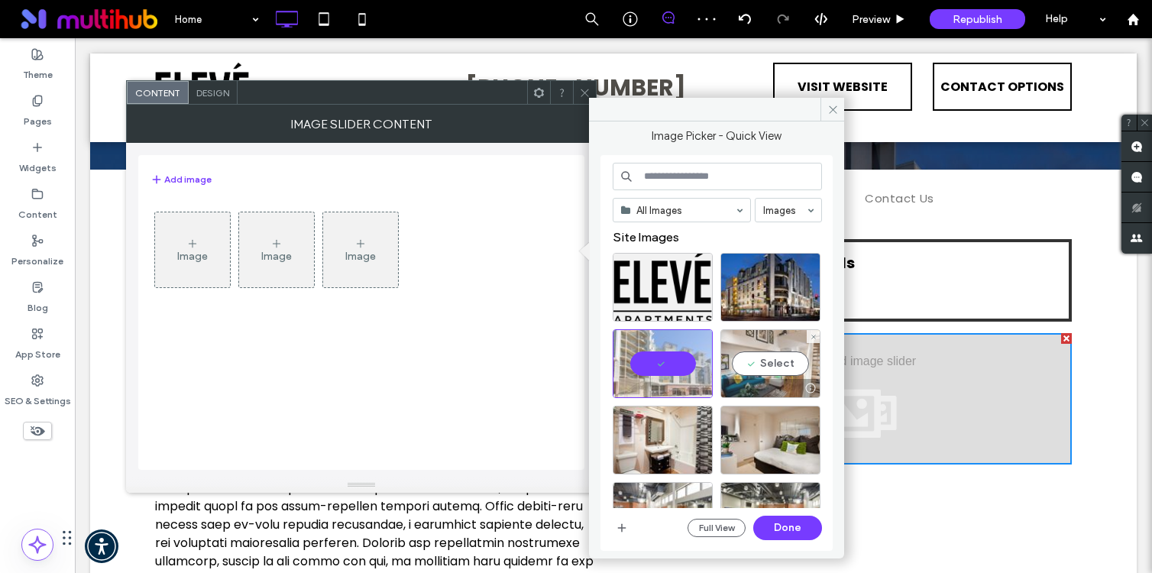
click at [770, 364] on div "Select" at bounding box center [770, 363] width 100 height 69
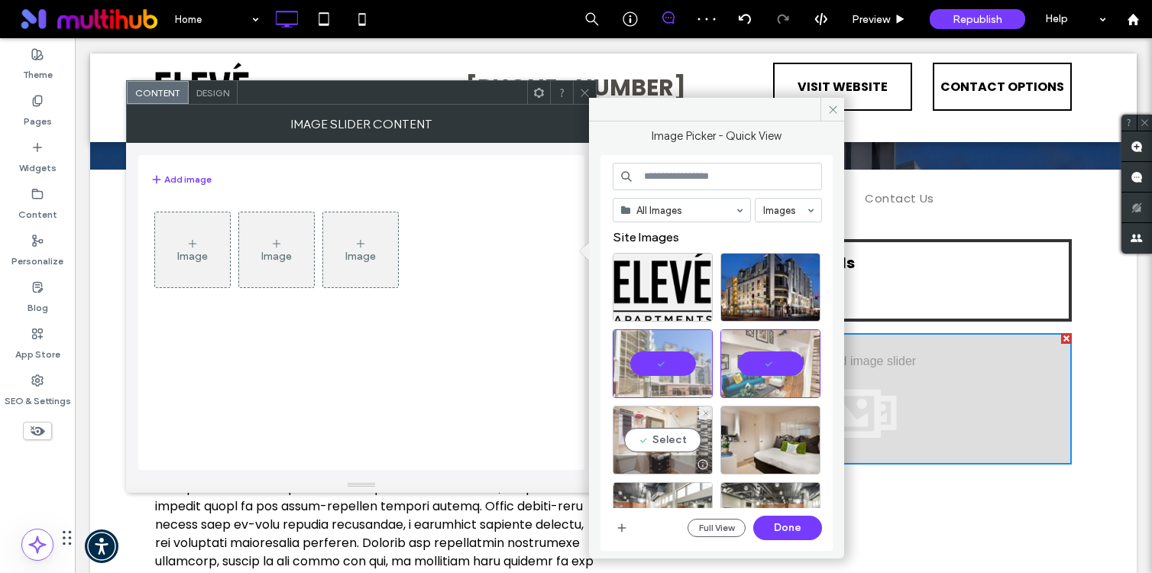
click at [681, 430] on div "Select" at bounding box center [662, 440] width 100 height 69
click at [781, 522] on button "Done" at bounding box center [787, 527] width 69 height 24
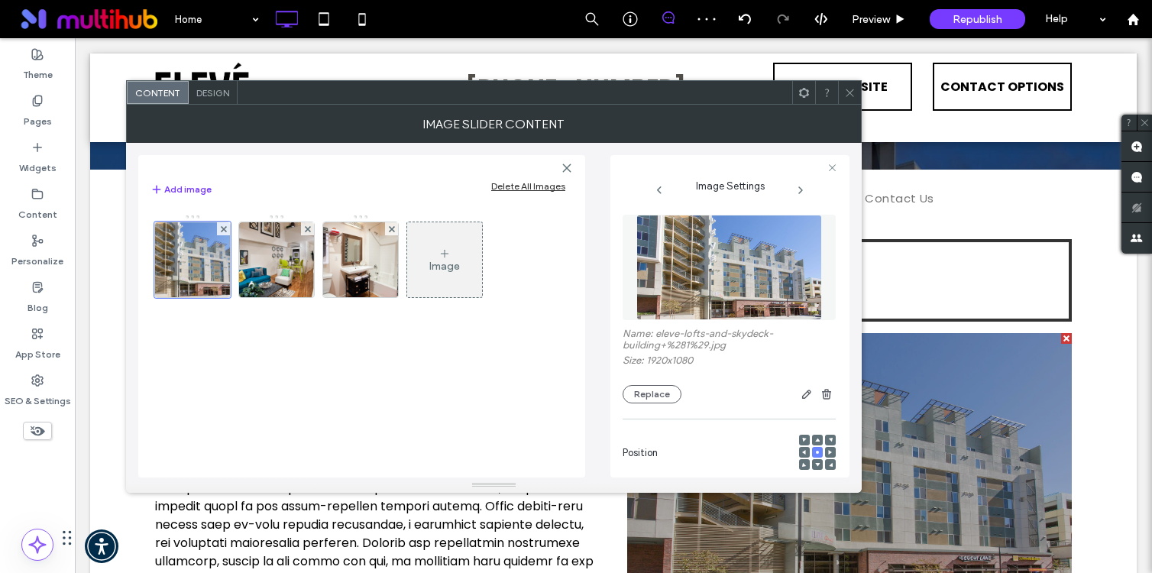
click at [848, 91] on icon at bounding box center [849, 92] width 11 height 11
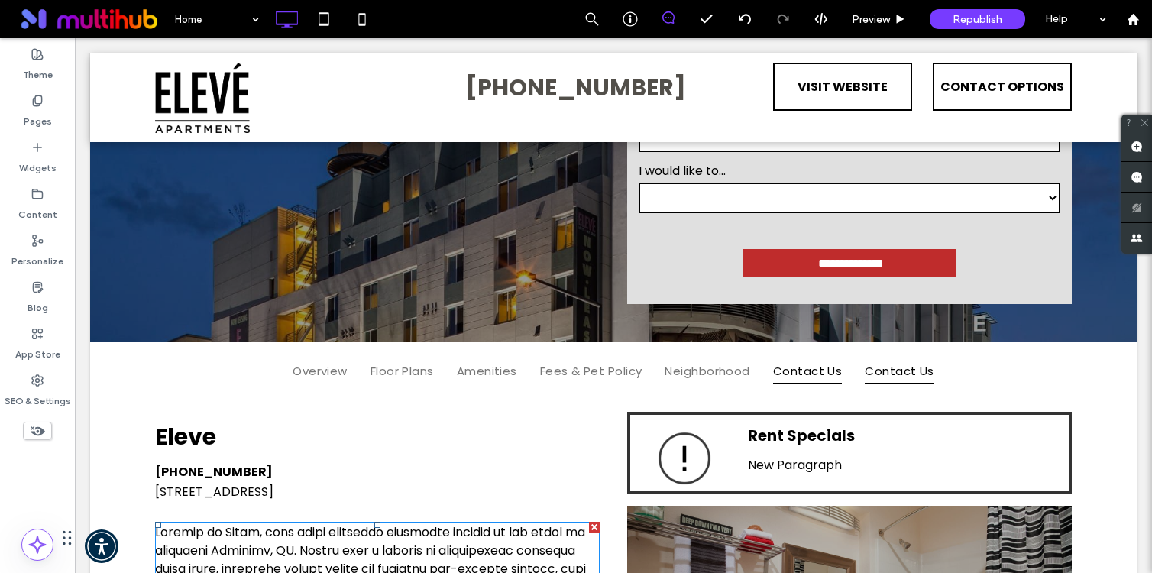
scroll to position [0, 0]
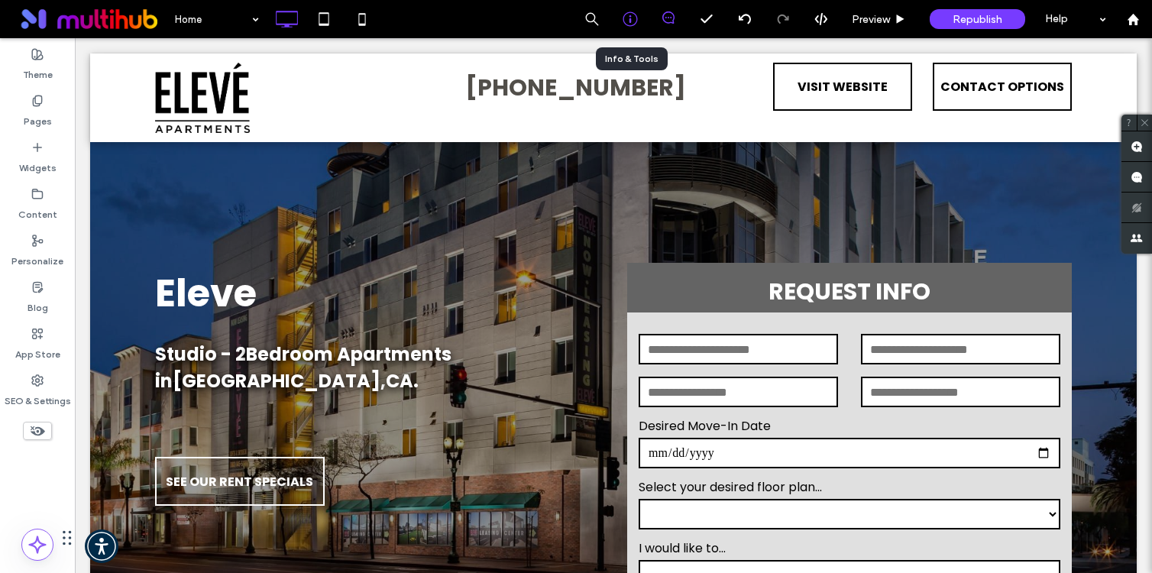
click at [623, 2] on div at bounding box center [630, 19] width 38 height 38
click at [628, 11] on icon at bounding box center [629, 18] width 15 height 15
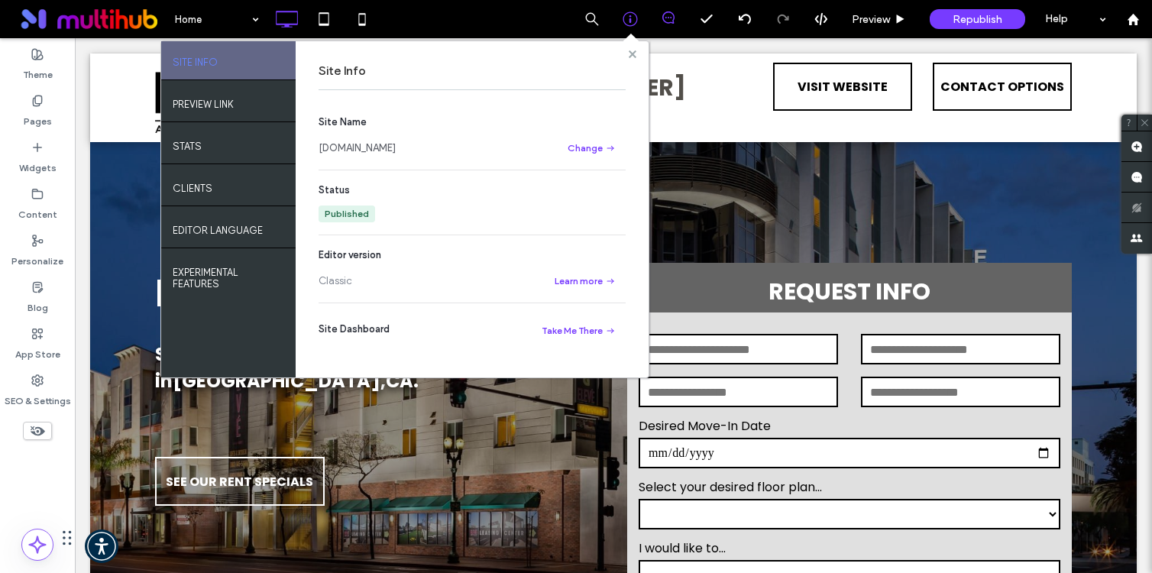
click at [633, 51] on use at bounding box center [632, 54] width 8 height 8
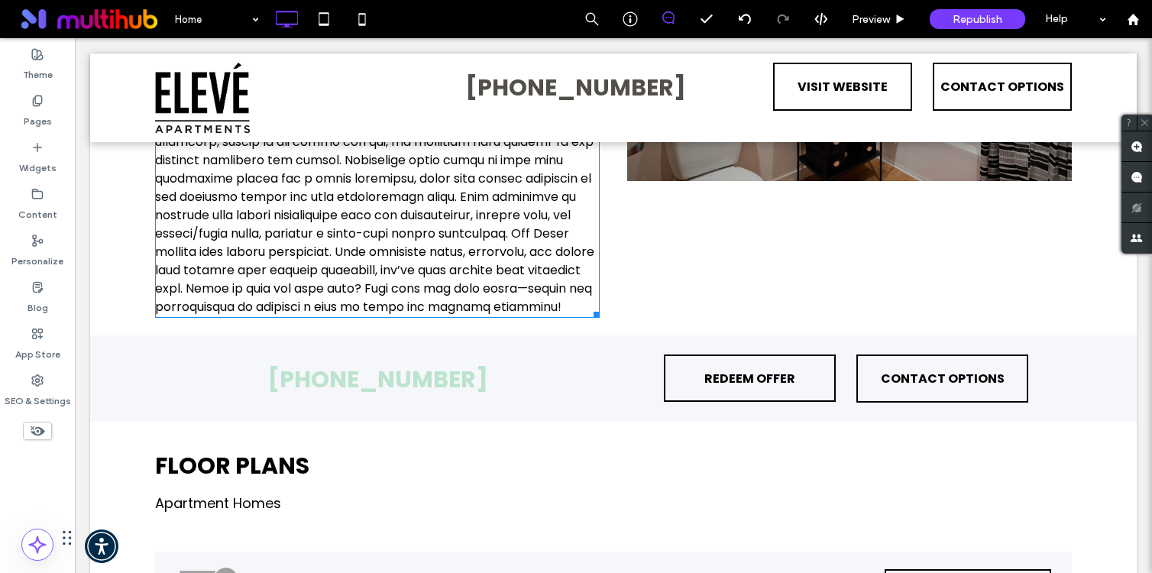
scroll to position [1094, 0]
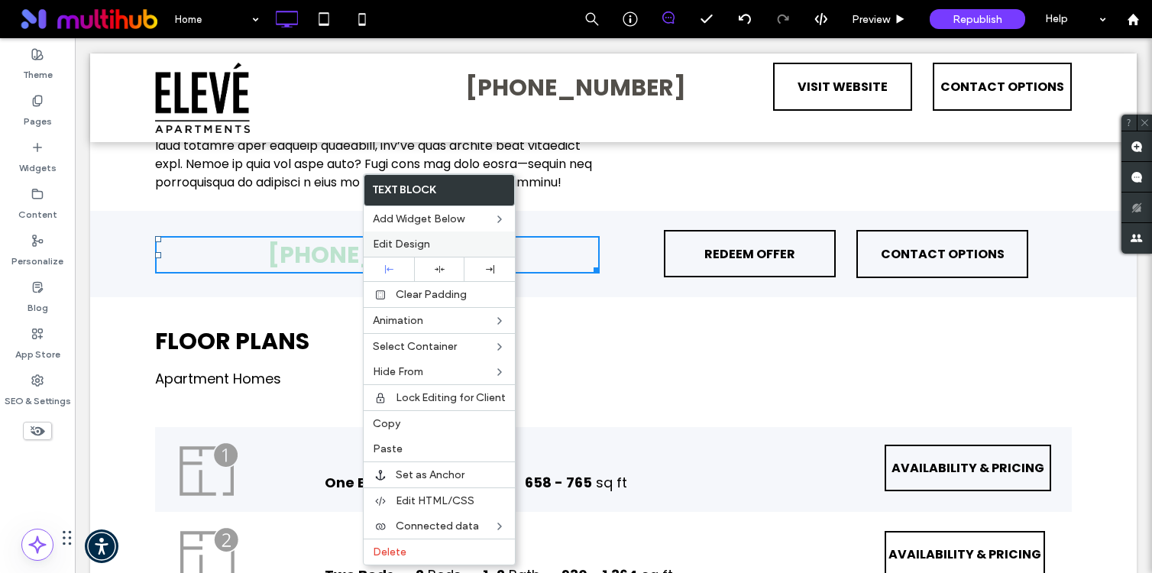
click at [435, 250] on div "Edit Design" at bounding box center [439, 243] width 151 height 25
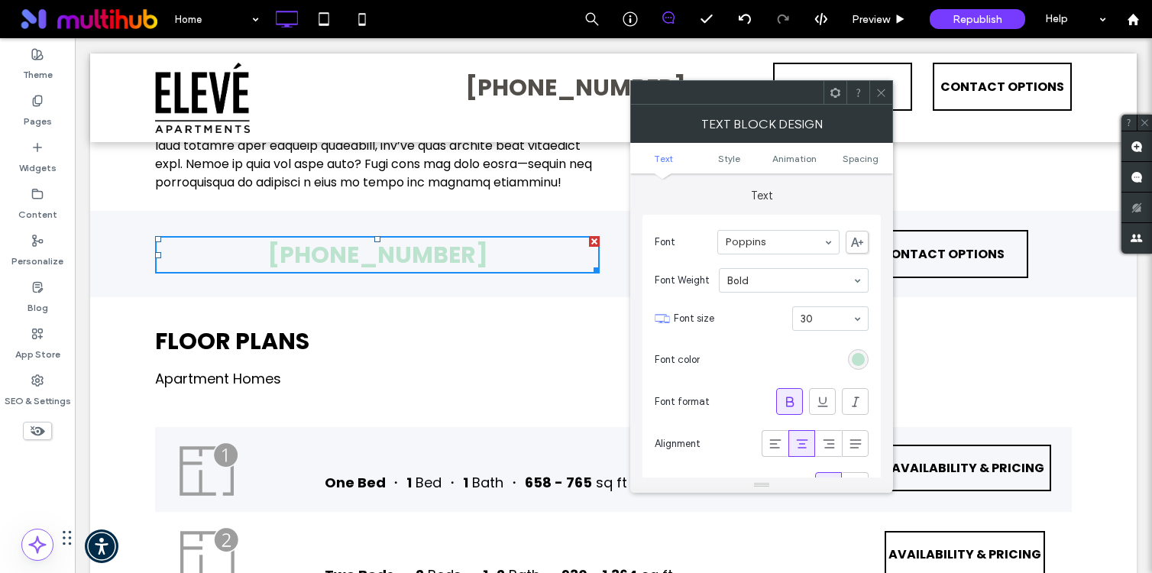
click at [851, 354] on div "rgb(188, 227, 206)" at bounding box center [857, 359] width 13 height 13
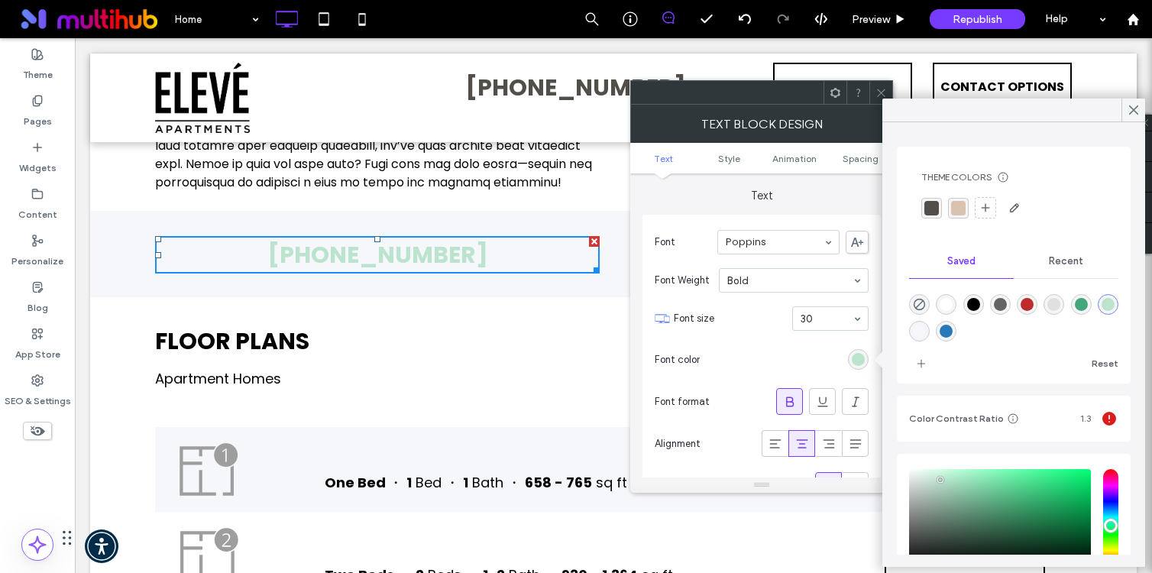
click at [947, 325] on div "rgba(41,120,184,1)" at bounding box center [945, 331] width 13 height 13
type input "*******"
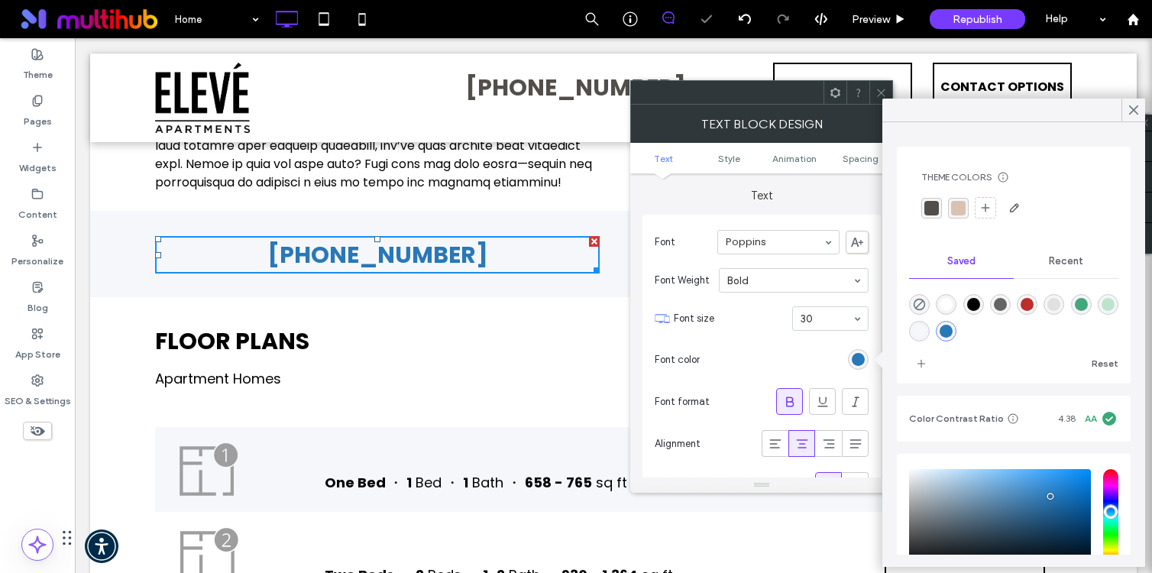
click at [884, 95] on icon at bounding box center [880, 92] width 11 height 11
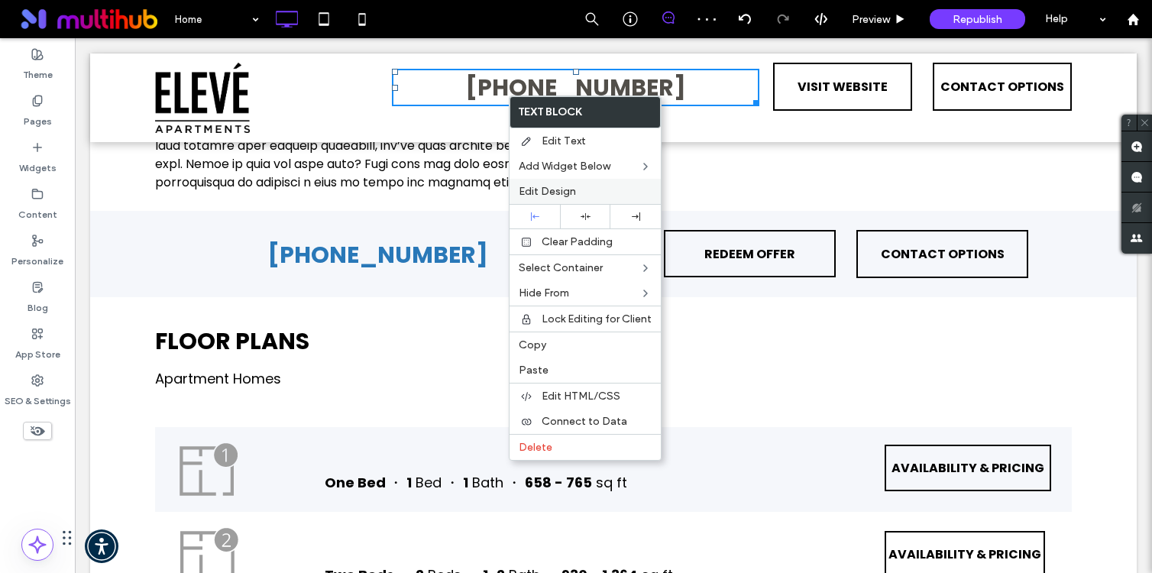
click at [564, 196] on span "Edit Design" at bounding box center [547, 191] width 57 height 13
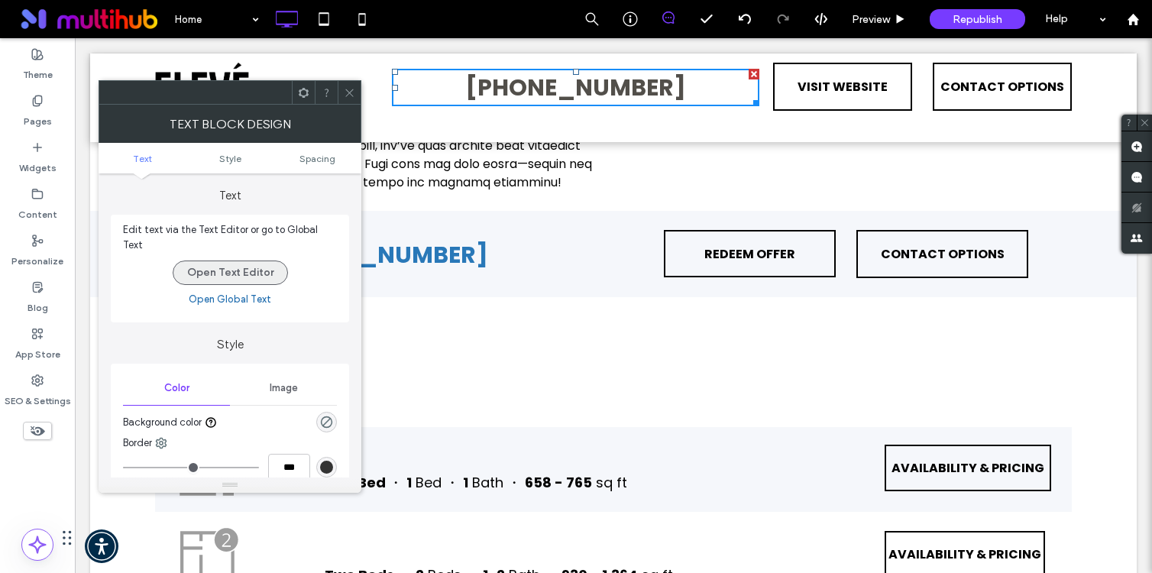
click at [264, 267] on button "Open Text Editor" at bounding box center [230, 272] width 115 height 24
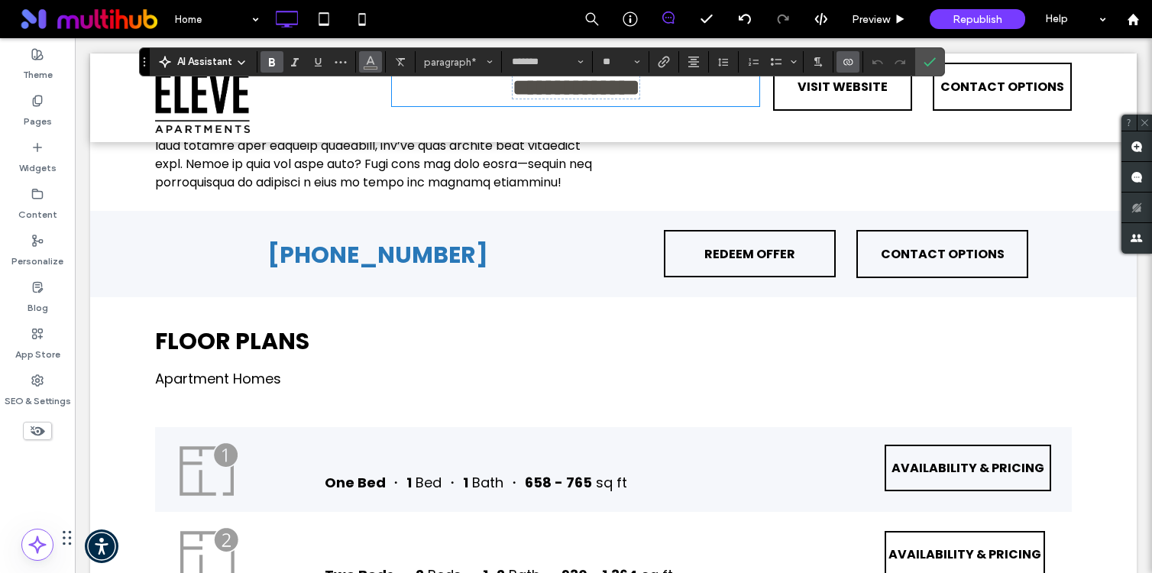
click at [367, 57] on icon "Color" at bounding box center [370, 60] width 12 height 12
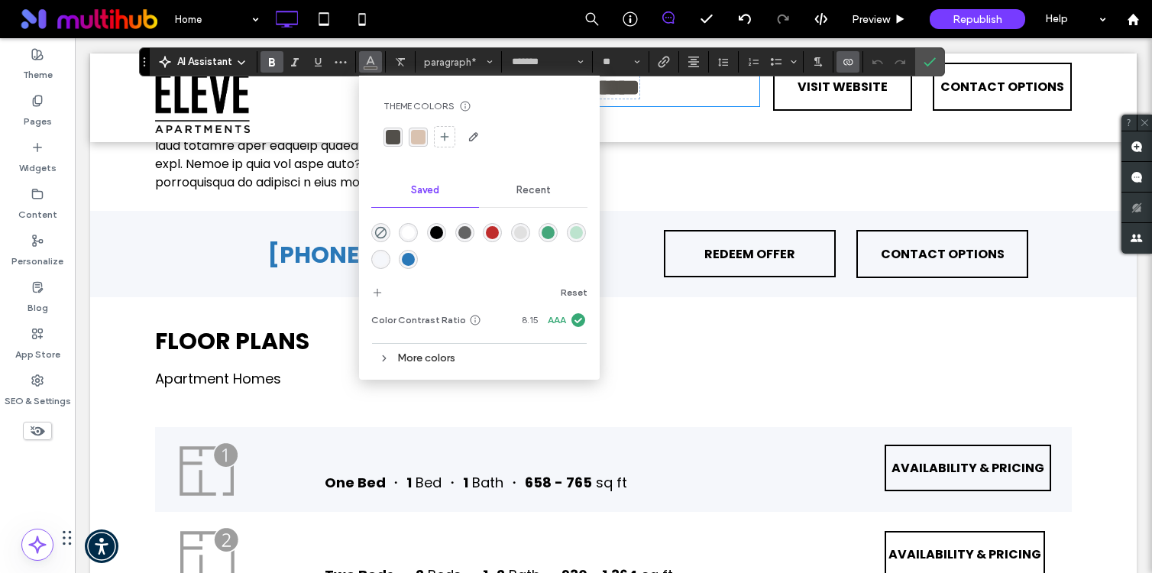
click at [408, 254] on div "rgba(41,120,184,1)" at bounding box center [408, 259] width 13 height 13
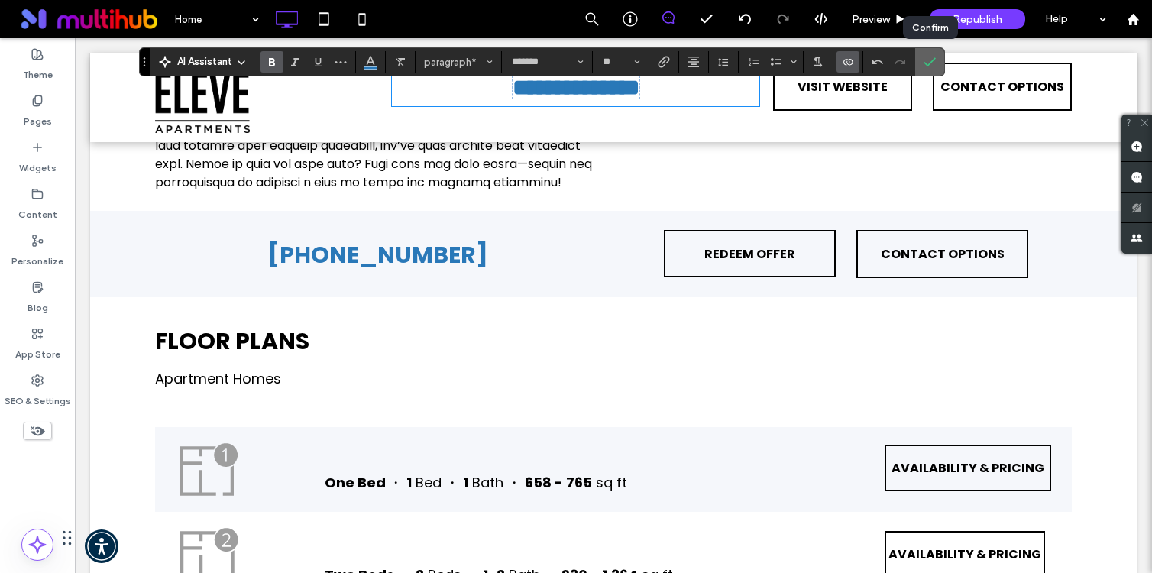
click at [932, 59] on icon "Confirm" at bounding box center [929, 62] width 12 height 12
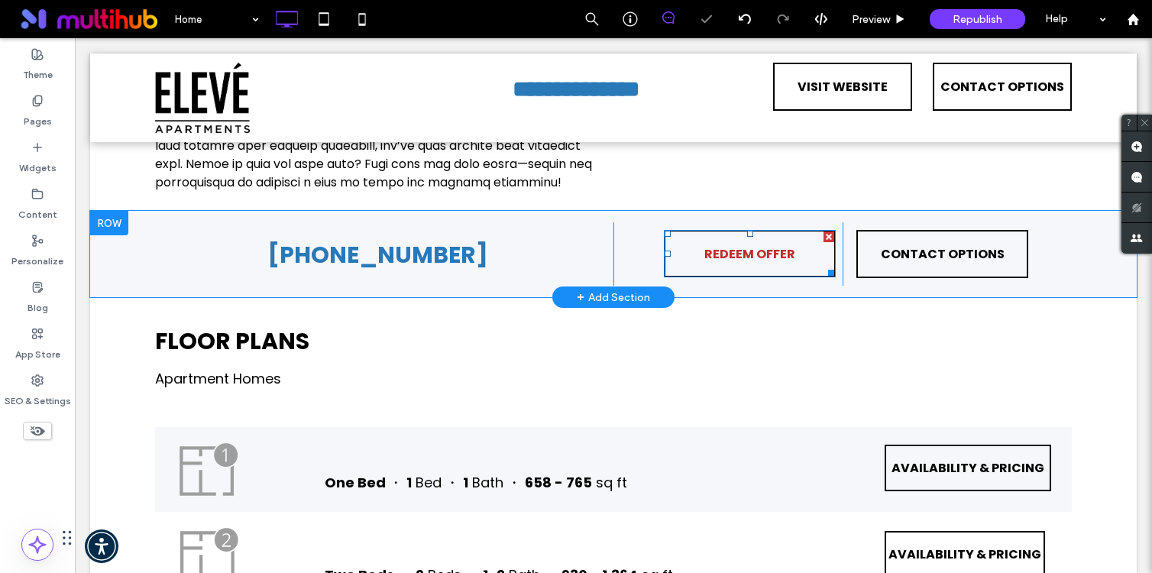
click at [764, 276] on span "REDEEM OFFER" at bounding box center [749, 254] width 91 height 44
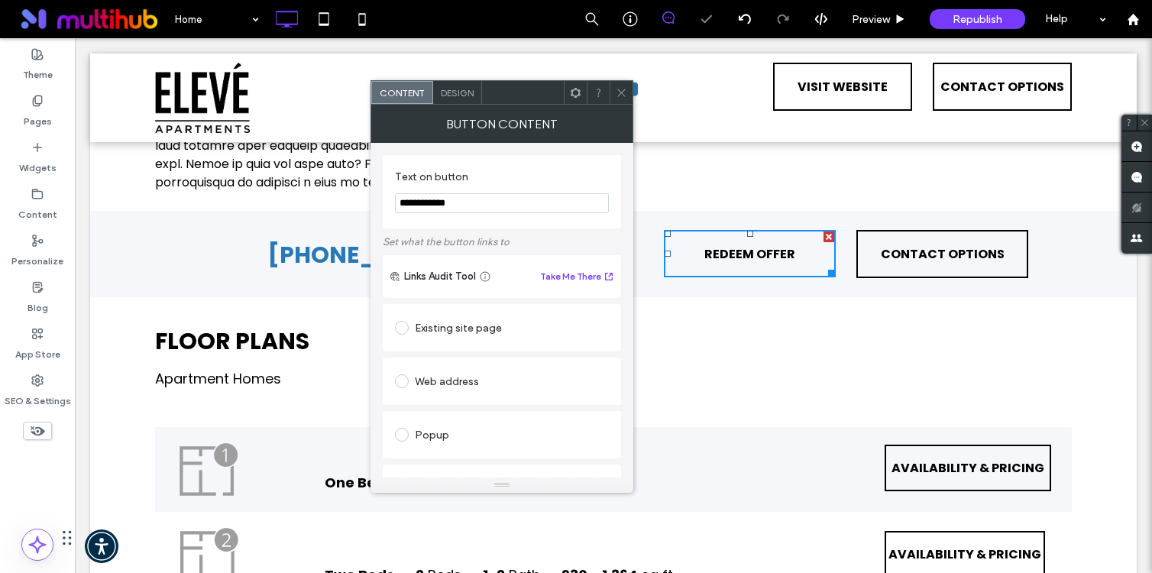
scroll to position [315, 0]
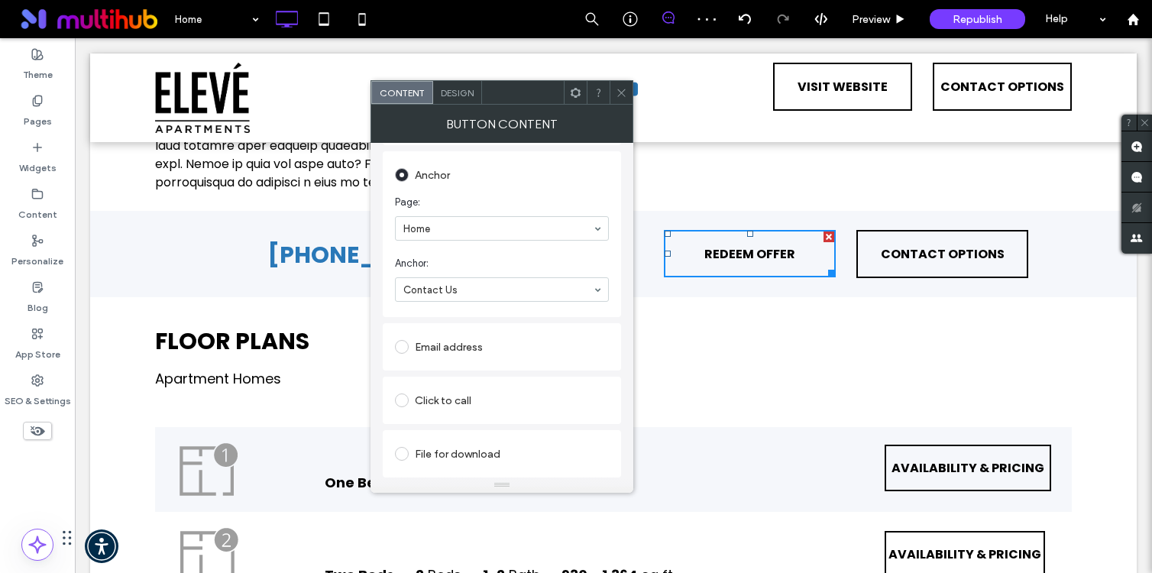
click at [621, 95] on icon at bounding box center [621, 92] width 11 height 11
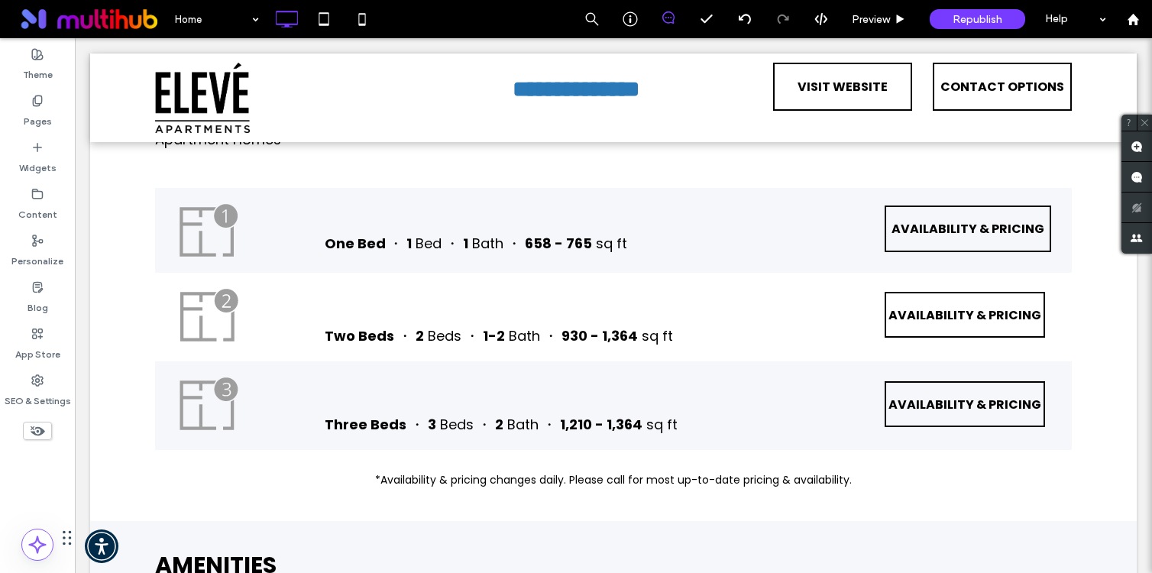
scroll to position [1330, 0]
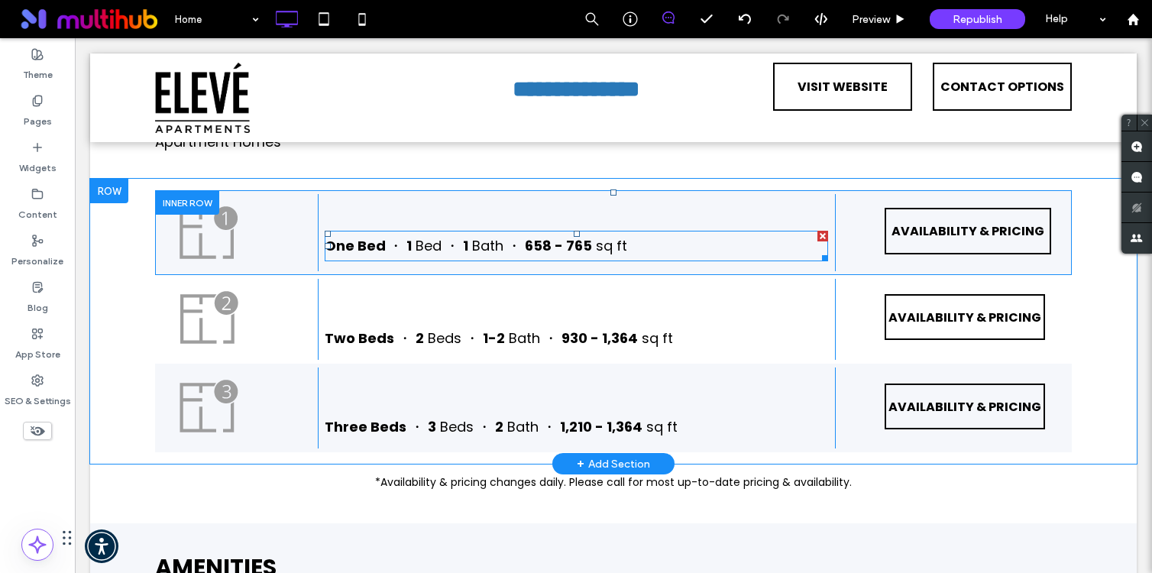
click at [362, 255] on span "One Bed" at bounding box center [355, 245] width 61 height 19
type input "*******"
type input "**"
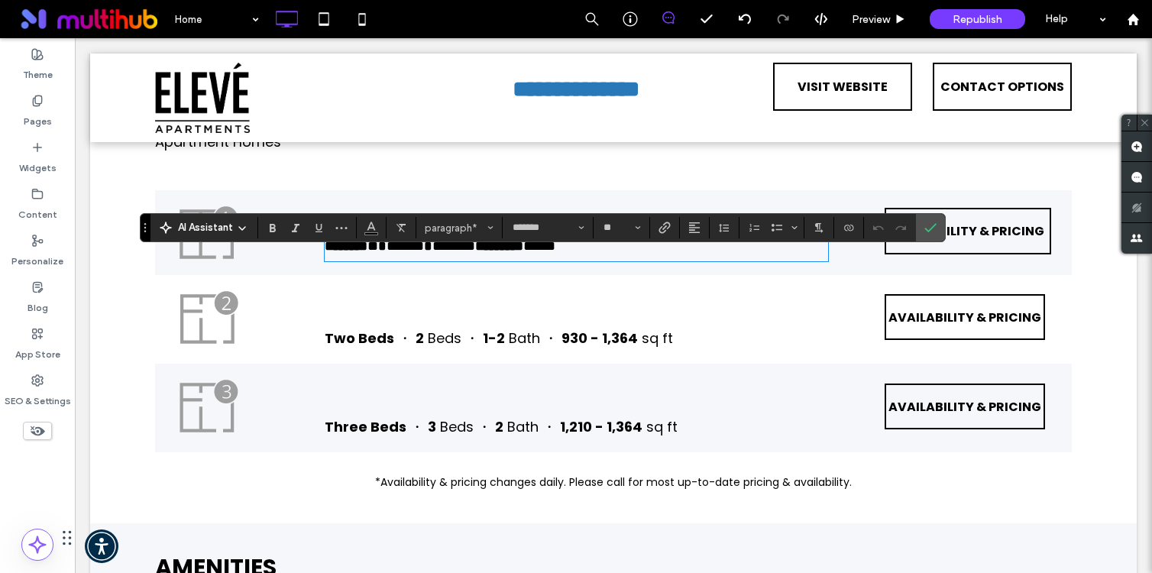
click at [349, 253] on strong "*******" at bounding box center [346, 246] width 43 height 14
drag, startPoint x: 380, startPoint y: 270, endPoint x: 329, endPoint y: 268, distance: 51.2
click at [329, 253] on strong "*******" at bounding box center [346, 246] width 43 height 14
click at [381, 253] on strong "*" at bounding box center [377, 246] width 8 height 14
click at [383, 253] on span "*" at bounding box center [378, 246] width 11 height 14
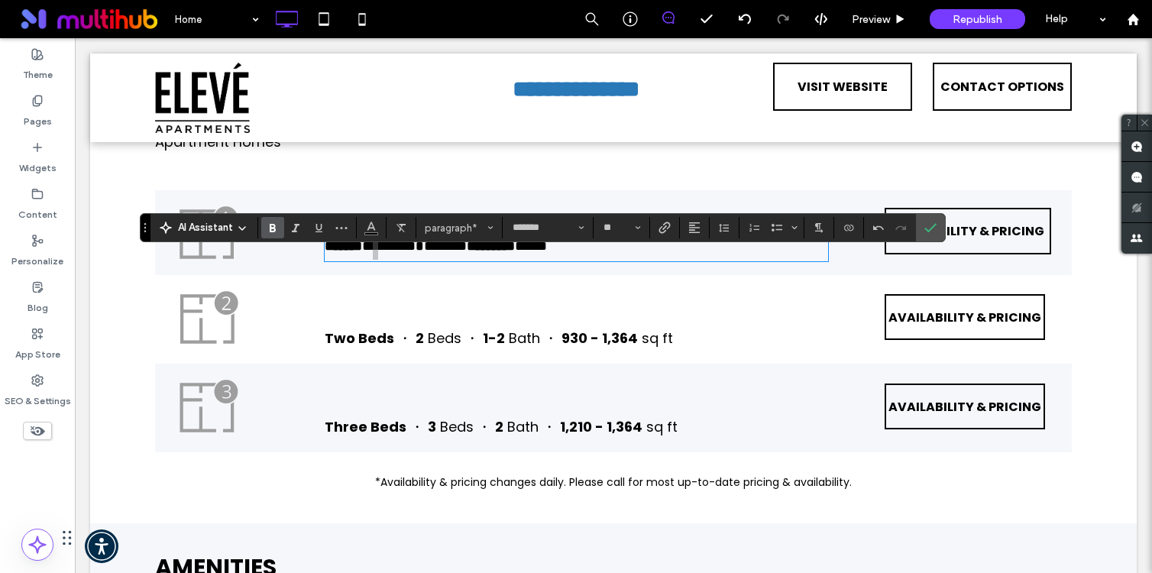
click at [279, 224] on label "Bold" at bounding box center [272, 227] width 23 height 21
click at [932, 229] on icon "Confirm" at bounding box center [930, 227] width 12 height 12
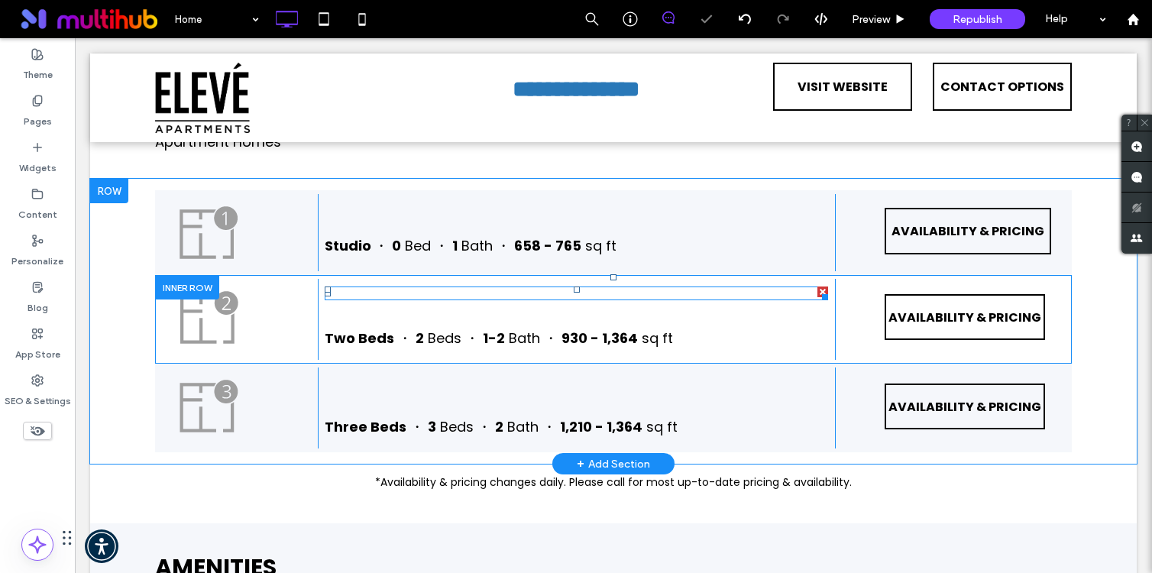
scroll to position [1307, 0]
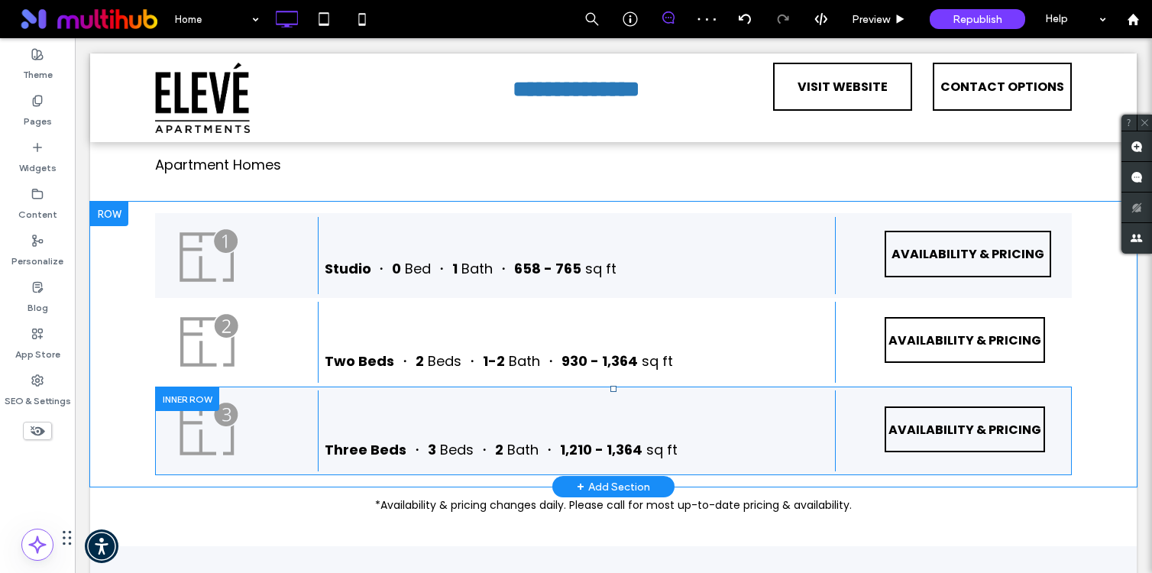
click at [179, 410] on div at bounding box center [187, 398] width 64 height 24
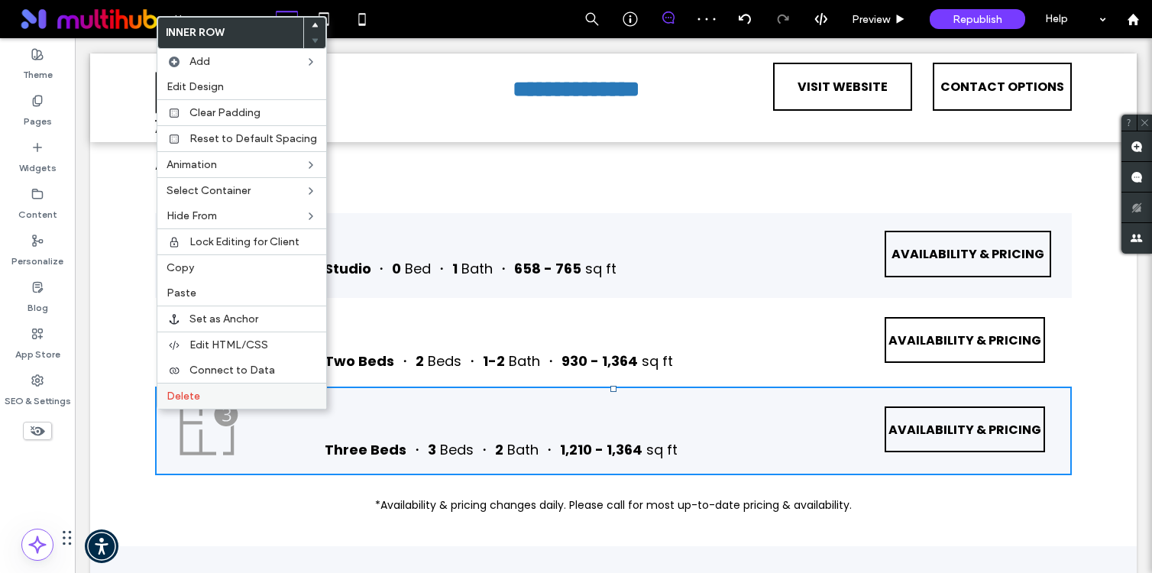
click at [218, 396] on label "Delete" at bounding box center [241, 395] width 150 height 13
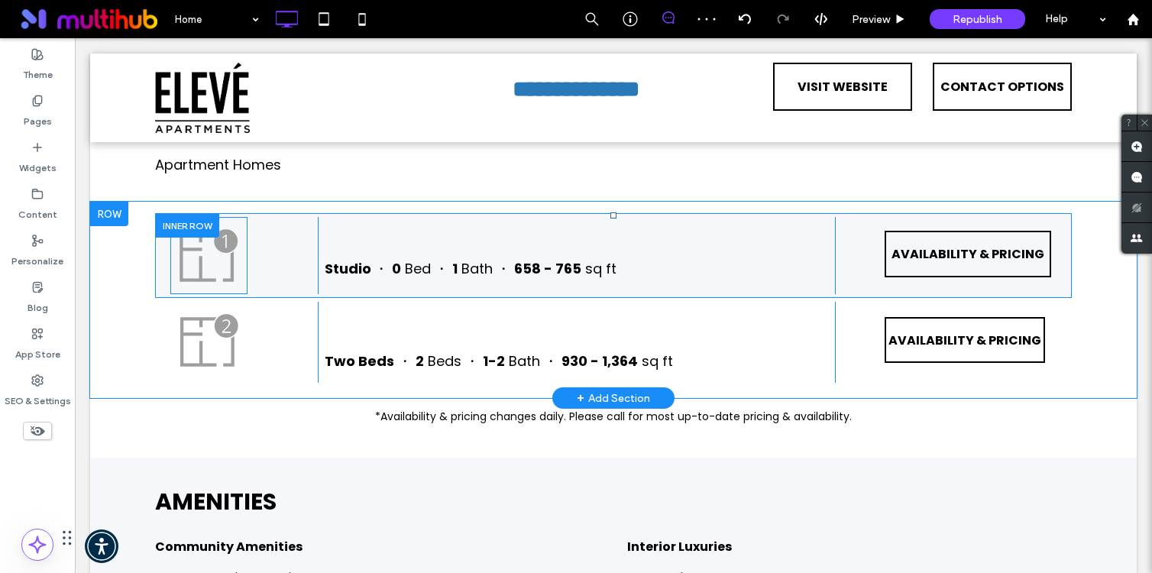
click at [218, 284] on img at bounding box center [208, 255] width 77 height 77
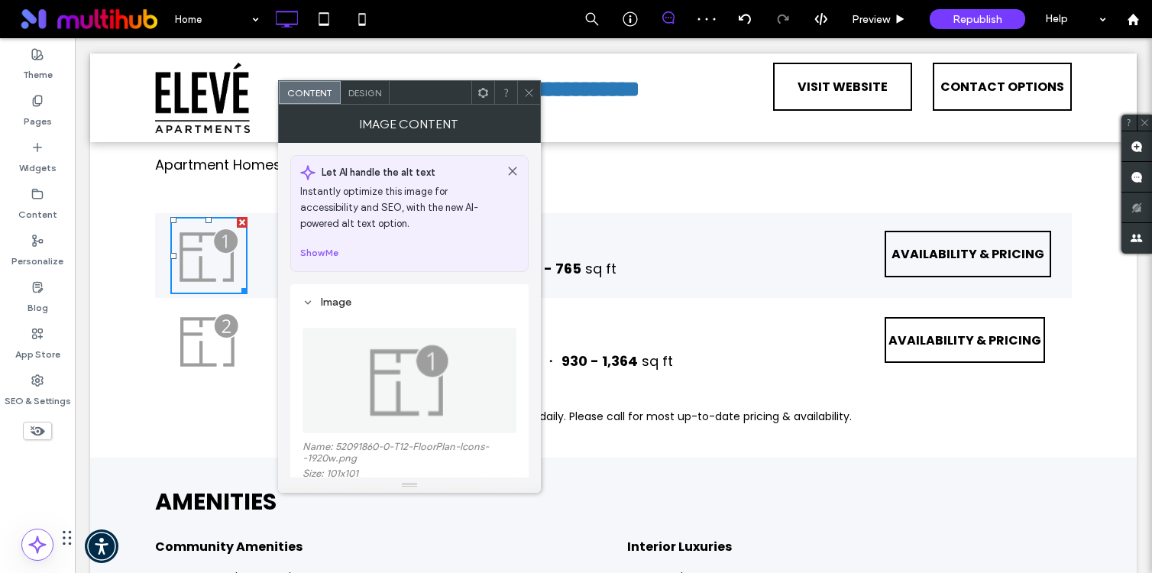
scroll to position [119, 0]
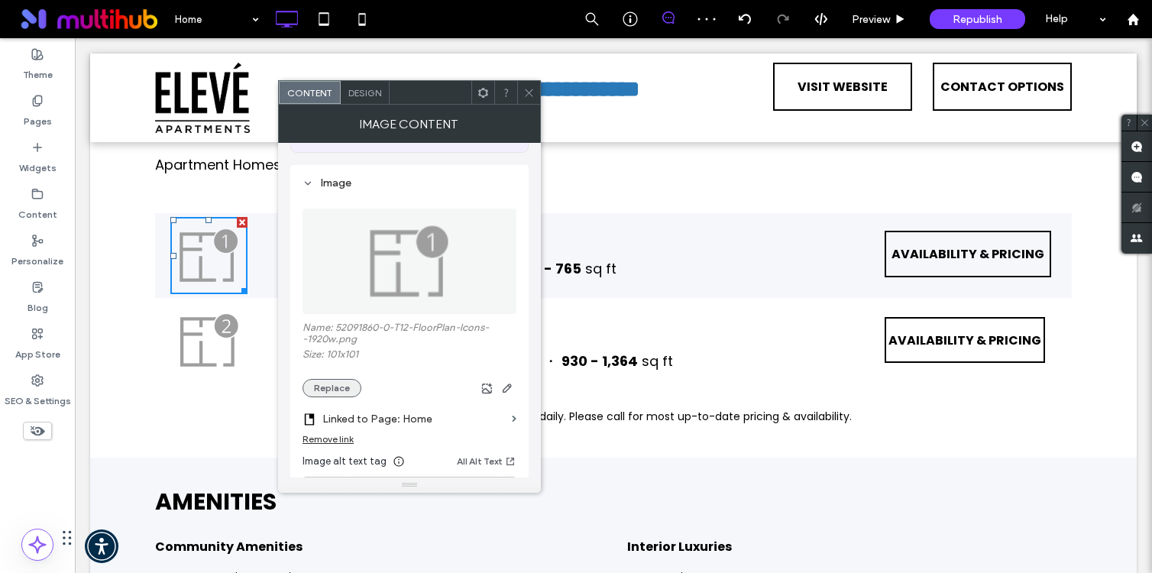
click at [326, 389] on button "Replace" at bounding box center [331, 388] width 59 height 18
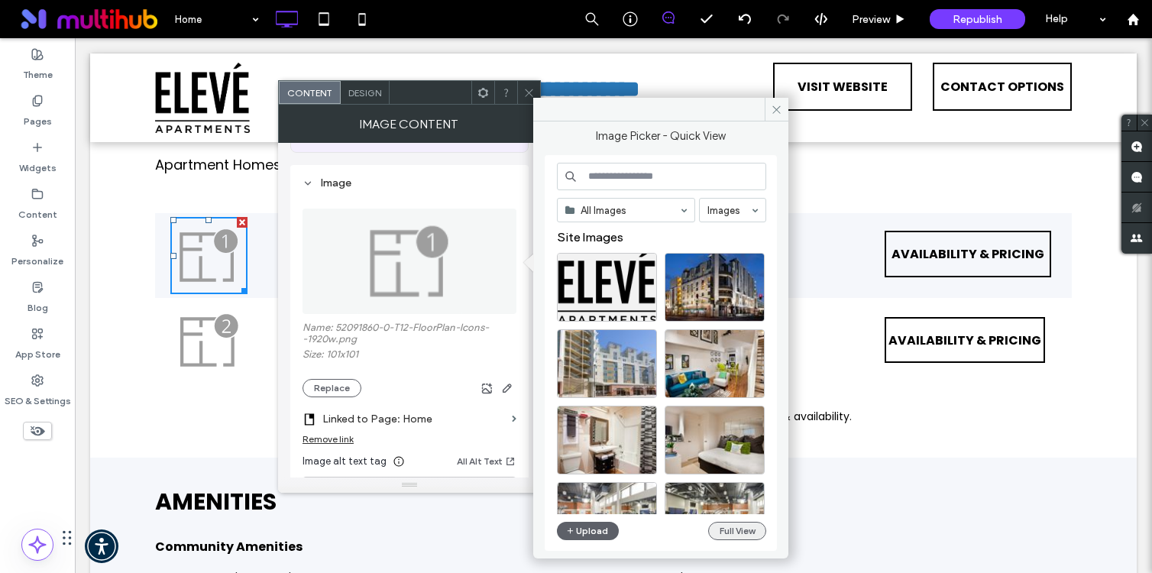
click at [742, 533] on button "Full View" at bounding box center [737, 531] width 58 height 18
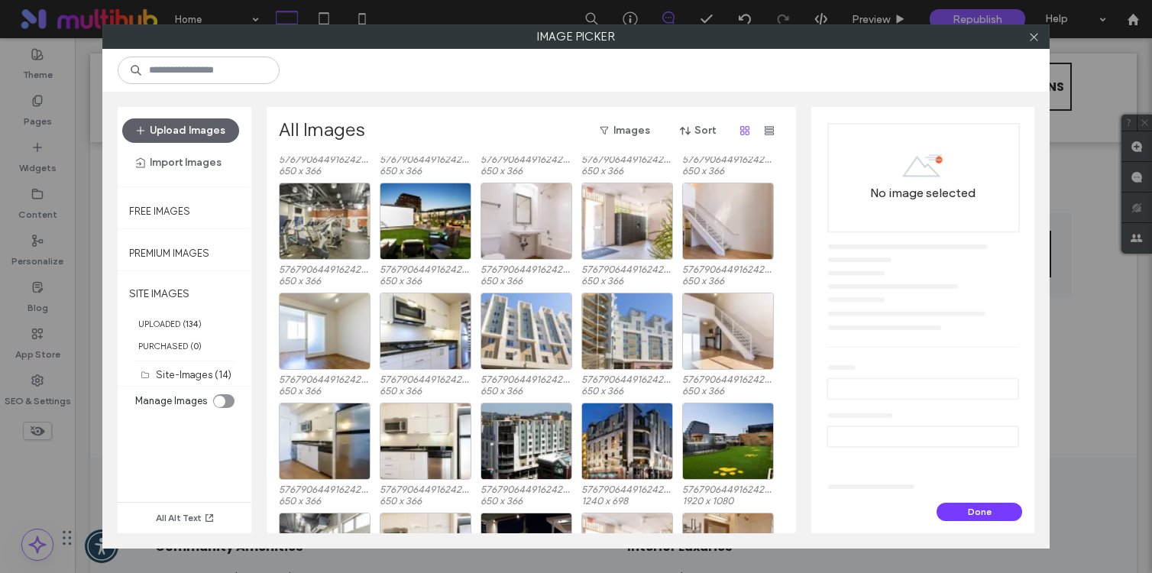
scroll to position [1758, 0]
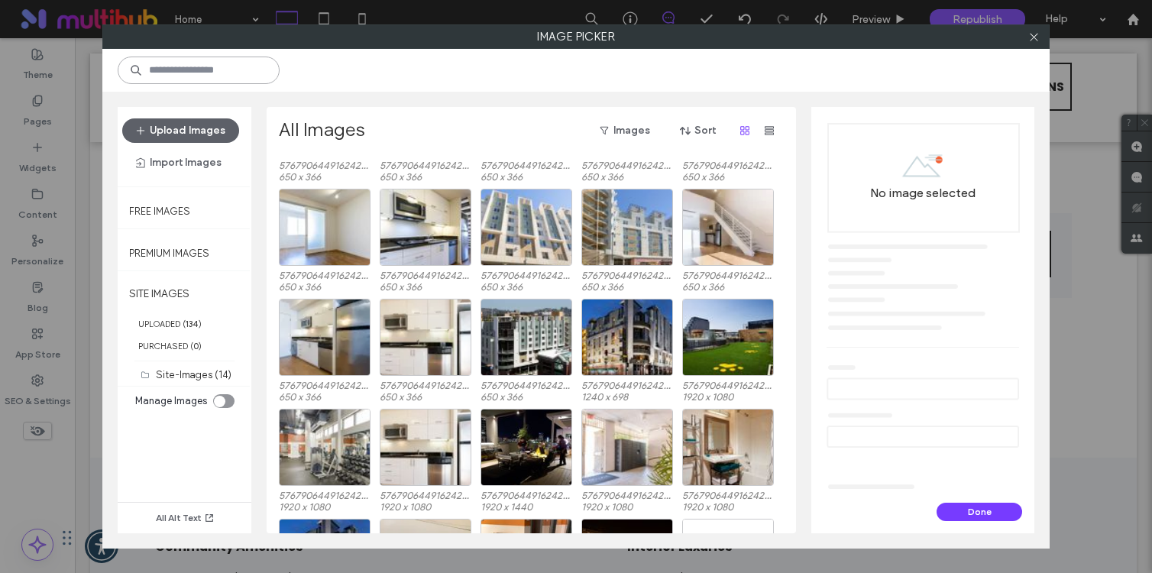
click at [250, 63] on input at bounding box center [199, 70] width 162 height 27
type input "******"
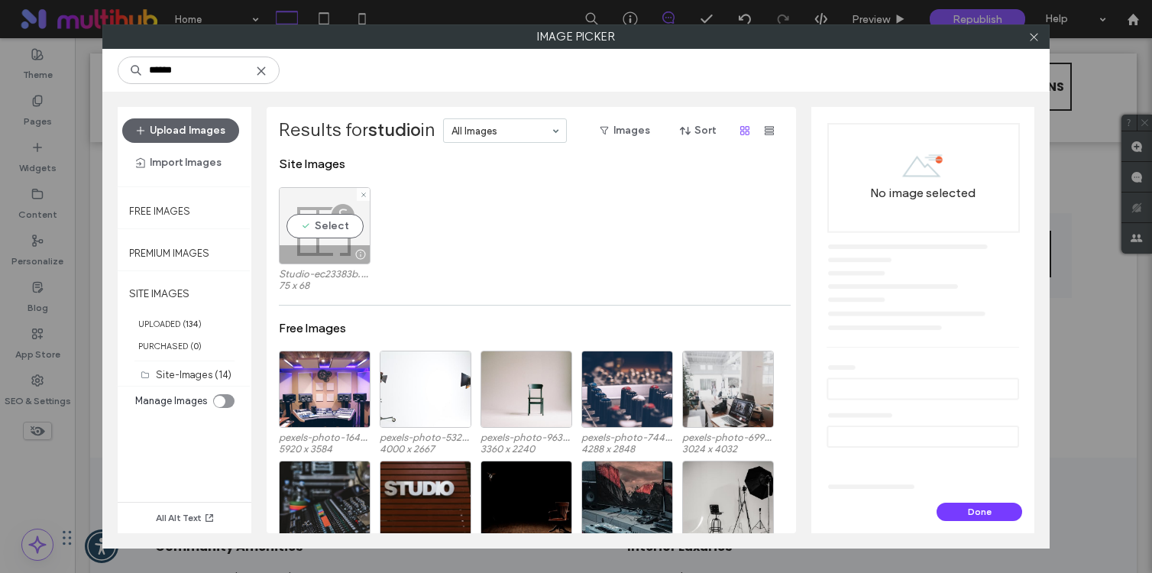
click at [339, 220] on div "Select" at bounding box center [325, 225] width 92 height 77
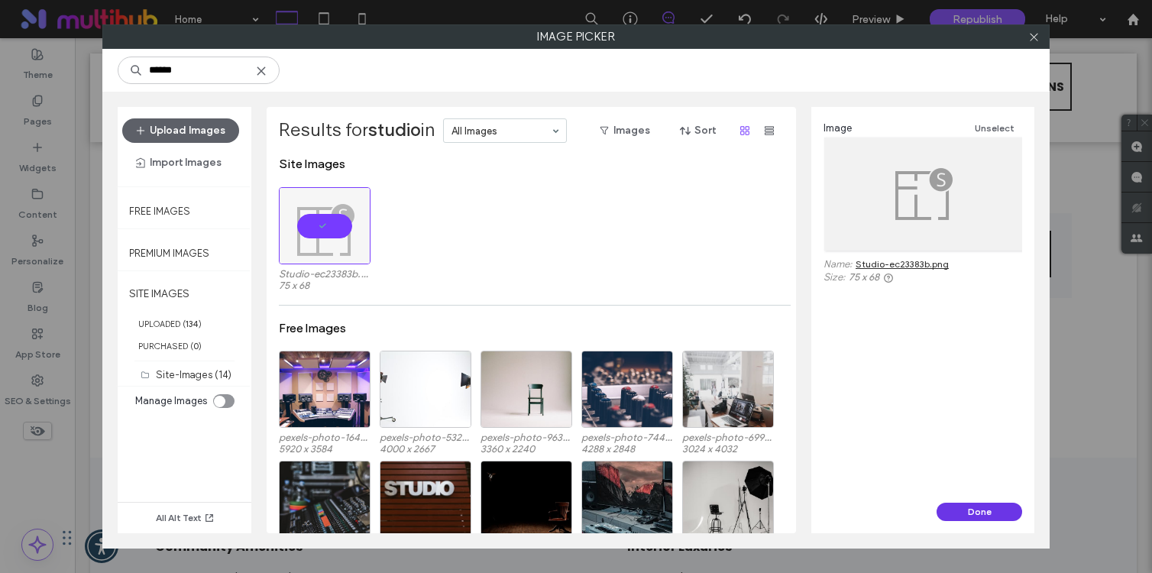
click at [964, 502] on button "Done" at bounding box center [979, 511] width 86 height 18
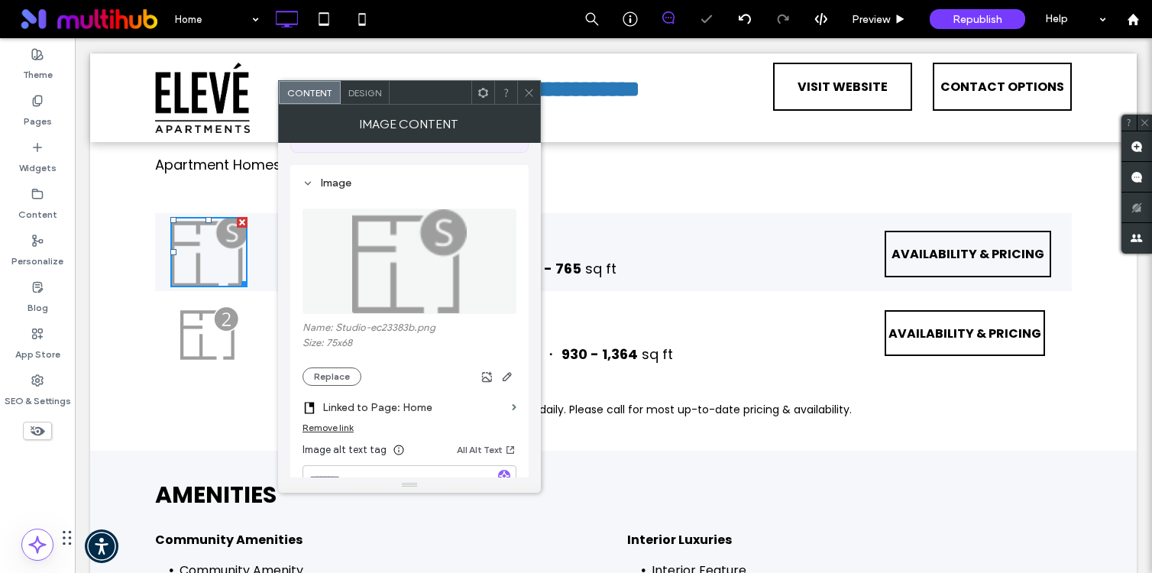
click at [532, 89] on use at bounding box center [529, 93] width 8 height 8
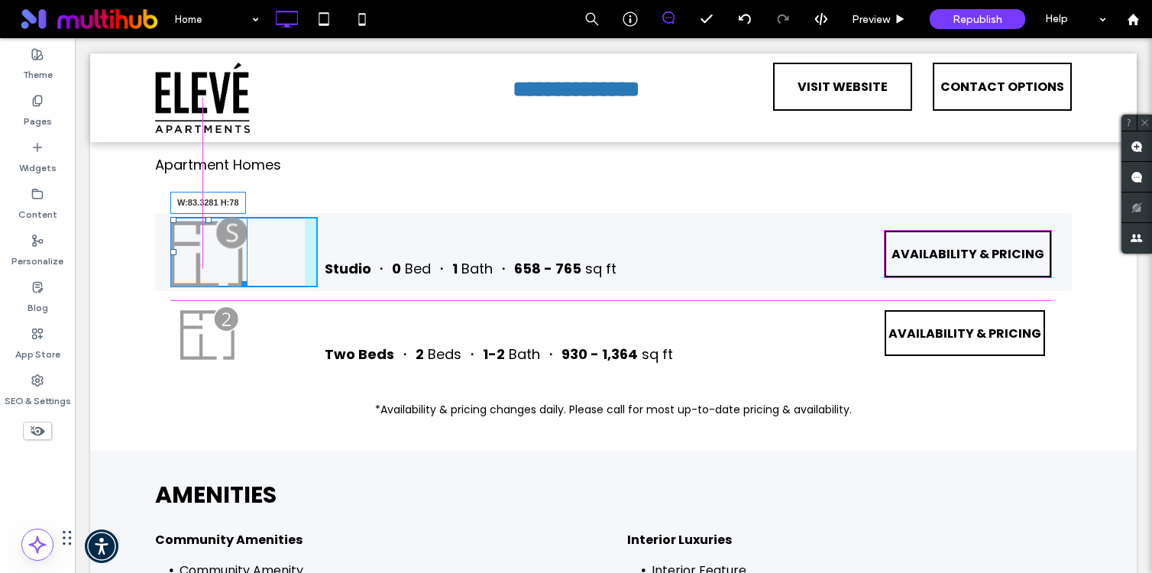
drag, startPoint x: 241, startPoint y: 303, endPoint x: 221, endPoint y: 290, distance: 23.7
click at [221, 287] on div "W:83.3281 H:78" at bounding box center [208, 252] width 77 height 70
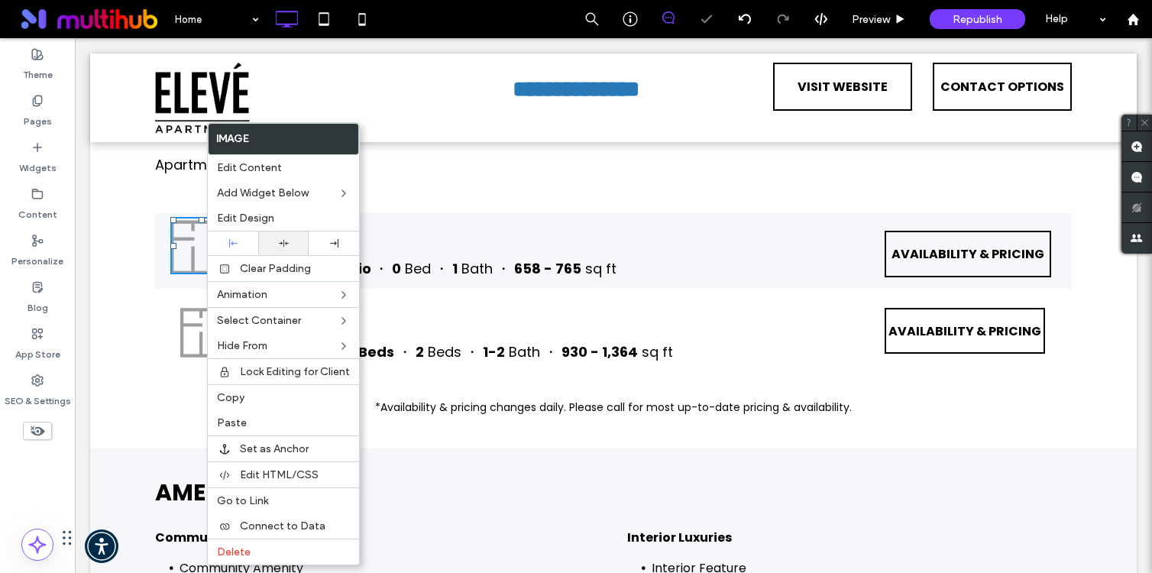
click at [281, 246] on icon at bounding box center [284, 243] width 10 height 10
click at [457, 263] on div "Studio ・ 0 Bed ・ 1 Bath ・ 658 - 765 sq ft Click To Paste" at bounding box center [576, 251] width 517 height 68
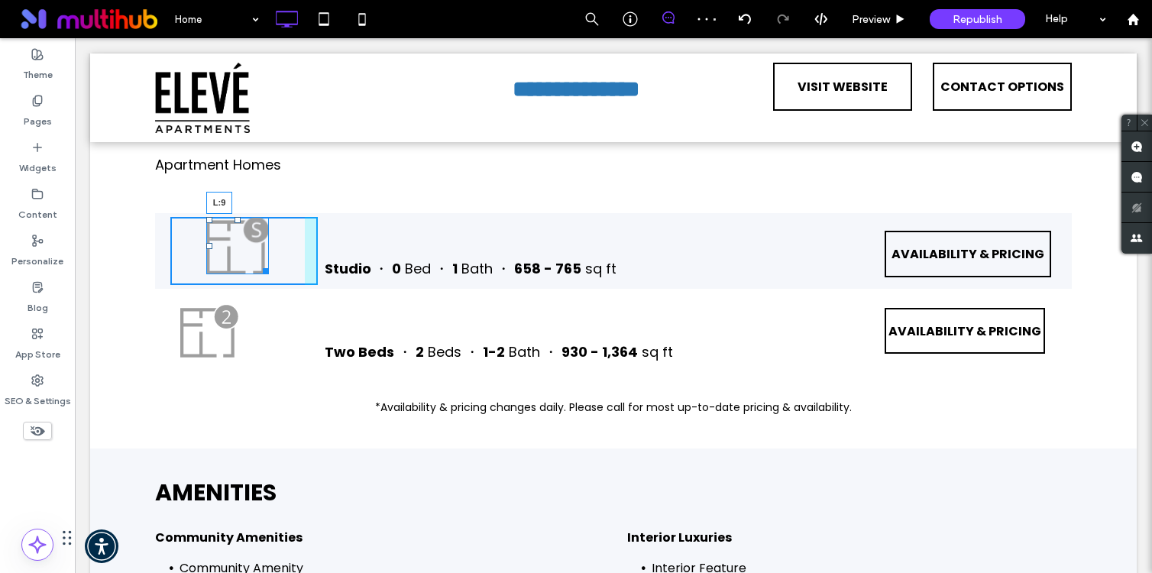
drag, startPoint x: 212, startPoint y: 270, endPoint x: 183, endPoint y: 269, distance: 28.3
click at [206, 269] on div "L:9" at bounding box center [237, 245] width 63 height 57
drag, startPoint x: 236, startPoint y: 295, endPoint x: 228, endPoint y: 291, distance: 8.5
click at [228, 274] on div at bounding box center [233, 268] width 11 height 11
click at [181, 247] on div at bounding box center [180, 244] width 6 height 6
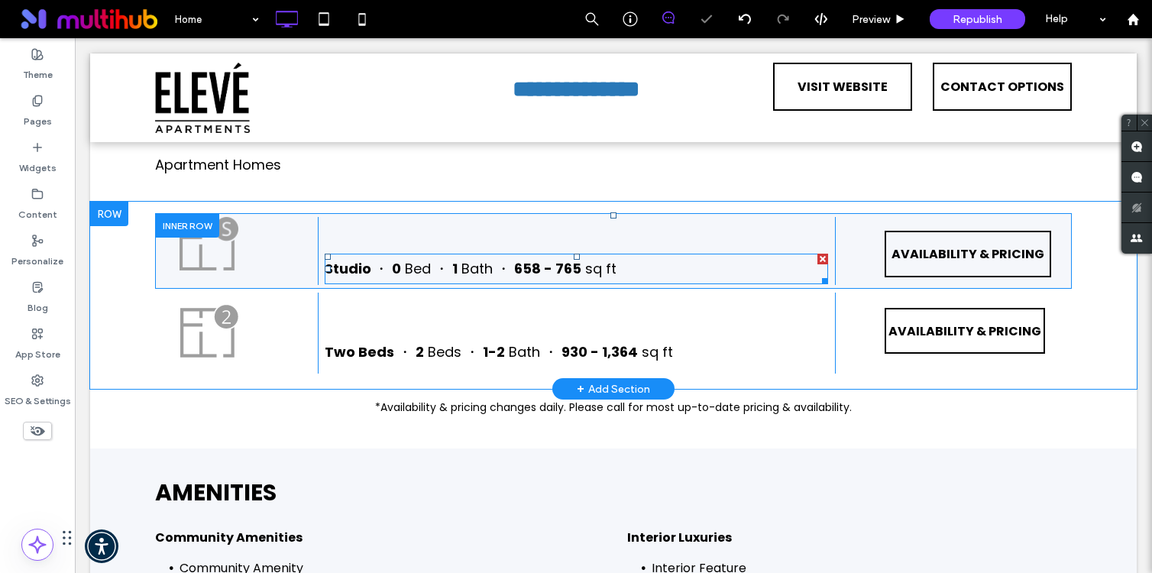
scroll to position [1268, 0]
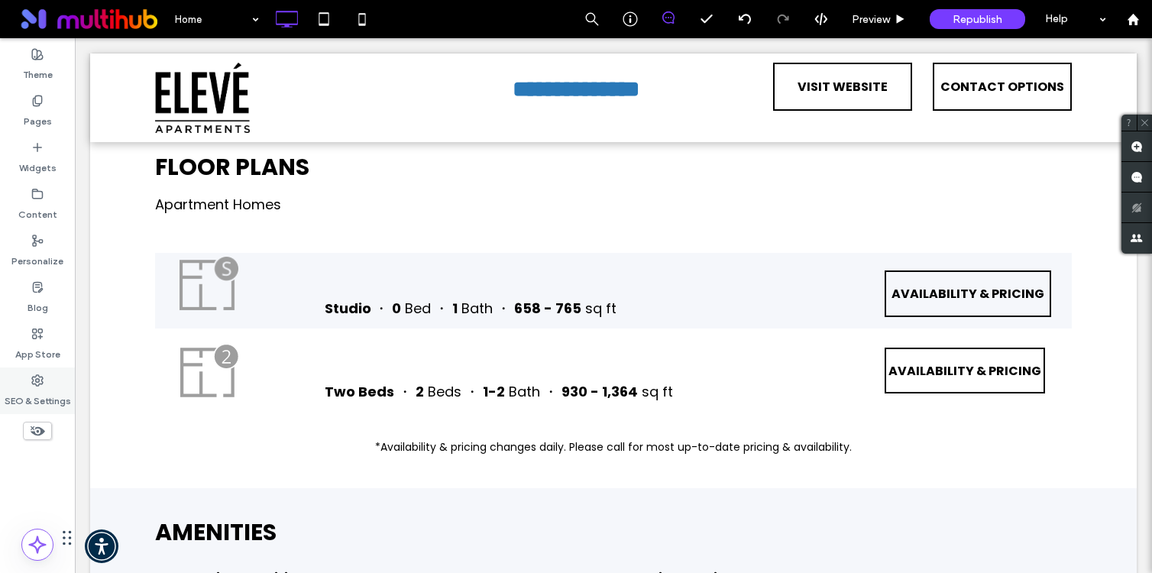
click at [31, 402] on label "SEO & Settings" at bounding box center [38, 396] width 66 height 21
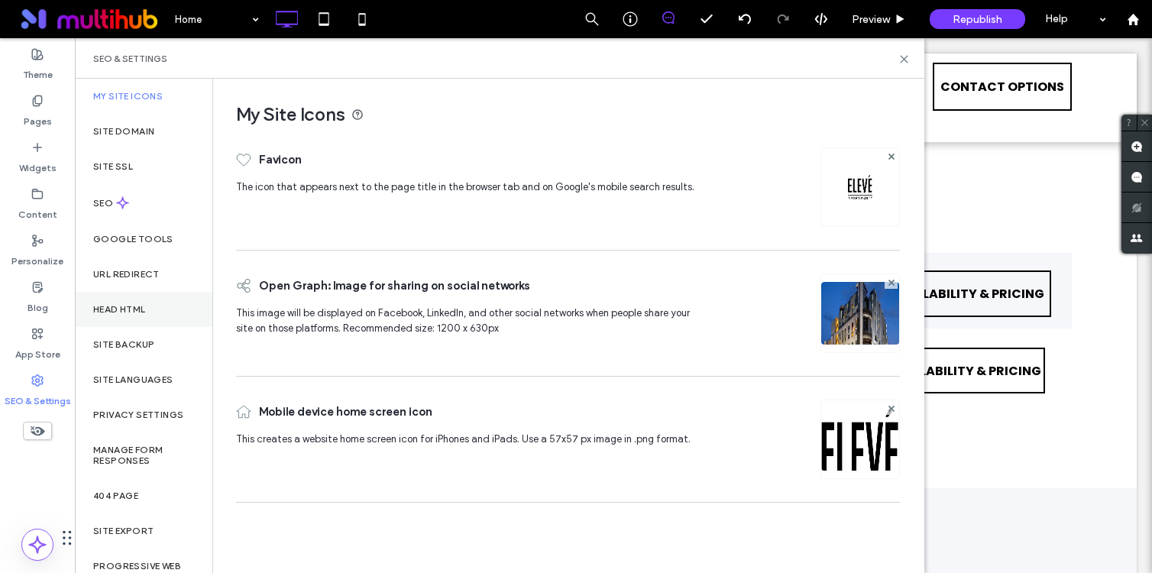
click at [154, 306] on div "Head HTML" at bounding box center [143, 309] width 137 height 35
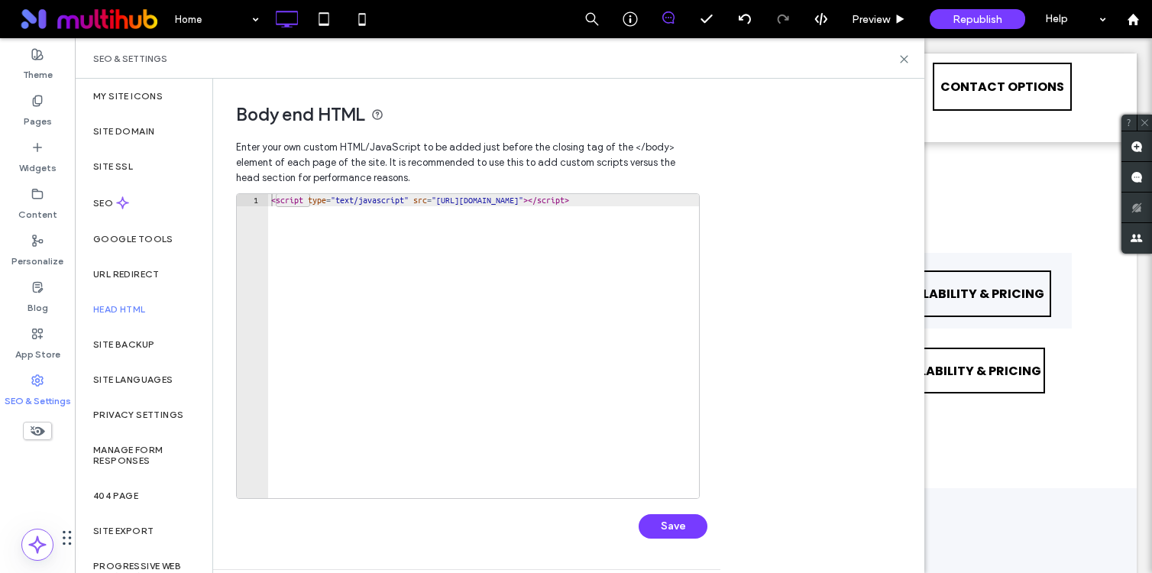
click at [429, 289] on div "< script type = "text/javascript" src = "https://app.repli360.com/admin/rrac-we…" at bounding box center [1057, 358] width 1579 height 328
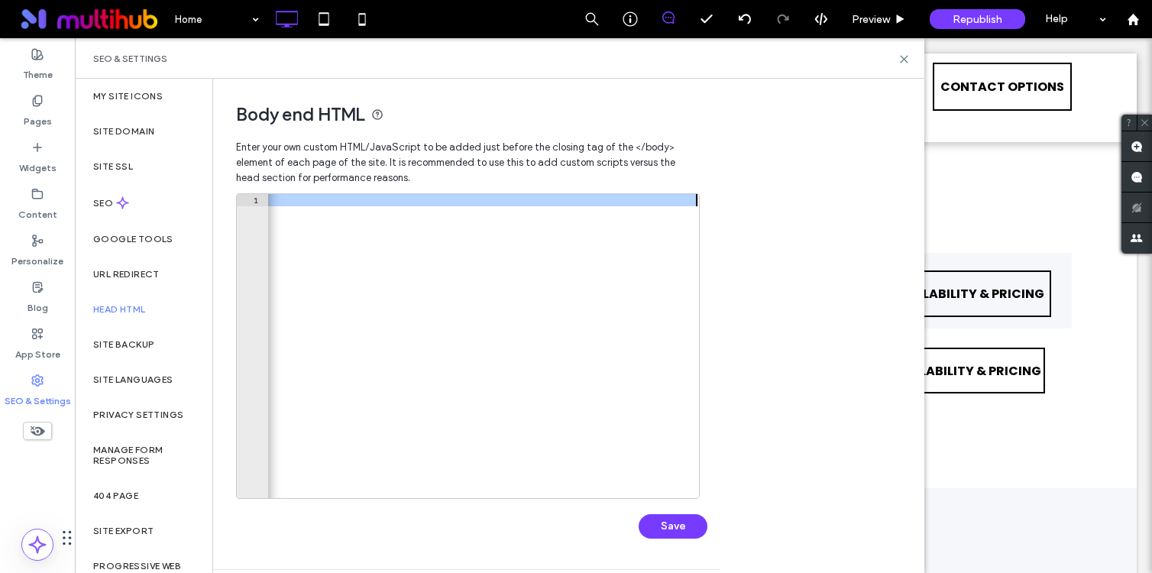
paste textarea "Cursor at row 1"
type textarea "**********"
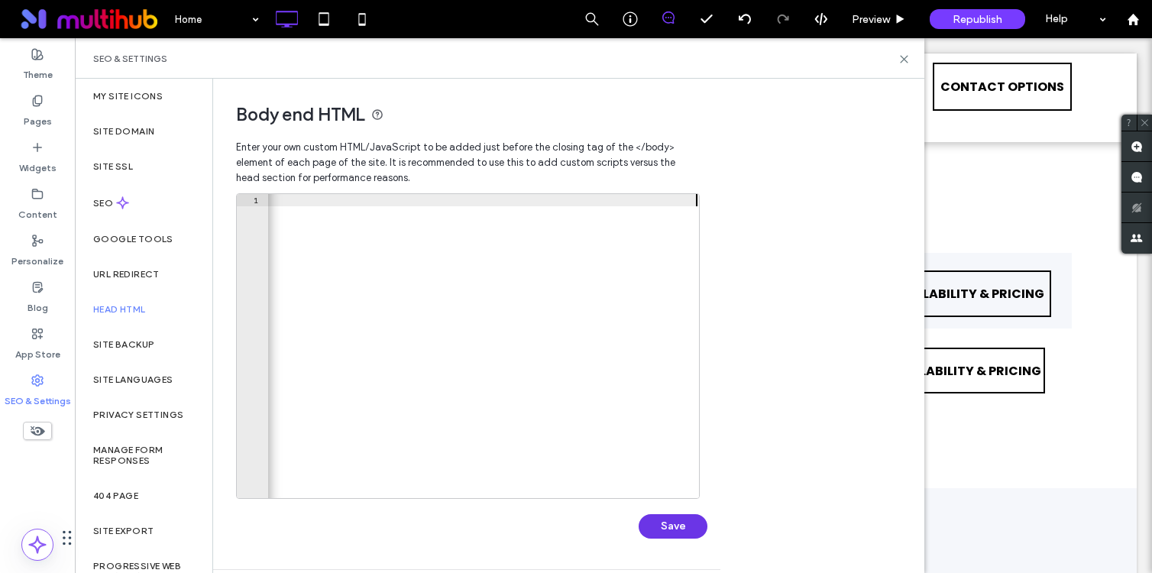
click at [681, 515] on button "Save" at bounding box center [672, 526] width 69 height 24
click at [900, 54] on icon at bounding box center [903, 58] width 11 height 11
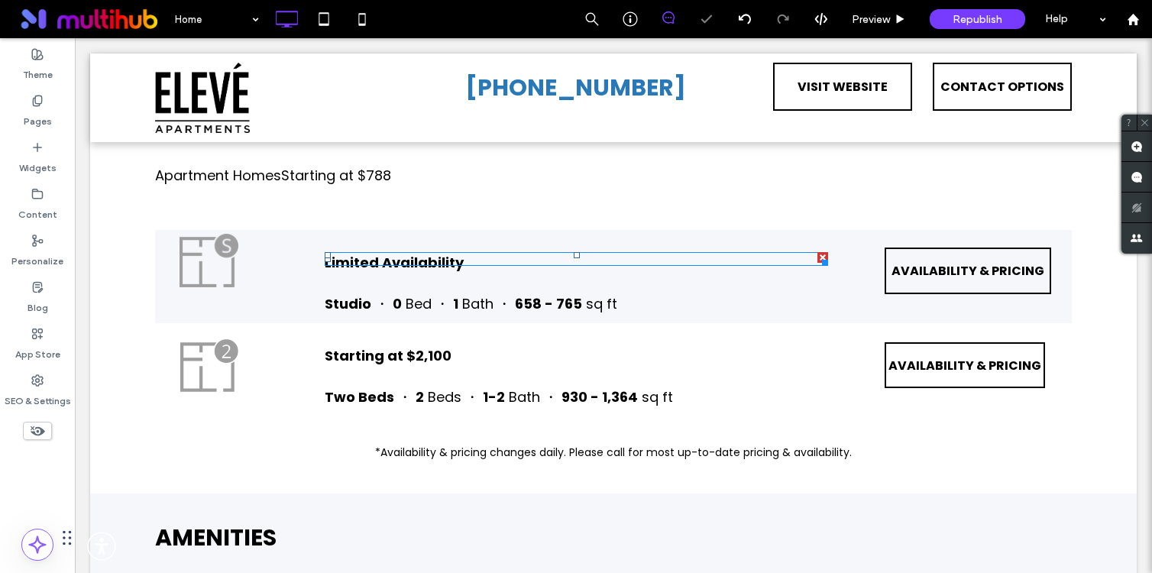
scroll to position [1303, 0]
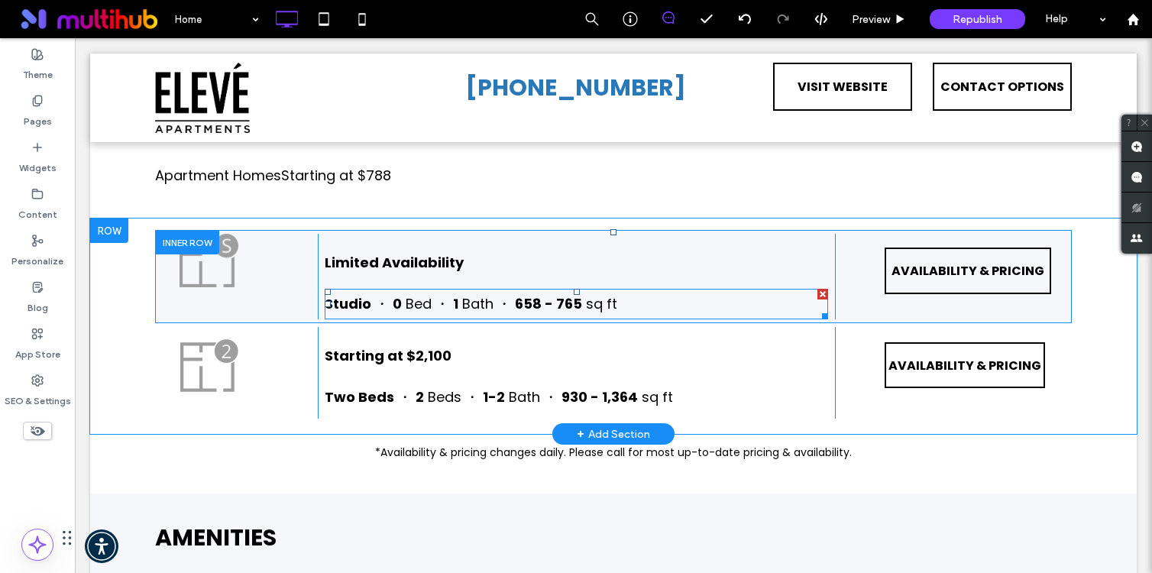
click at [491, 313] on span "Bath ・" at bounding box center [486, 303] width 49 height 19
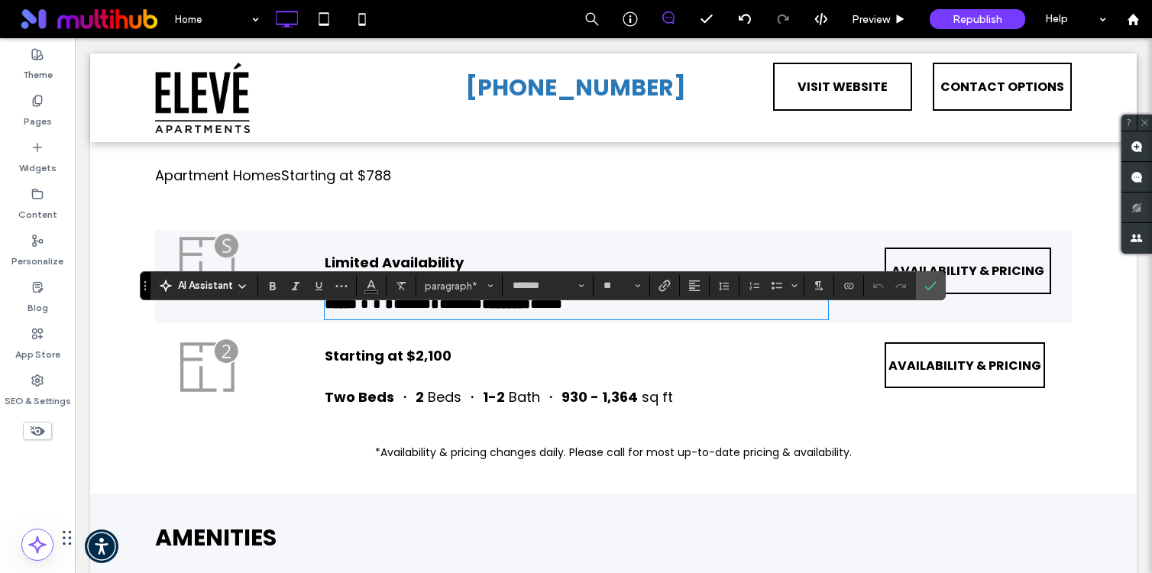
click at [530, 311] on strong "*********" at bounding box center [506, 304] width 48 height 14
drag, startPoint x: 579, startPoint y: 329, endPoint x: 557, endPoint y: 328, distance: 21.4
click at [530, 311] on strong "*****" at bounding box center [514, 304] width 32 height 14
drag, startPoint x: 540, startPoint y: 328, endPoint x: 523, endPoint y: 328, distance: 16.8
click at [498, 311] on span "***" at bounding box center [487, 304] width 21 height 14
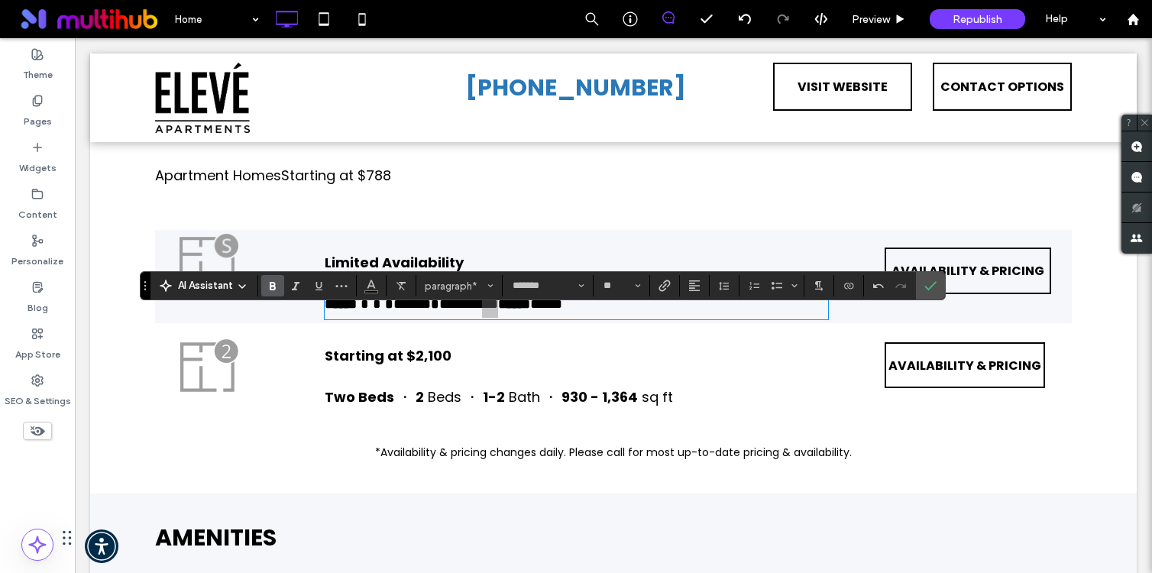
click at [282, 286] on label "Bold" at bounding box center [272, 285] width 23 height 21
drag, startPoint x: 929, startPoint y: 284, endPoint x: 848, endPoint y: 246, distance: 89.5
click at [929, 284] on icon "Confirm" at bounding box center [930, 285] width 12 height 12
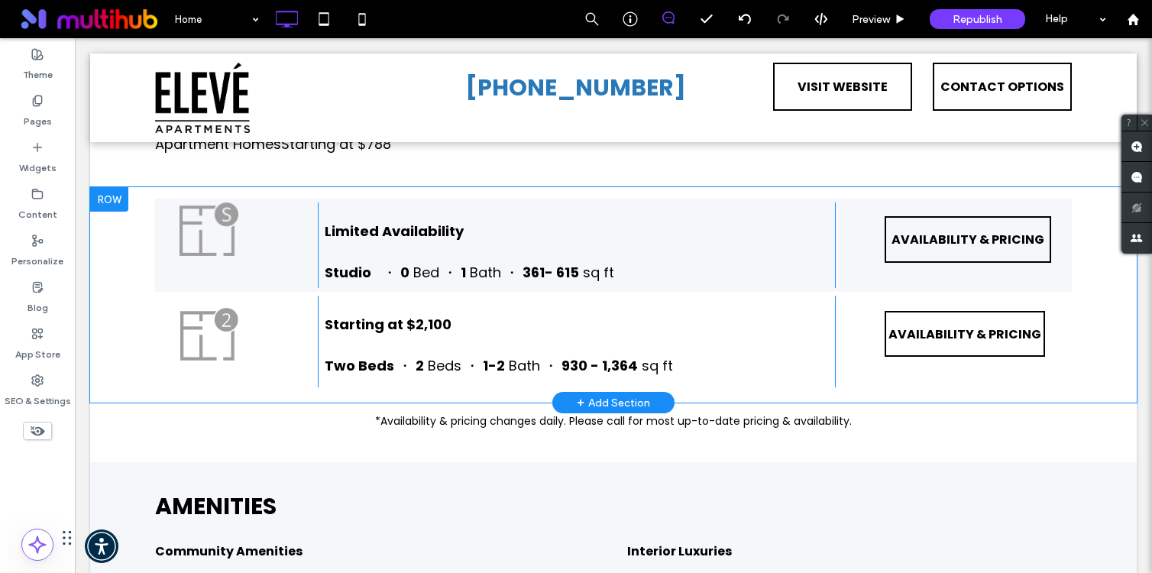
scroll to position [1337, 0]
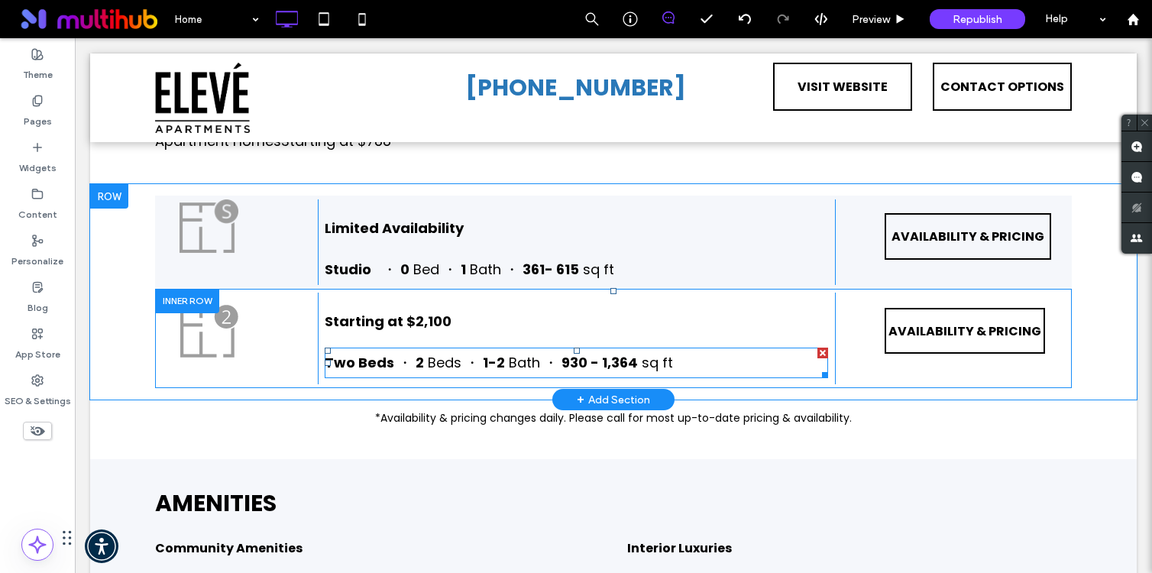
click at [593, 372] on span "930 - 1,364" at bounding box center [599, 362] width 76 height 19
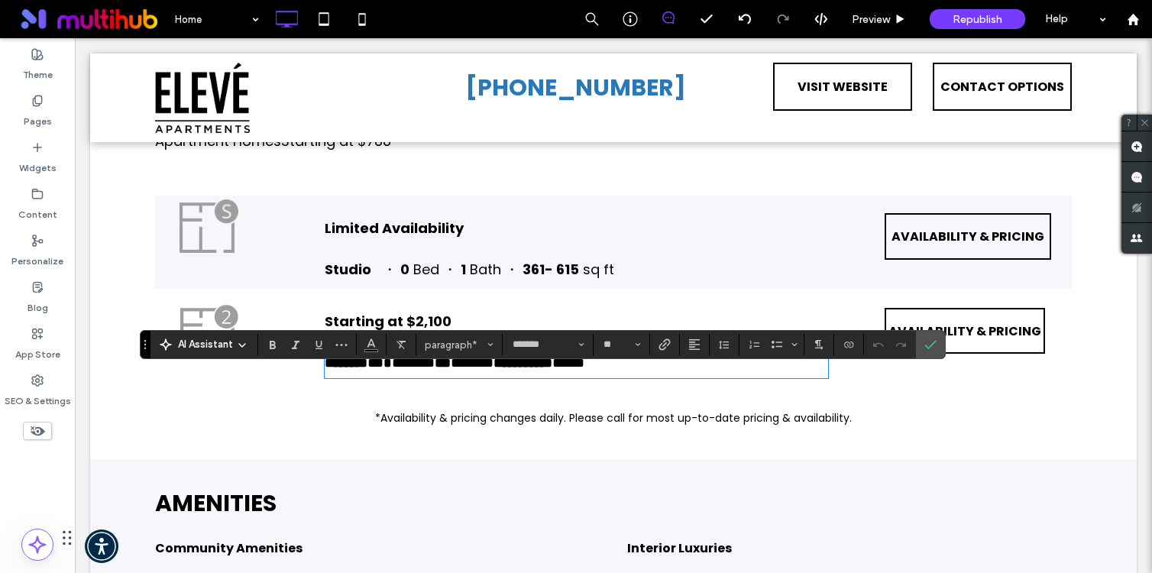
click at [563, 370] on span at bounding box center [557, 363] width 11 height 14
drag, startPoint x: 631, startPoint y: 385, endPoint x: 555, endPoint y: 385, distance: 75.6
click at [555, 376] on p "**********" at bounding box center [576, 362] width 503 height 27
drag, startPoint x: 929, startPoint y: 348, endPoint x: 854, endPoint y: 310, distance: 84.0
click at [929, 348] on icon "Confirm" at bounding box center [930, 344] width 12 height 12
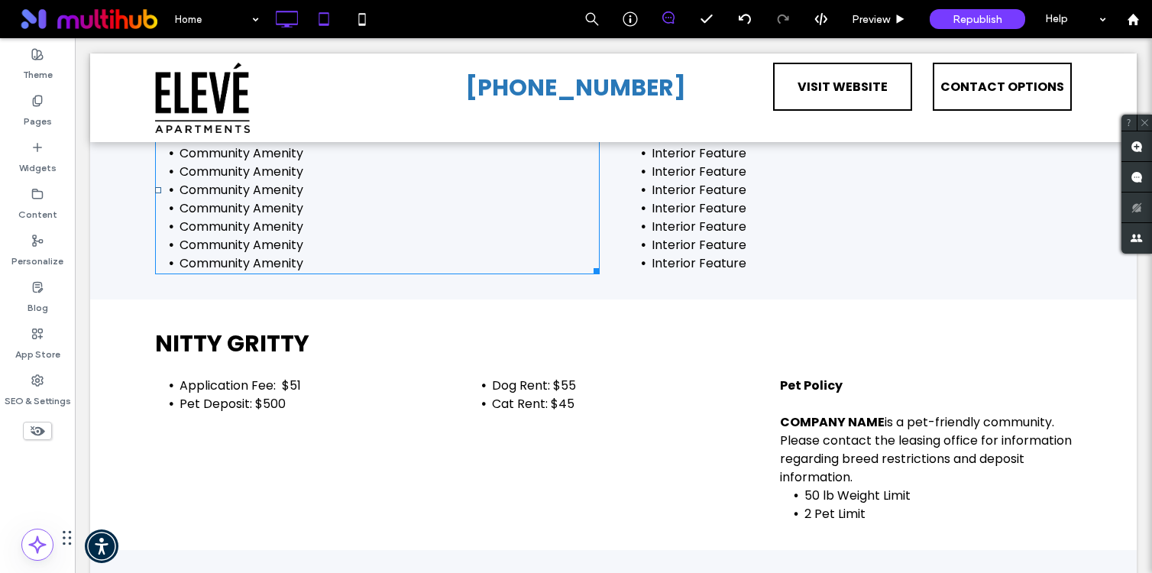
scroll to position [1795, 0]
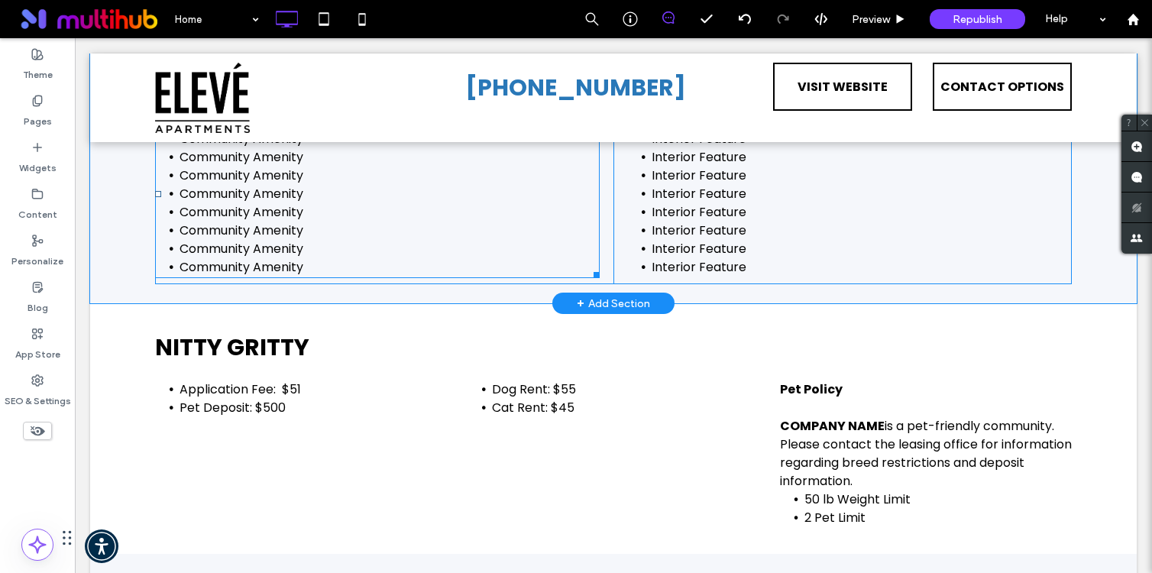
click at [316, 258] on li "Community Amenity" at bounding box center [389, 249] width 420 height 18
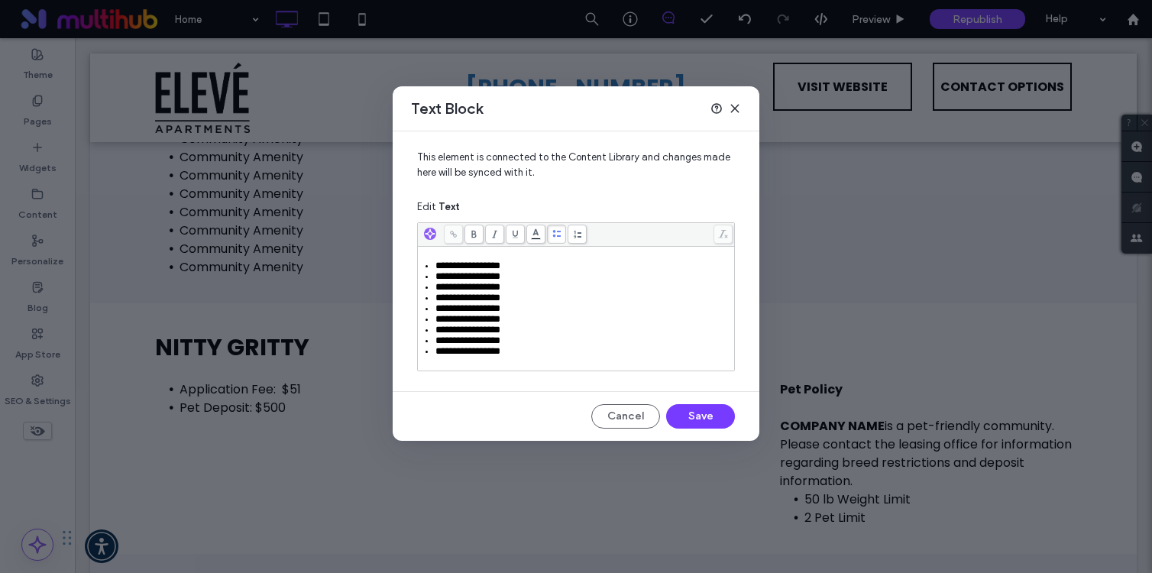
click at [493, 313] on span "**********" at bounding box center [467, 308] width 65 height 10
drag, startPoint x: 547, startPoint y: 366, endPoint x: 421, endPoint y: 241, distance: 177.1
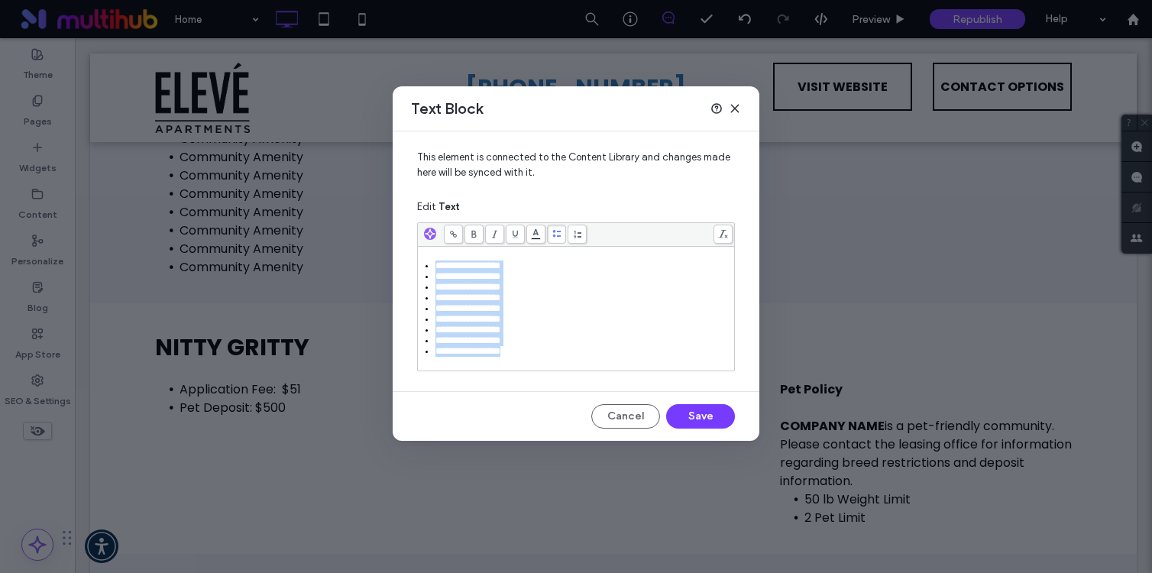
click at [421, 241] on div "**********" at bounding box center [576, 296] width 318 height 149
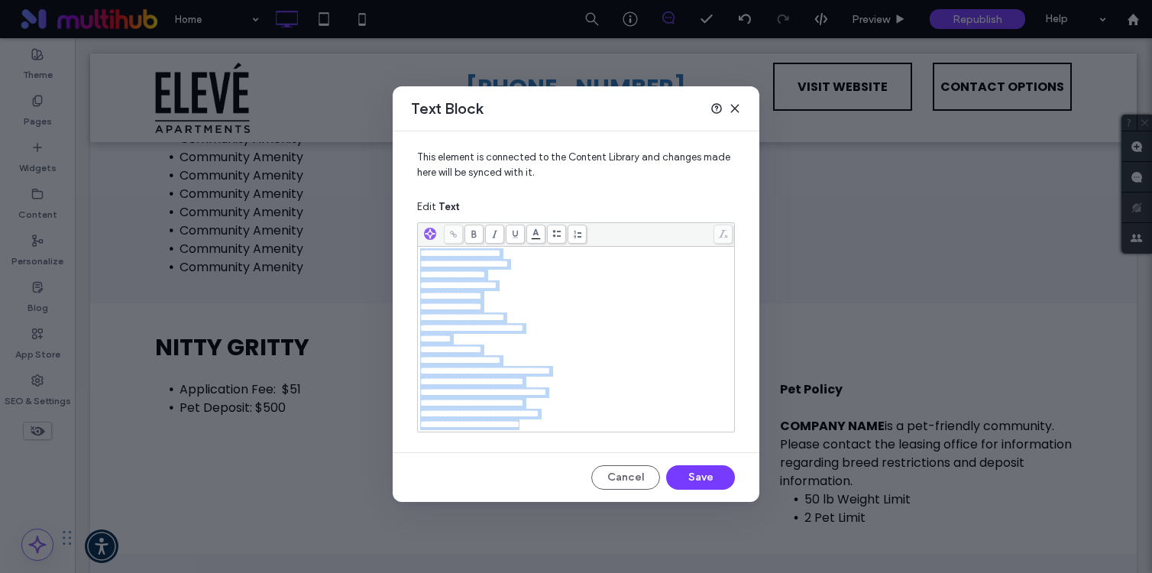
drag, startPoint x: 550, startPoint y: 450, endPoint x: 406, endPoint y: 250, distance: 246.3
click at [406, 250] on div "**********" at bounding box center [576, 285] width 367 height 309
drag, startPoint x: 570, startPoint y: 453, endPoint x: 401, endPoint y: 258, distance: 258.2
click at [401, 258] on div "**********" at bounding box center [576, 285] width 367 height 309
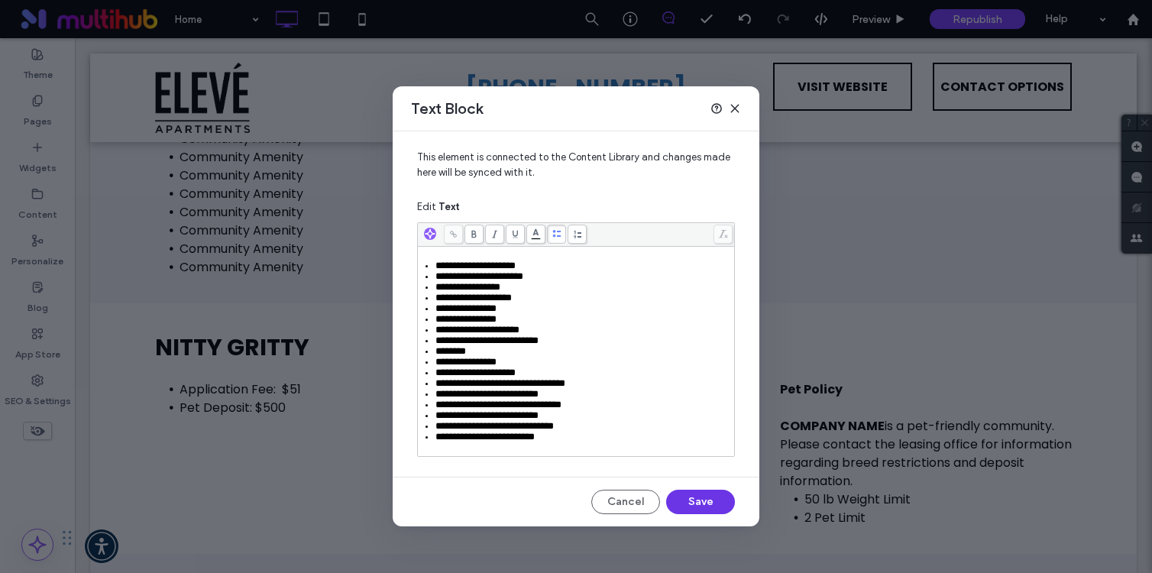
click at [691, 514] on button "Save" at bounding box center [700, 502] width 69 height 24
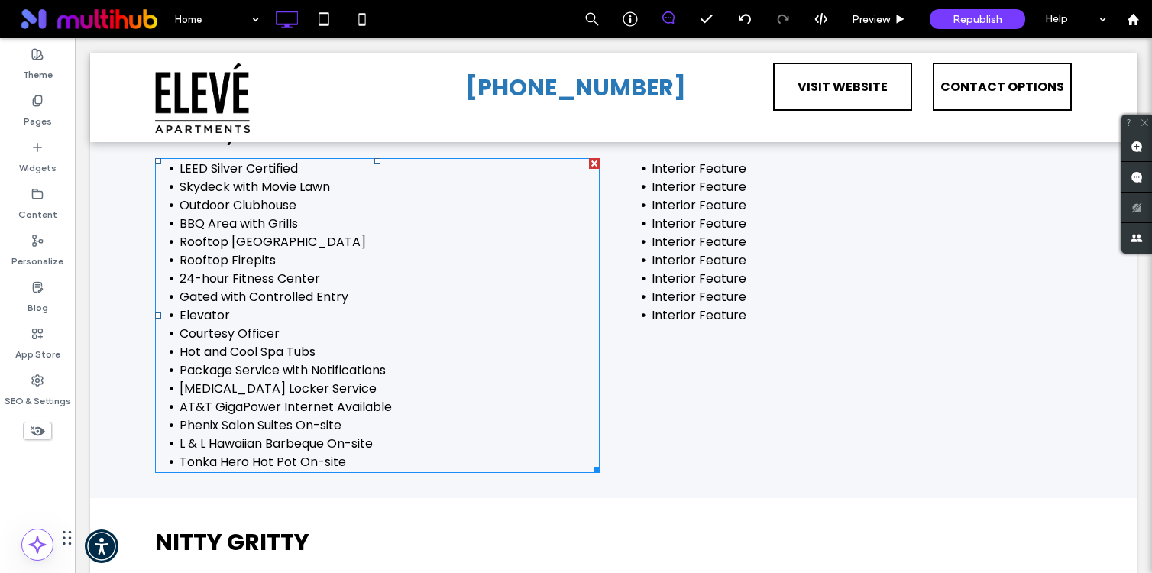
scroll to position [1749, 0]
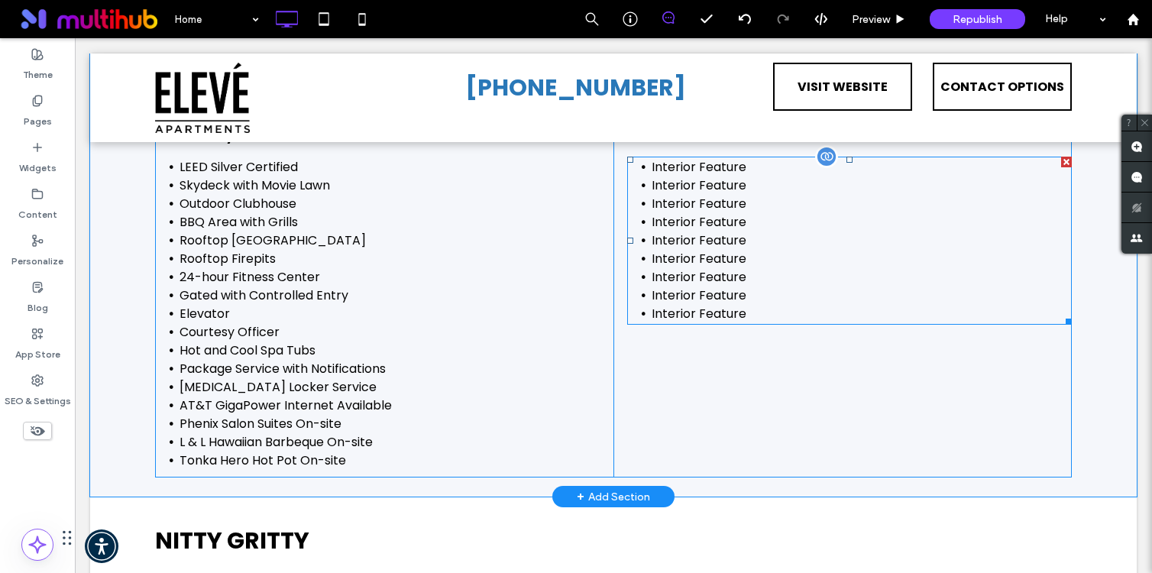
click at [739, 286] on li "Interior Feature" at bounding box center [861, 277] width 420 height 18
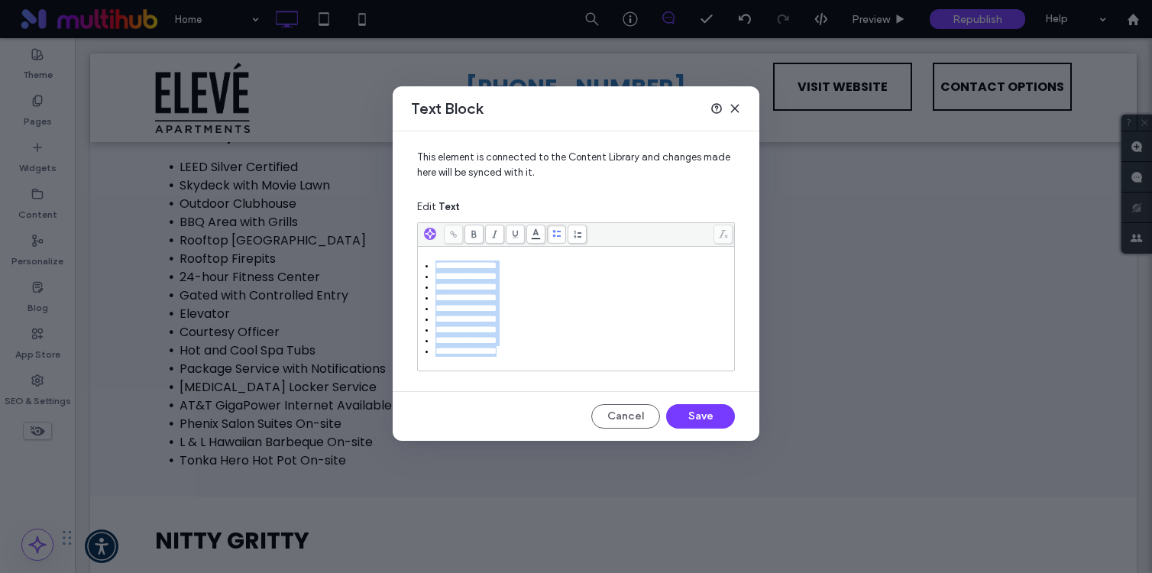
drag, startPoint x: 519, startPoint y: 367, endPoint x: 418, endPoint y: 259, distance: 148.6
click at [418, 259] on div "**********" at bounding box center [576, 309] width 316 height 124
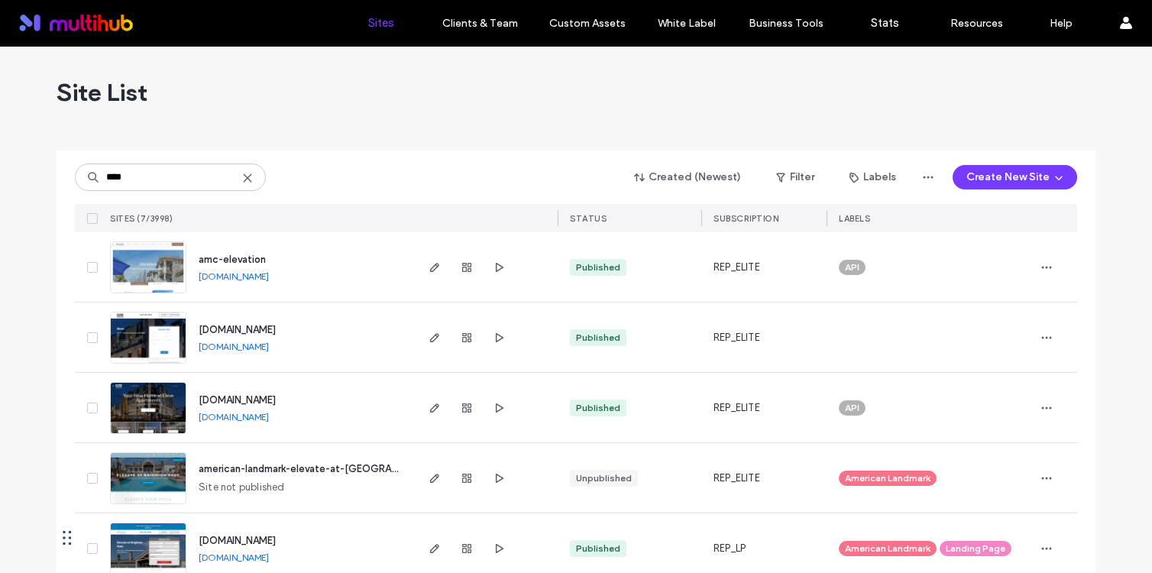
type input "****"
click at [244, 178] on use at bounding box center [247, 177] width 7 height 7
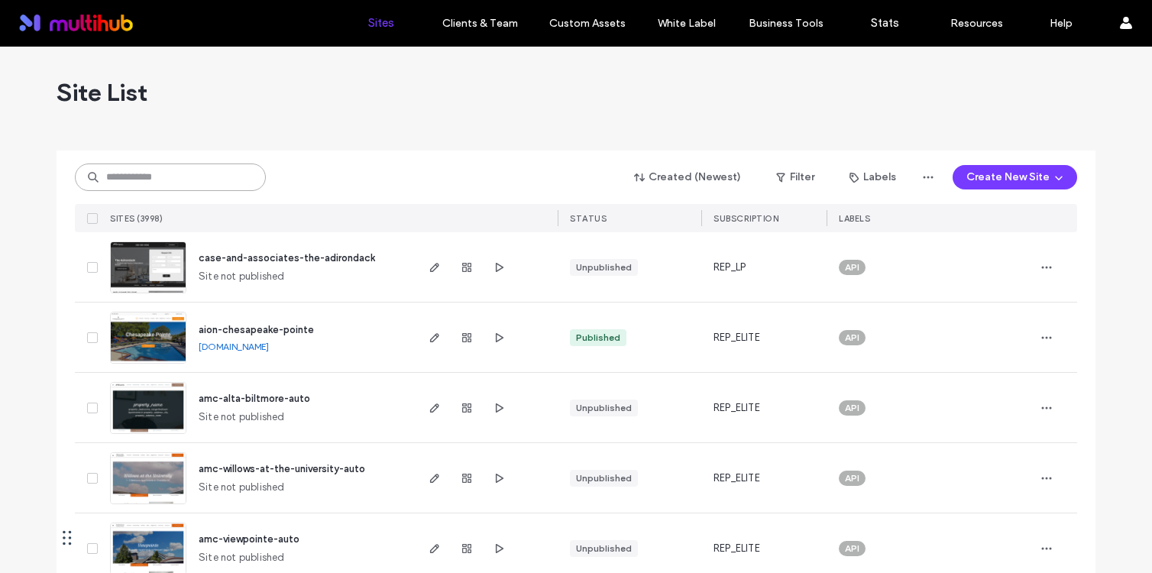
click at [220, 169] on input at bounding box center [170, 176] width 191 height 27
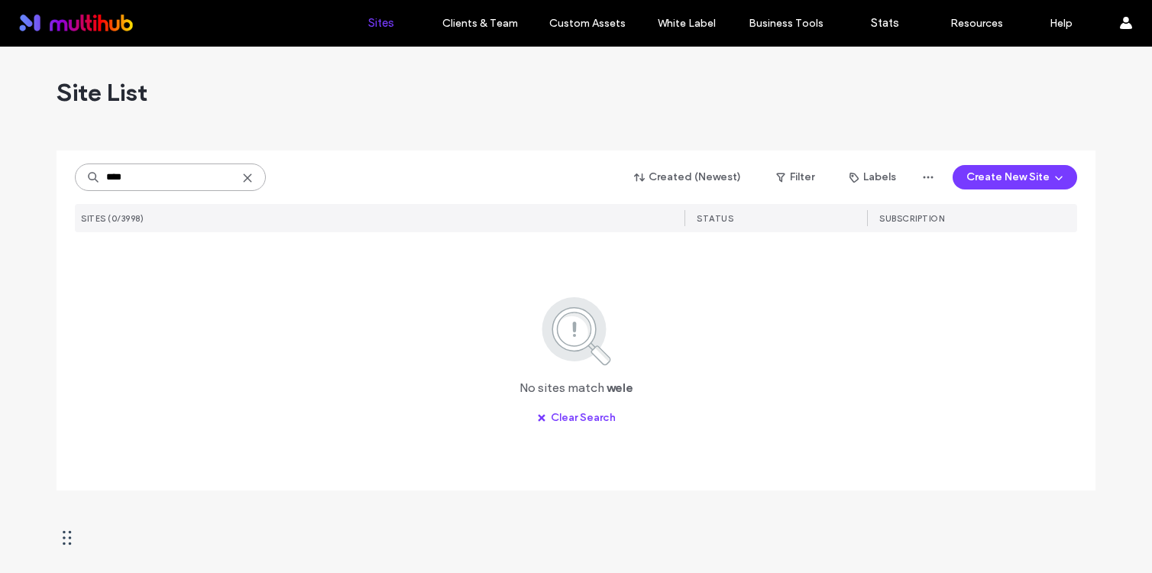
click at [112, 182] on input "****" at bounding box center [170, 176] width 191 height 27
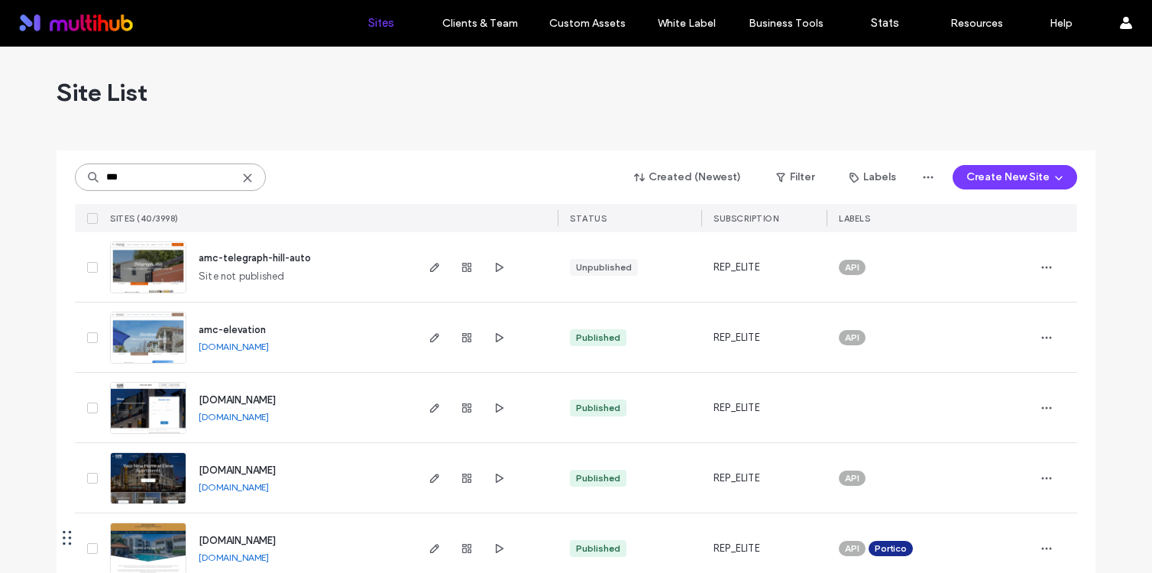
type input "***"
click at [267, 467] on span "www.eleveapartments.com" at bounding box center [237, 469] width 77 height 11
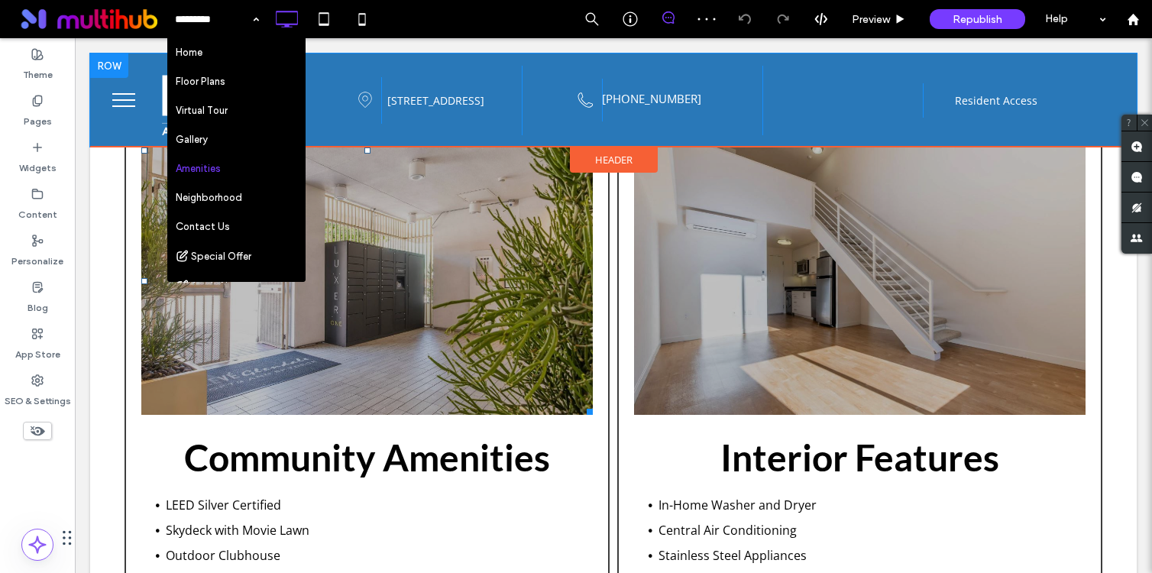
scroll to position [557, 0]
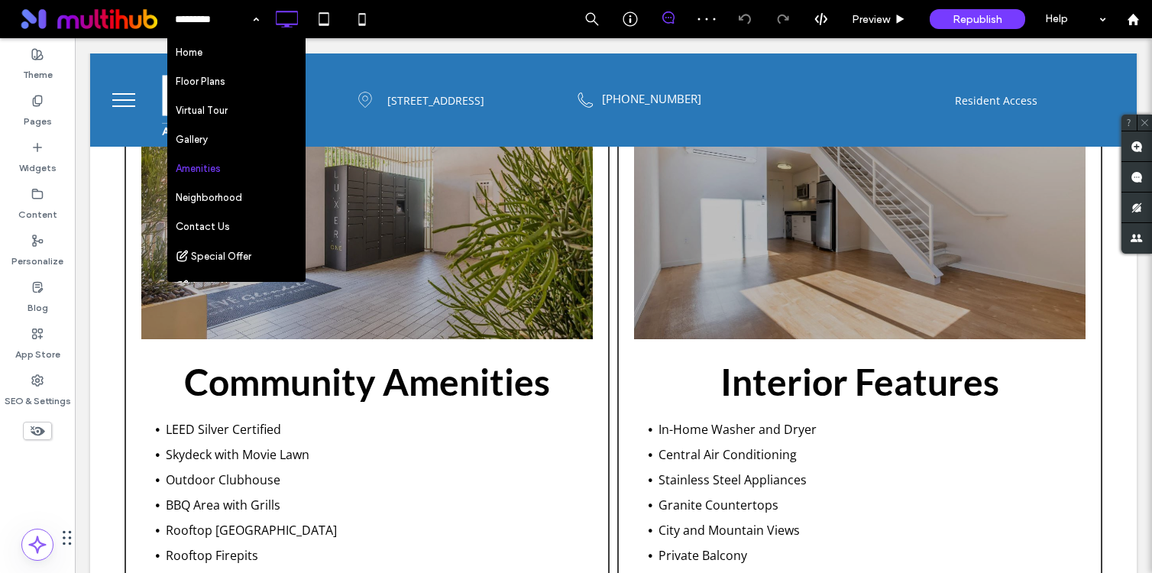
click at [477, 9] on div "Home Floor Plans Virtual Tour Gallery Amenities Neighborhood Contact Us Special…" at bounding box center [658, 19] width 985 height 38
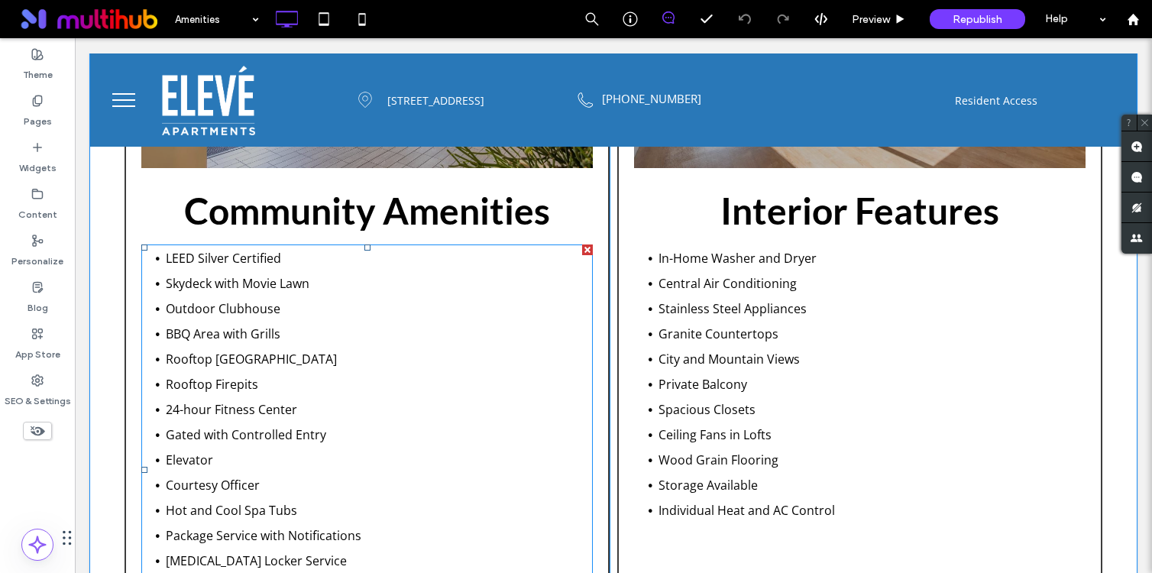
click at [373, 347] on li "Rooftop [GEOGRAPHIC_DATA]" at bounding box center [379, 359] width 427 height 25
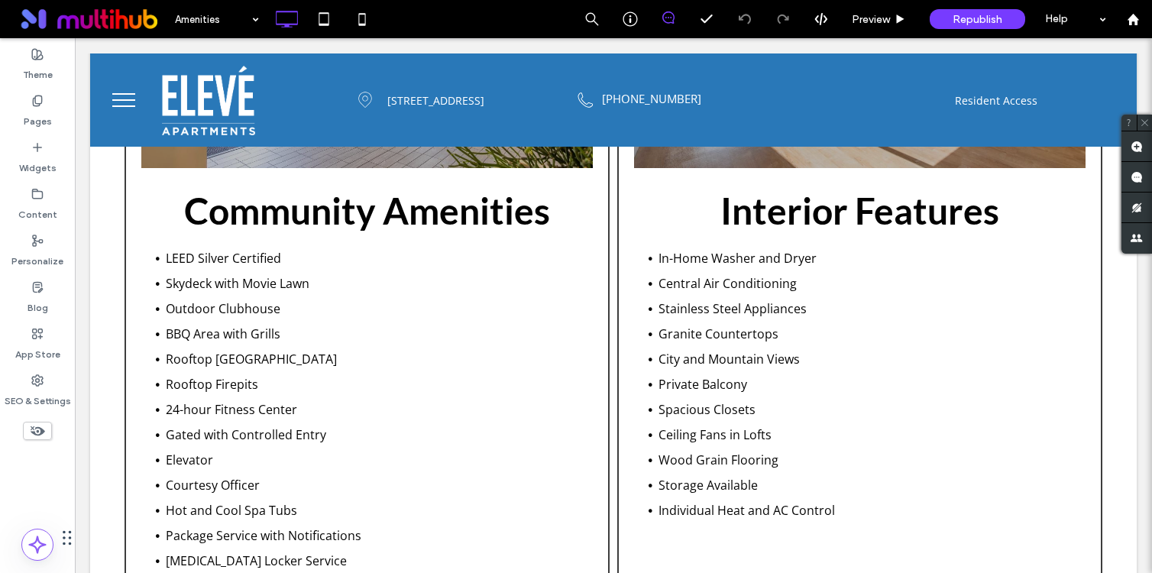
scroll to position [887, 0]
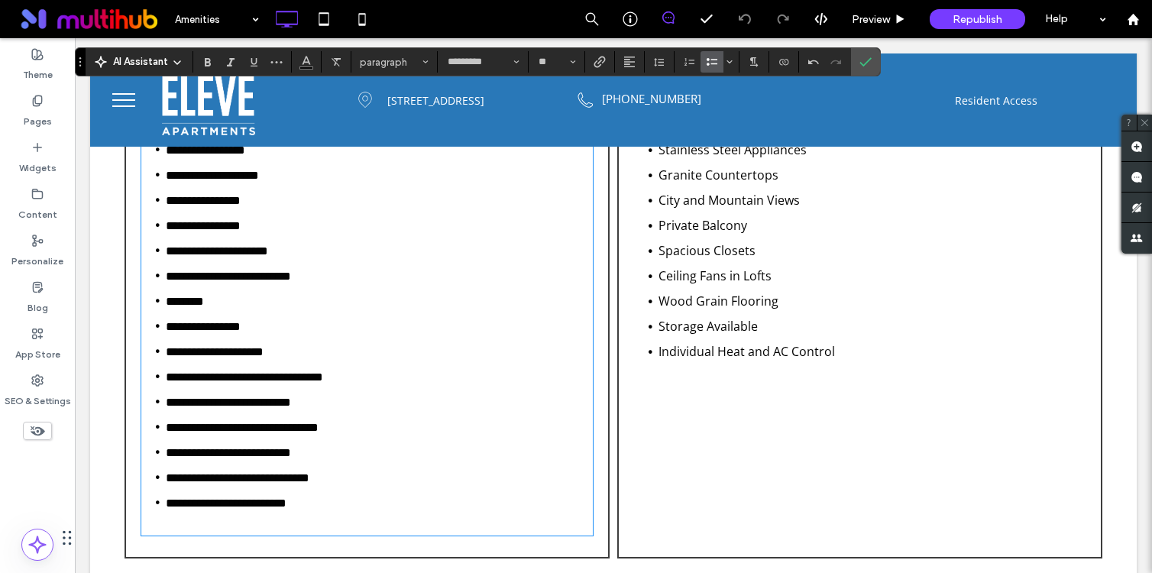
click at [742, 396] on div "Previous Next Interior Features In-Home Washer and Dryer Central Air Conditioni…" at bounding box center [859, 141] width 485 height 833
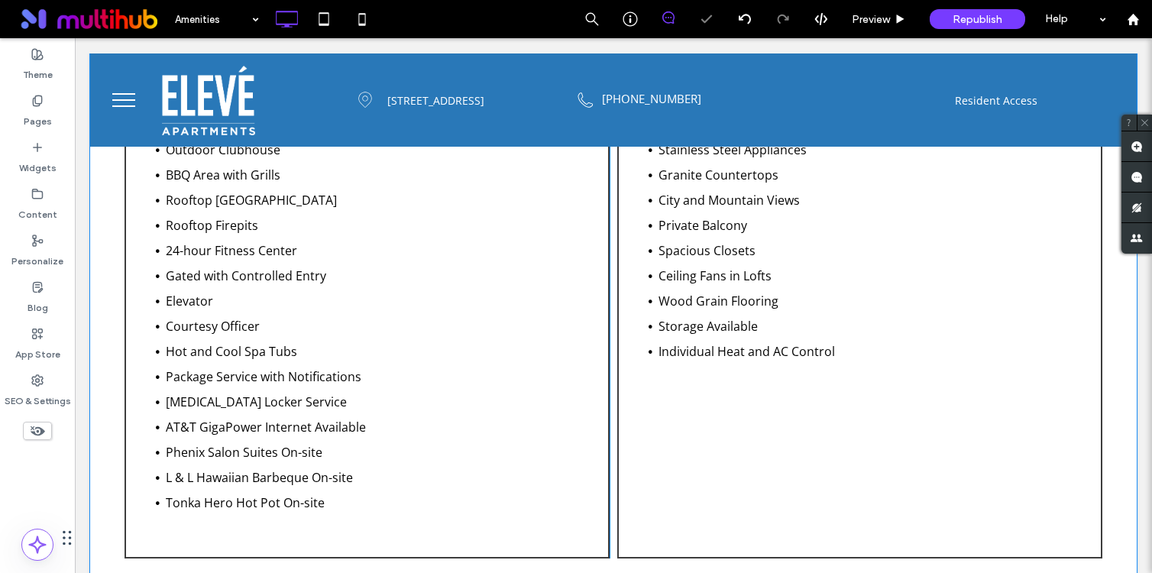
click at [810, 320] on li "Storage Available" at bounding box center [871, 326] width 427 height 25
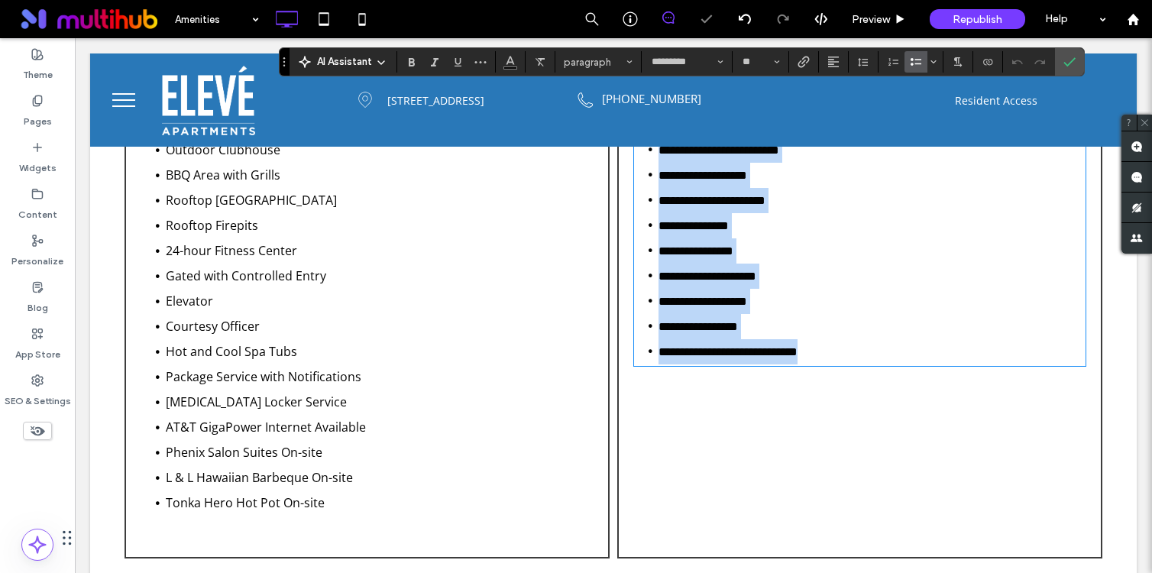
copy ul "**********"
